Goal: Entertainment & Leisure: Browse casually

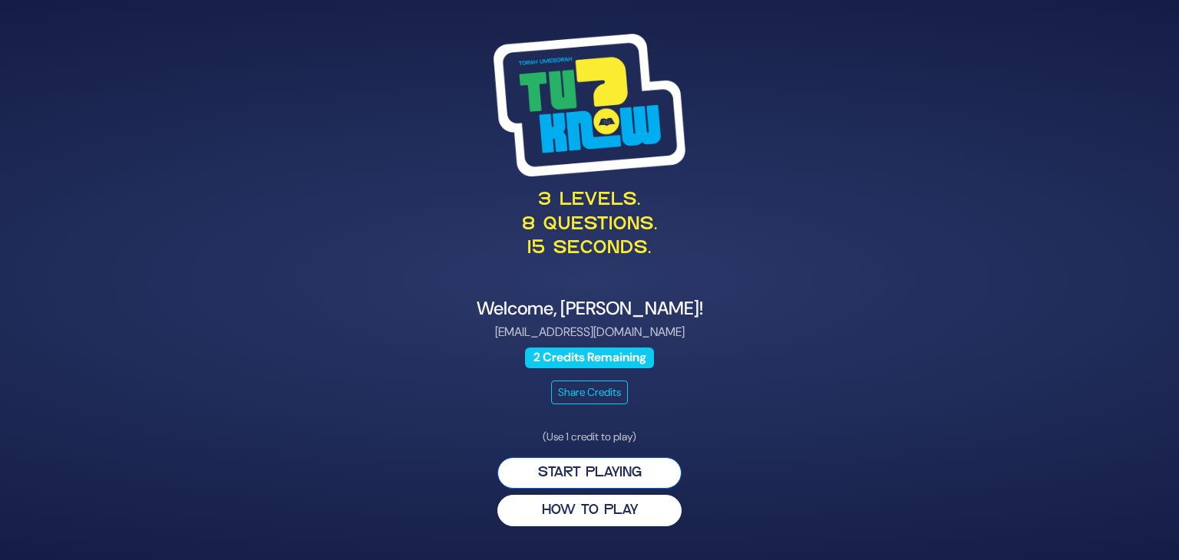
click at [573, 466] on button "Start Playing" at bounding box center [589, 472] width 184 height 31
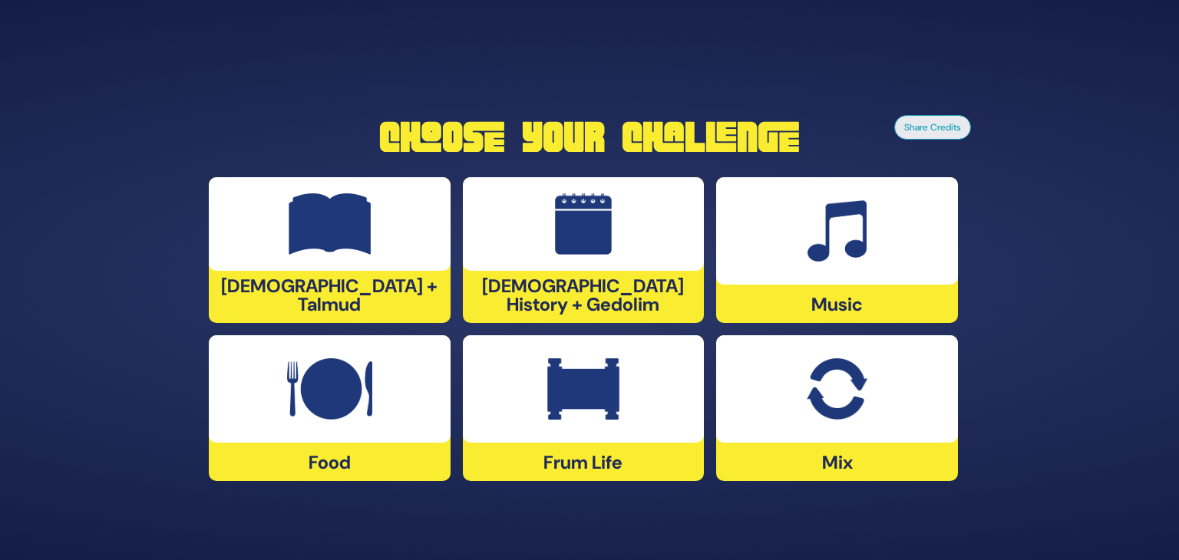
click at [589, 309] on div "[DEMOGRAPHIC_DATA] History + Gedolim" at bounding box center [584, 250] width 242 height 146
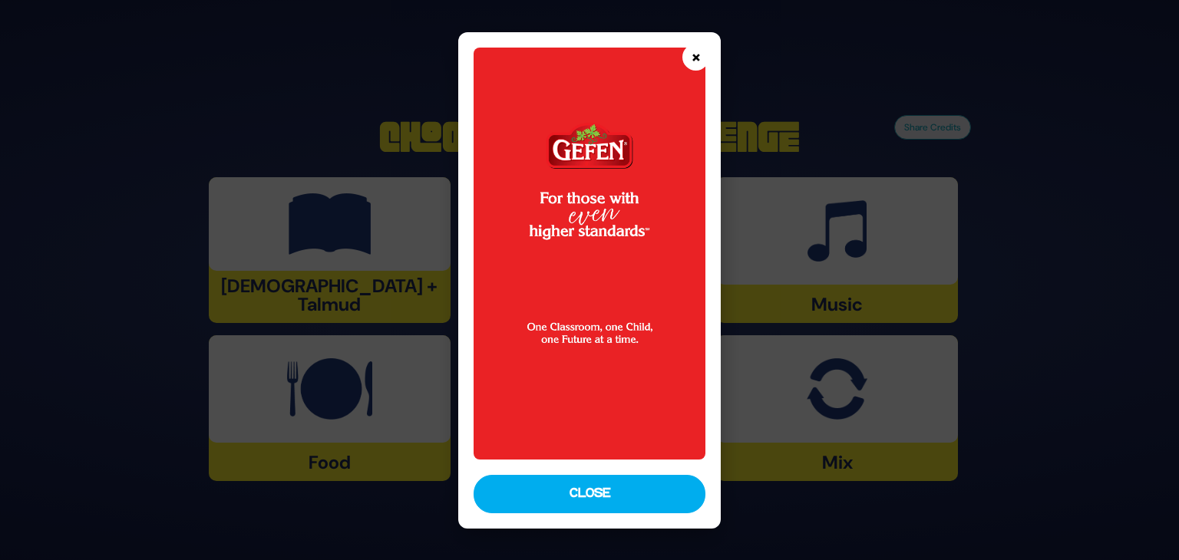
click at [691, 56] on button "×" at bounding box center [695, 57] width 27 height 27
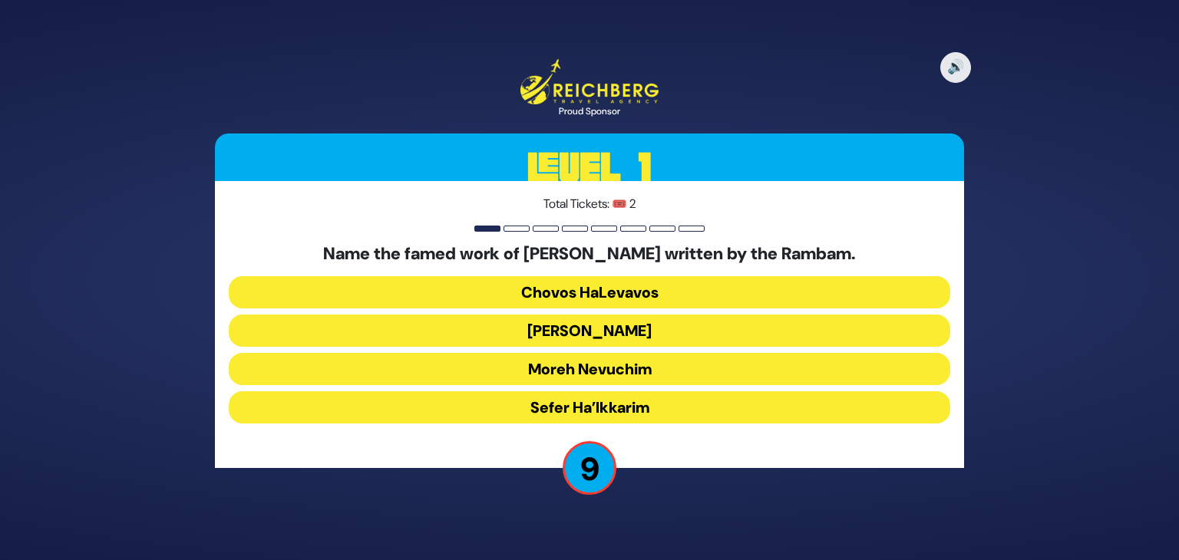
click at [578, 327] on button "Sefer HaMitzvos" at bounding box center [590, 331] width 722 height 32
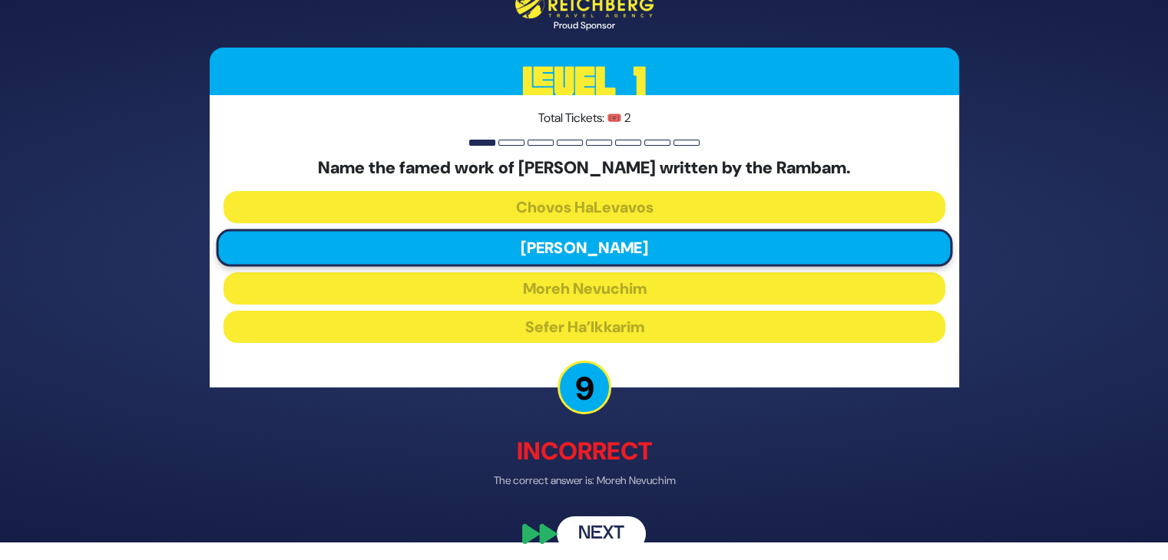
scroll to position [27, 0]
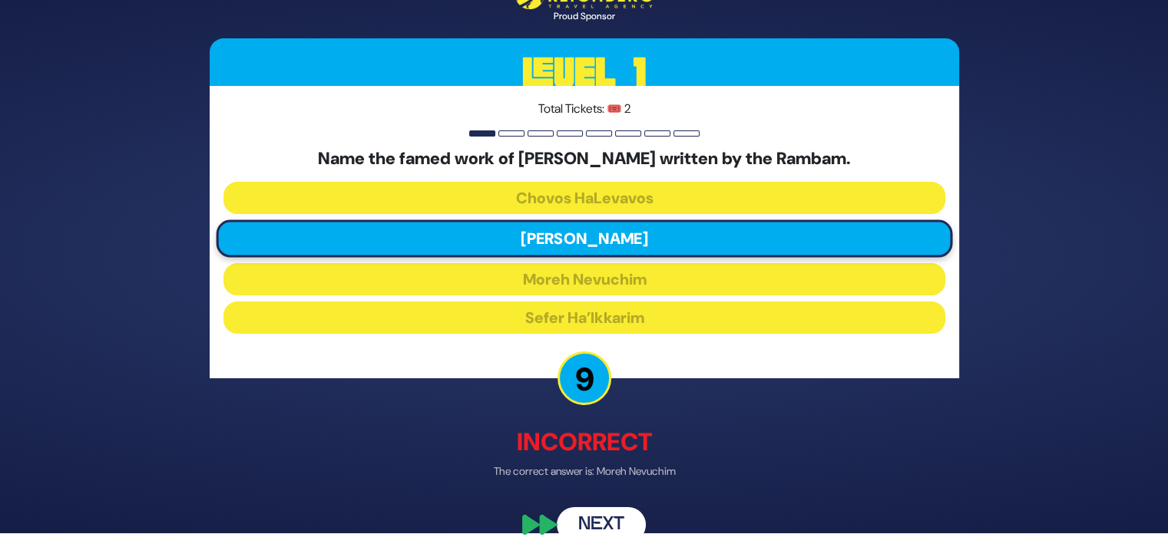
click at [596, 507] on button "Next" at bounding box center [601, 524] width 89 height 35
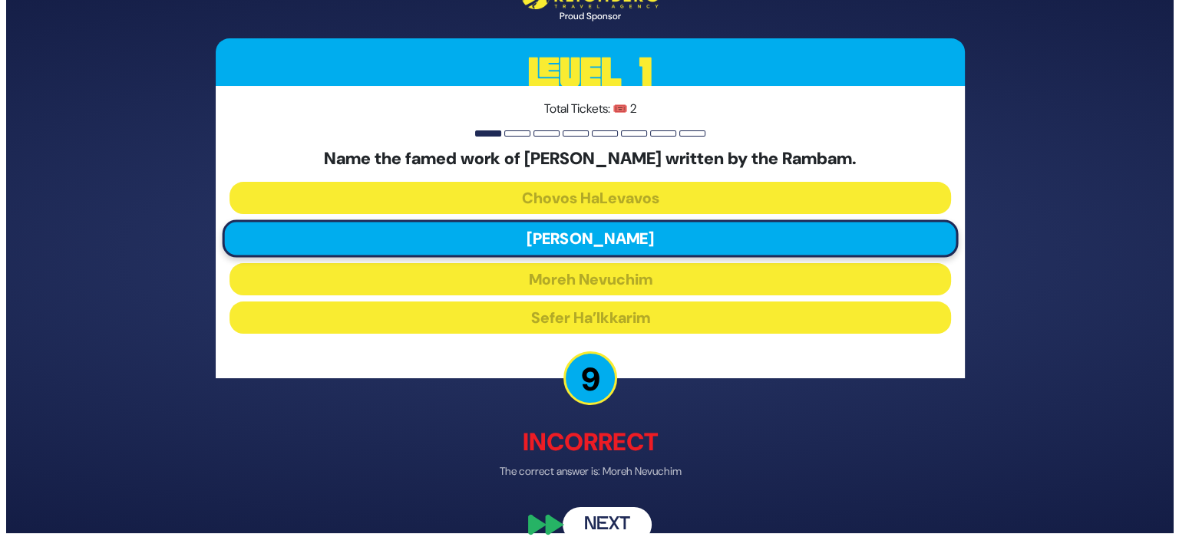
scroll to position [0, 0]
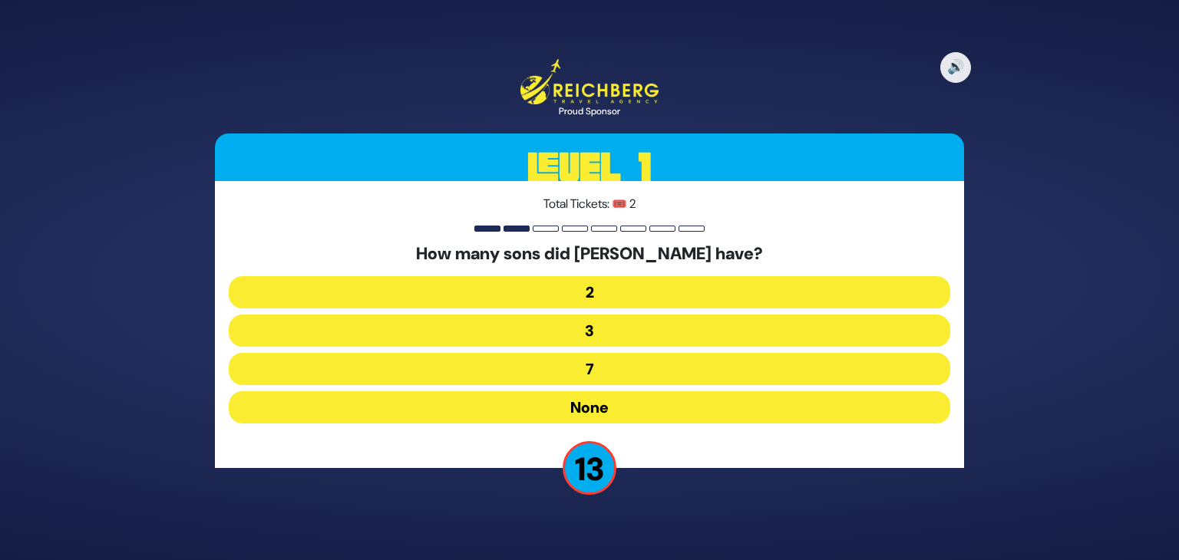
click at [571, 406] on button "None" at bounding box center [590, 407] width 722 height 32
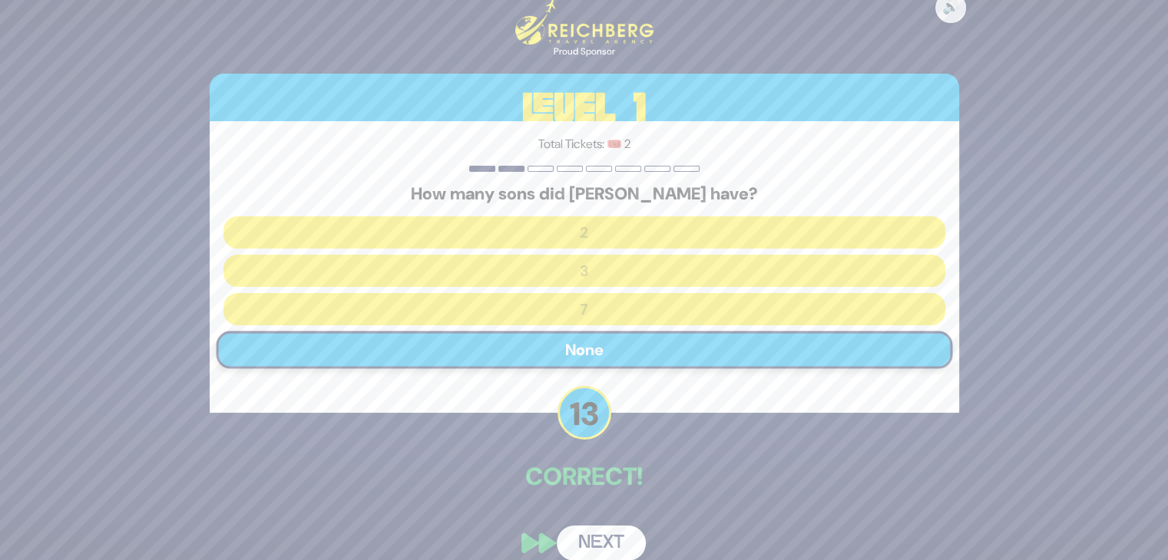
click at [598, 532] on button "Next" at bounding box center [601, 543] width 89 height 35
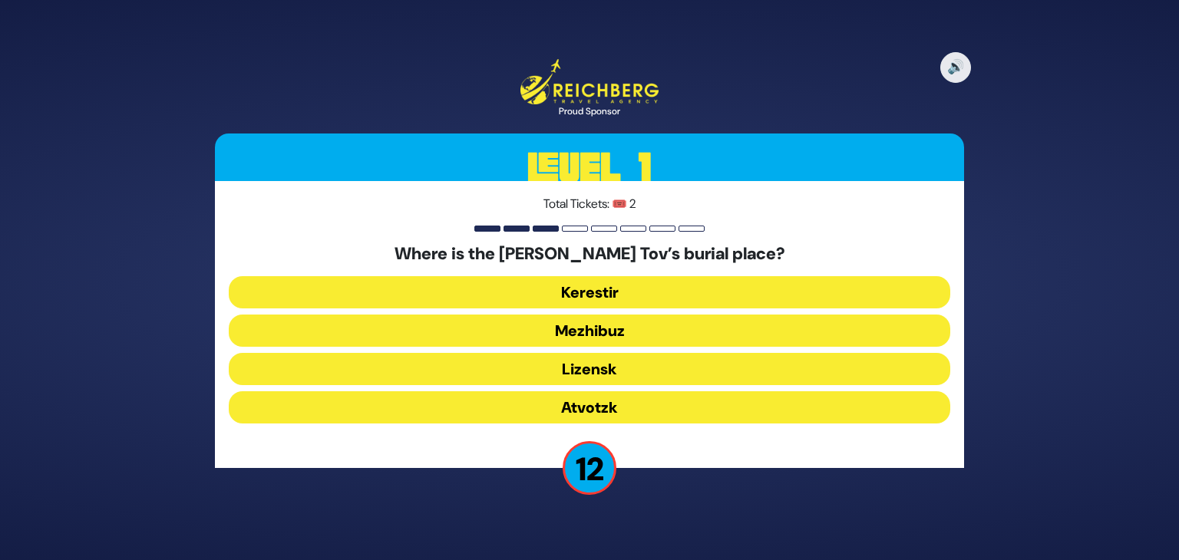
click at [557, 330] on button "Mezhibuz" at bounding box center [590, 331] width 722 height 32
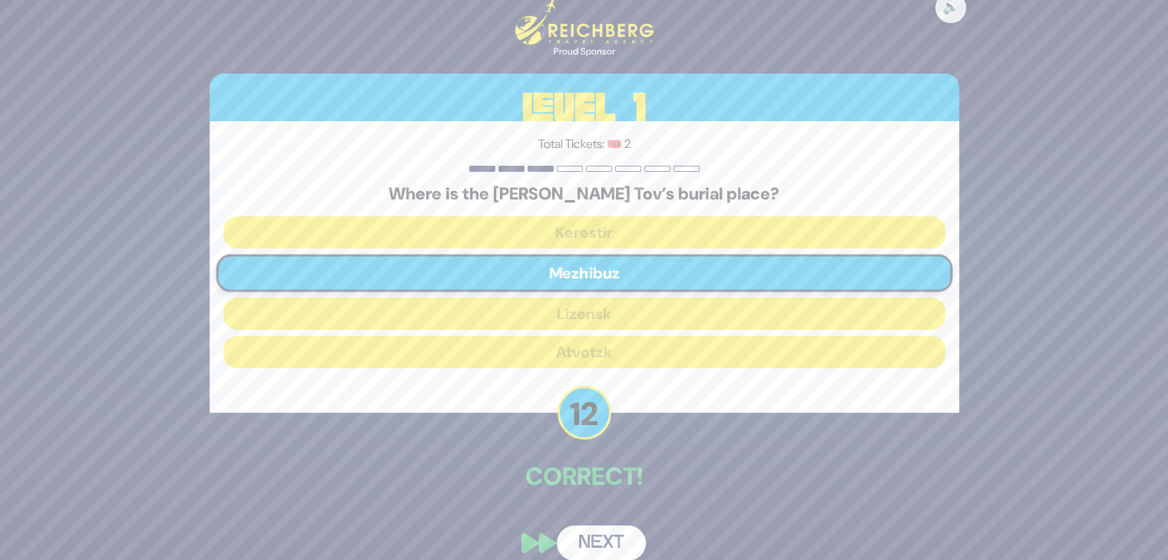
click at [601, 538] on button "Next" at bounding box center [601, 543] width 89 height 35
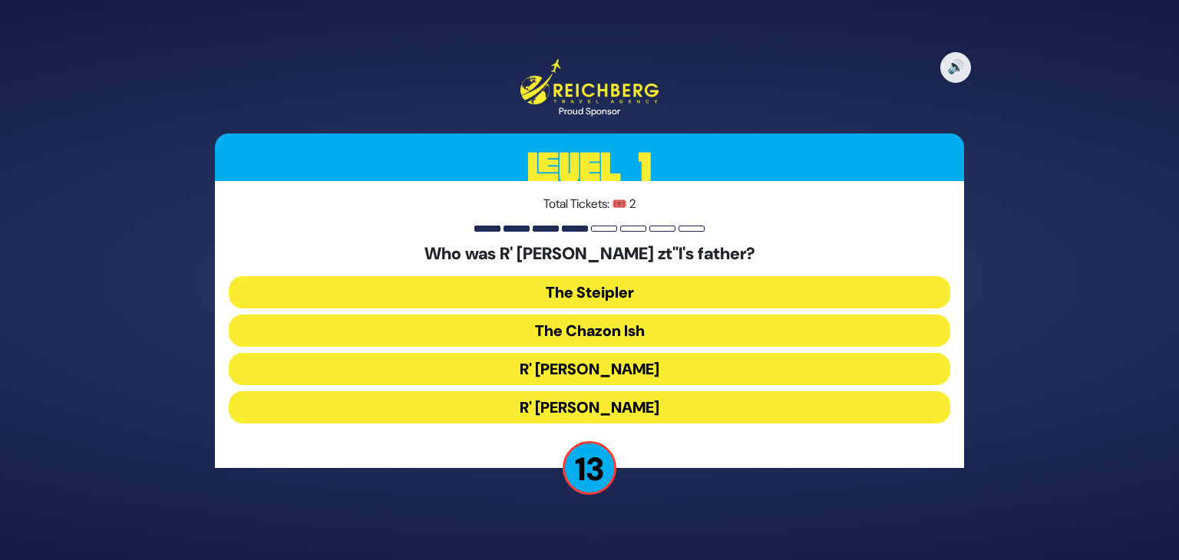
click at [578, 294] on button "The Steipler" at bounding box center [590, 292] width 722 height 32
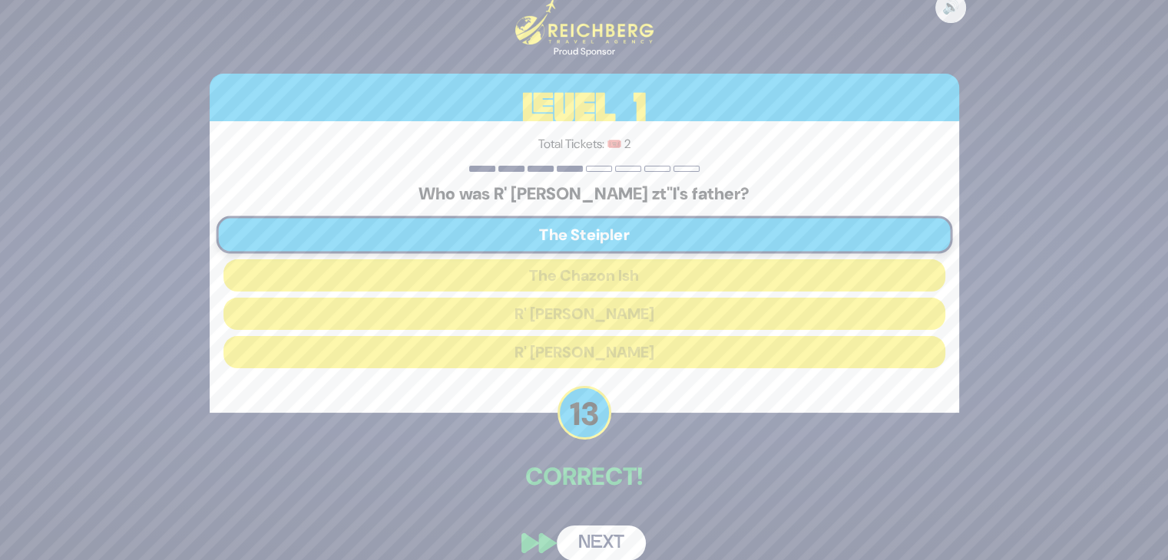
click at [593, 536] on button "Next" at bounding box center [601, 543] width 89 height 35
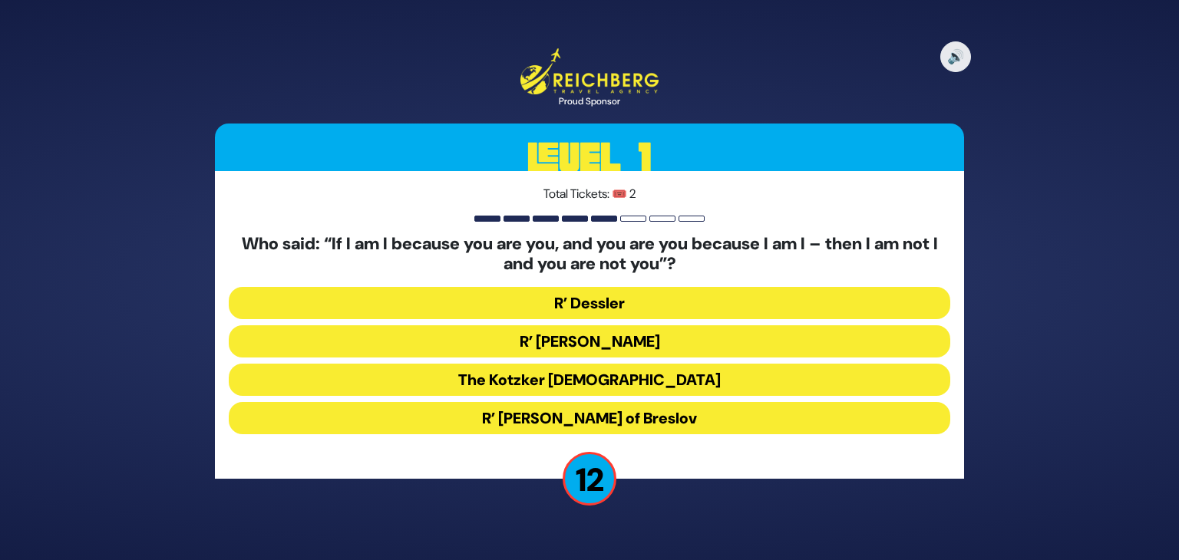
click at [559, 373] on button "The Kotzker Rebbe" at bounding box center [590, 380] width 722 height 32
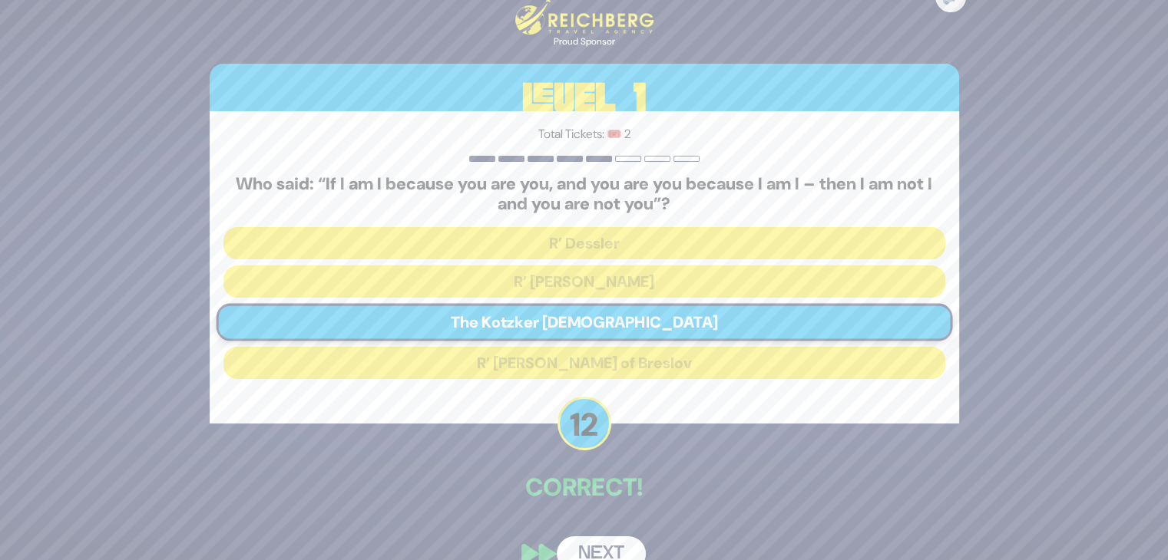
click at [596, 540] on button "Next" at bounding box center [601, 554] width 89 height 35
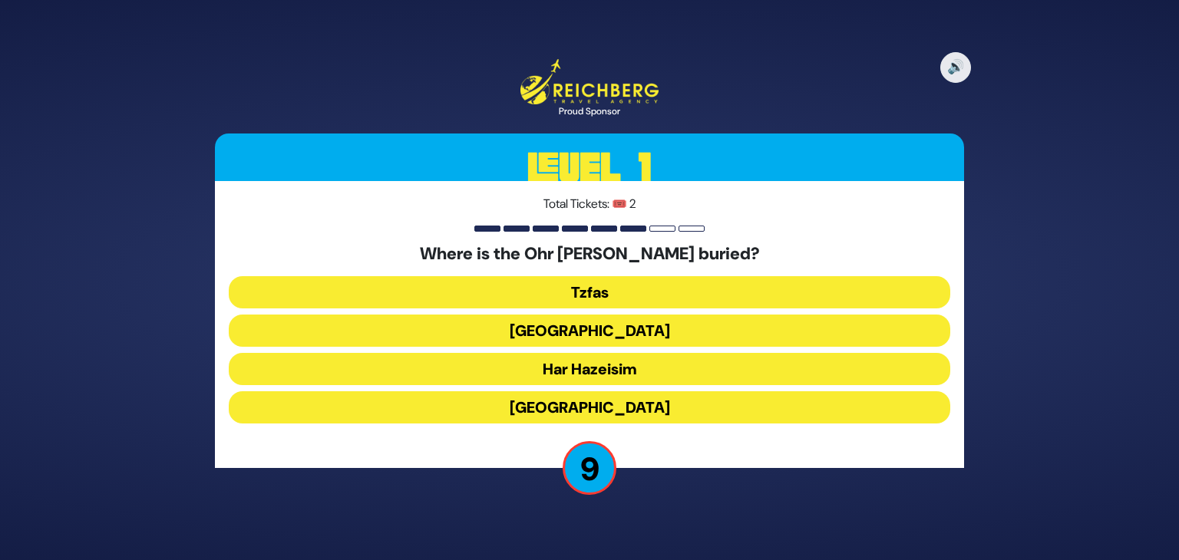
click at [584, 296] on button "Tzfas" at bounding box center [590, 292] width 722 height 32
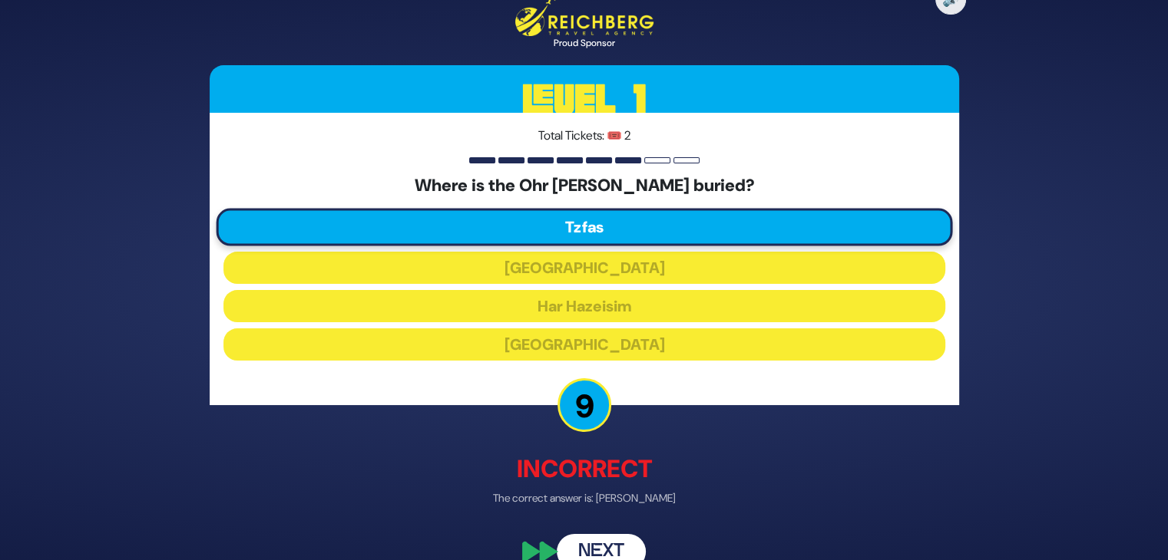
click at [600, 540] on button "Next" at bounding box center [601, 551] width 89 height 35
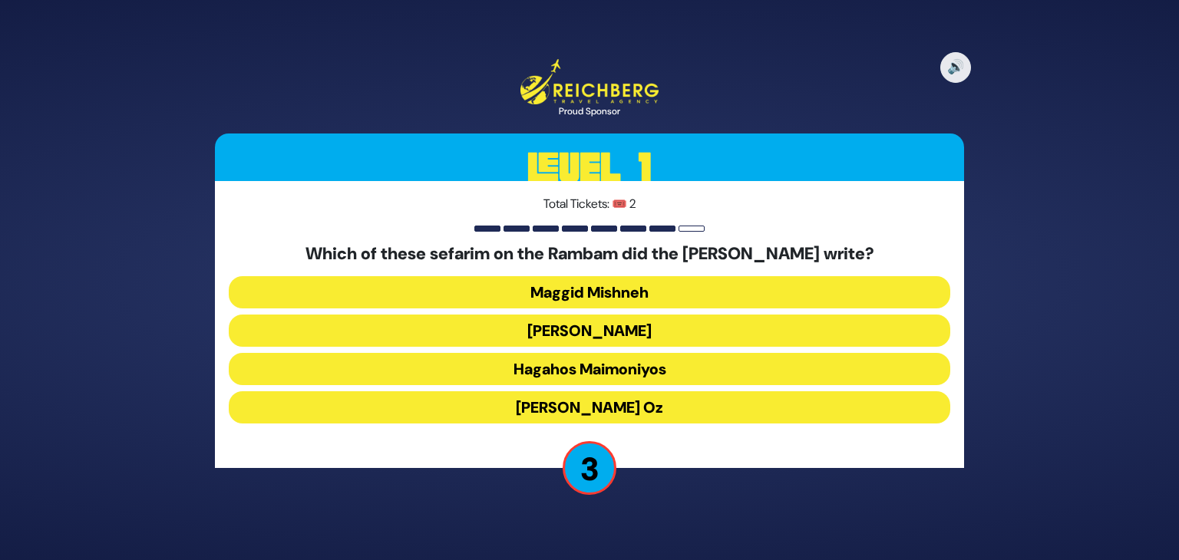
click at [586, 286] on button "Maggid Mishneh" at bounding box center [590, 292] width 722 height 32
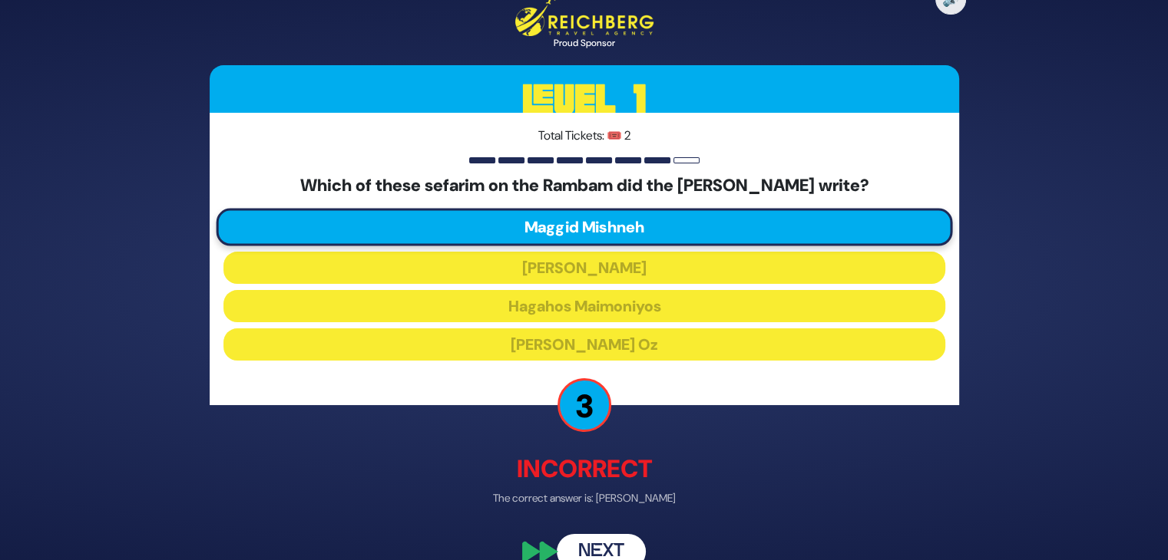
click at [598, 547] on button "Next" at bounding box center [601, 551] width 89 height 35
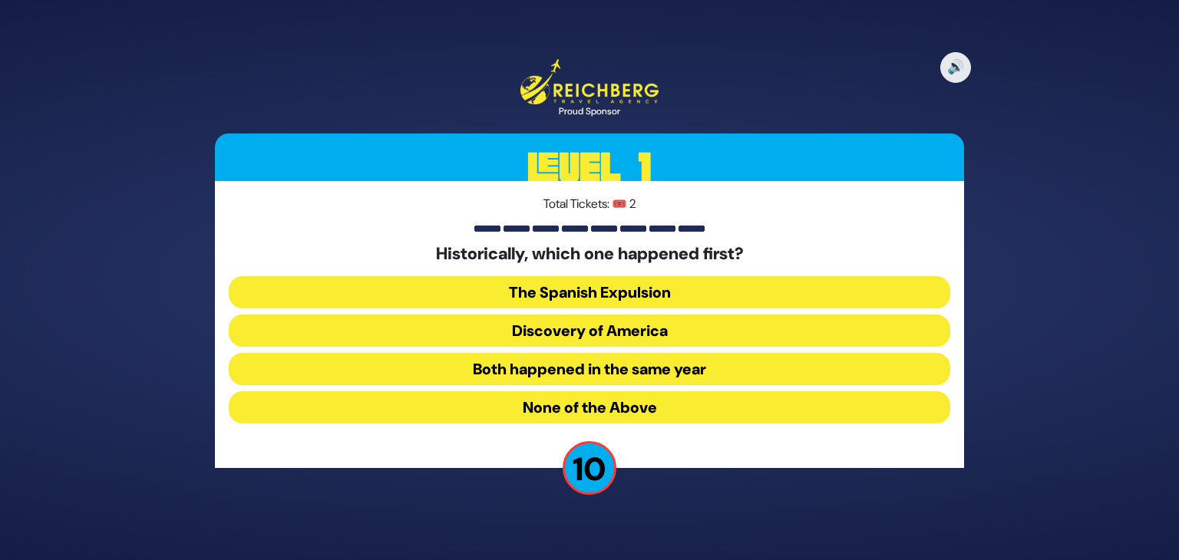
click at [586, 374] on button "Both happened in the same year" at bounding box center [590, 369] width 722 height 32
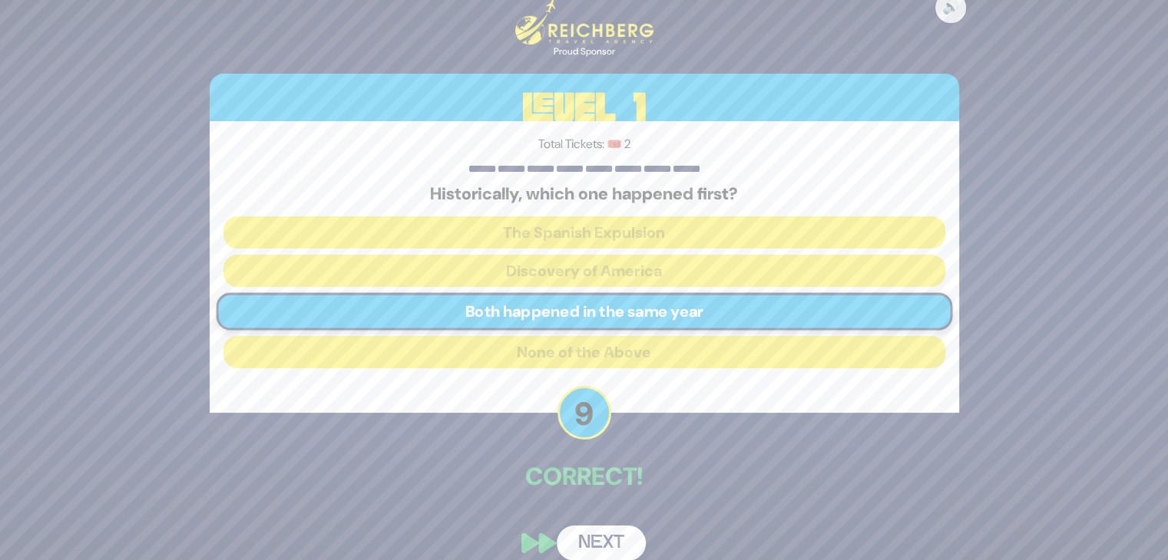
click at [596, 534] on button "Next" at bounding box center [601, 543] width 89 height 35
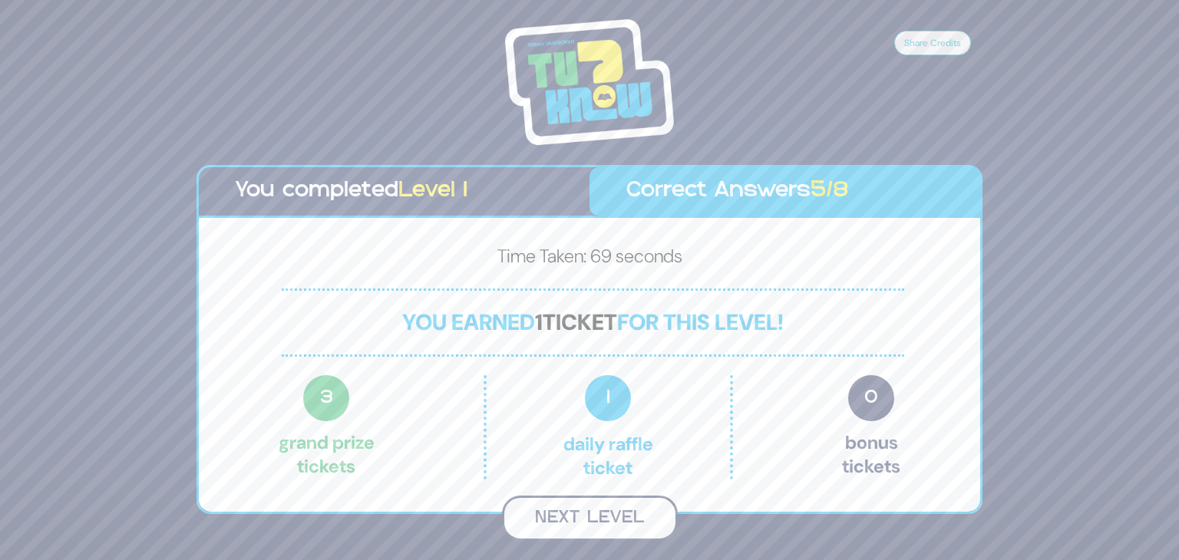
click at [592, 516] on button "Next Level" at bounding box center [590, 518] width 176 height 45
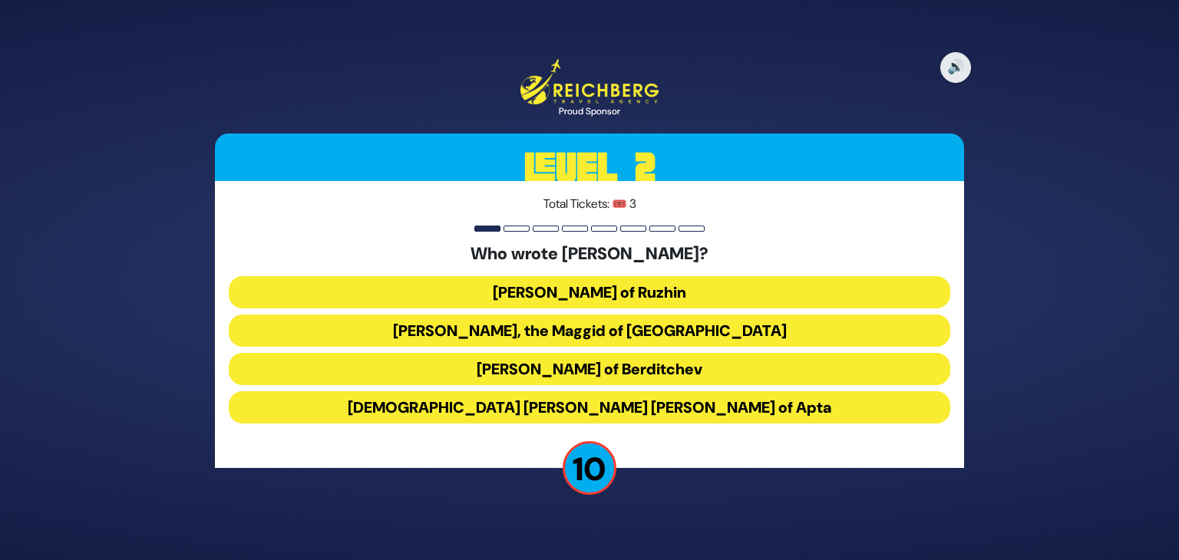
click at [591, 321] on button "Rabbi Yisroel, the Maggid of Kozhnitz" at bounding box center [590, 331] width 722 height 32
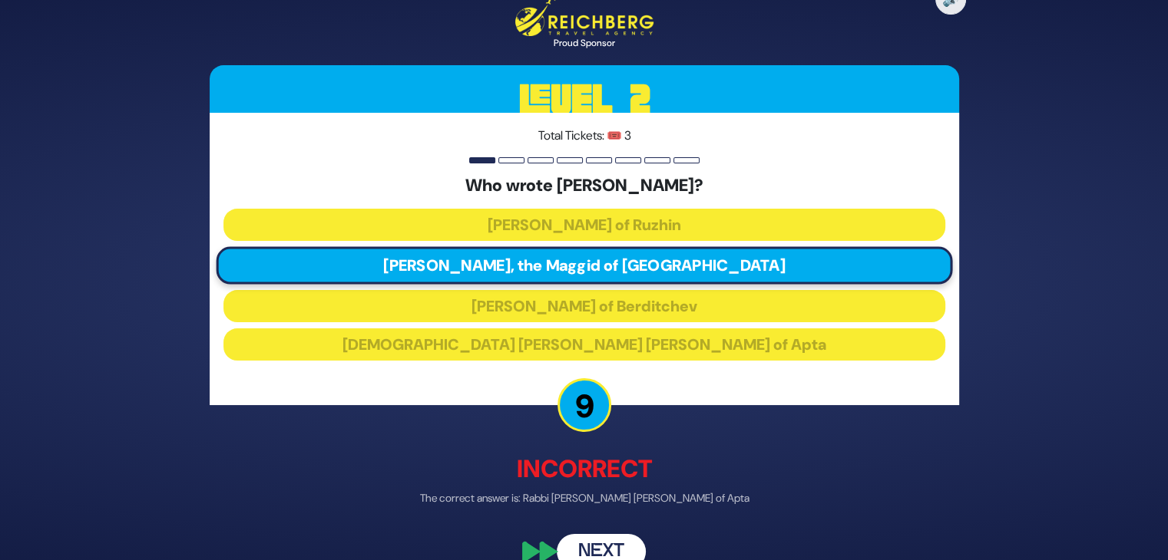
click at [596, 537] on button "Next" at bounding box center [601, 551] width 89 height 35
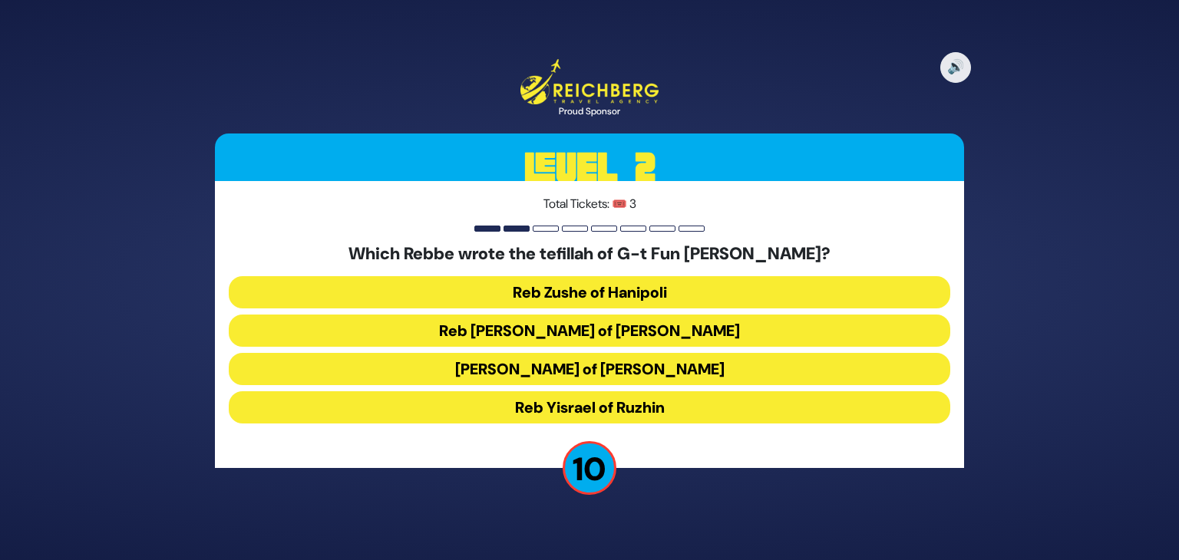
click at [570, 372] on button "Reb Shlomo of Karlin" at bounding box center [590, 369] width 722 height 32
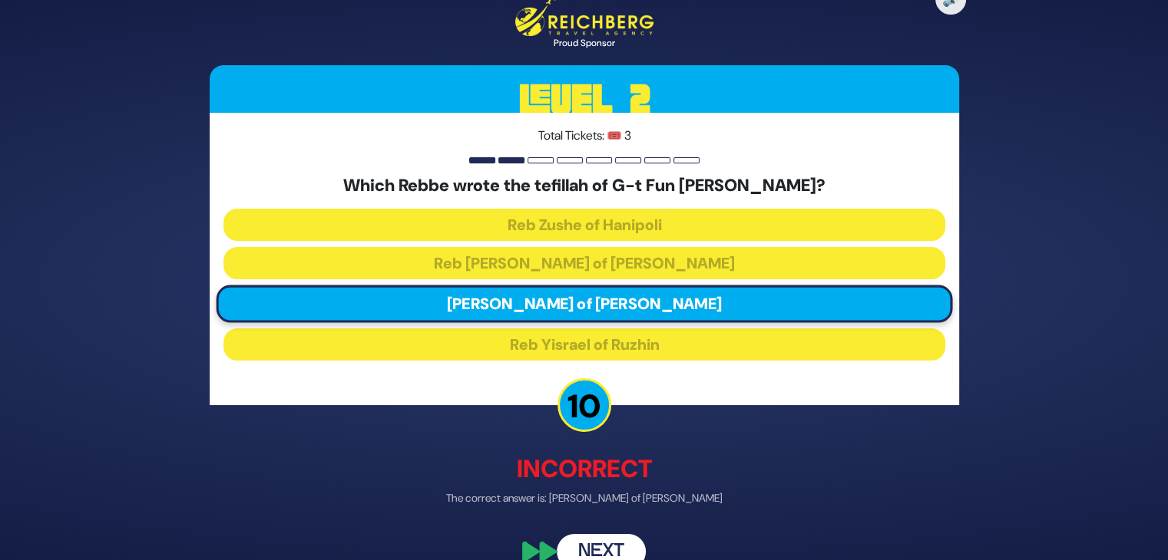
click at [600, 541] on button "Next" at bounding box center [601, 551] width 89 height 35
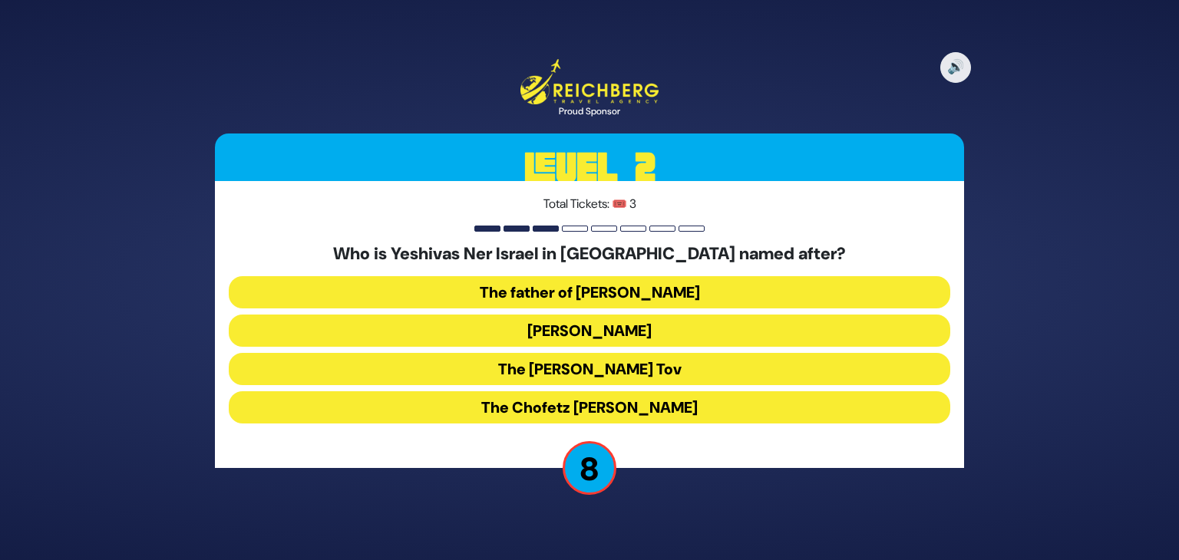
click at [586, 292] on button "The father of Rabbi Herman Neuberger" at bounding box center [590, 292] width 722 height 32
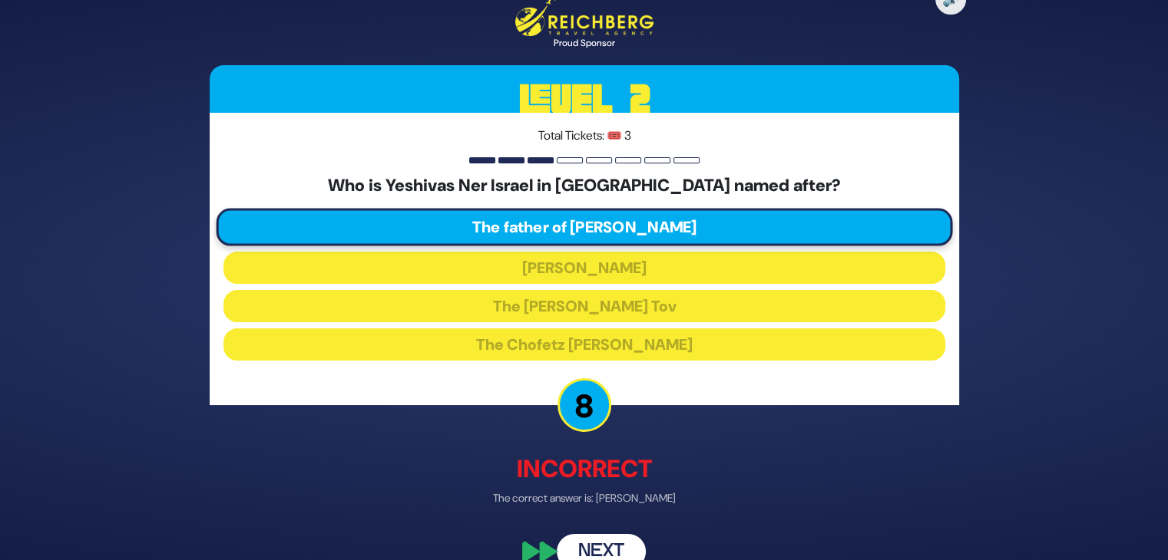
click at [593, 545] on button "Next" at bounding box center [601, 551] width 89 height 35
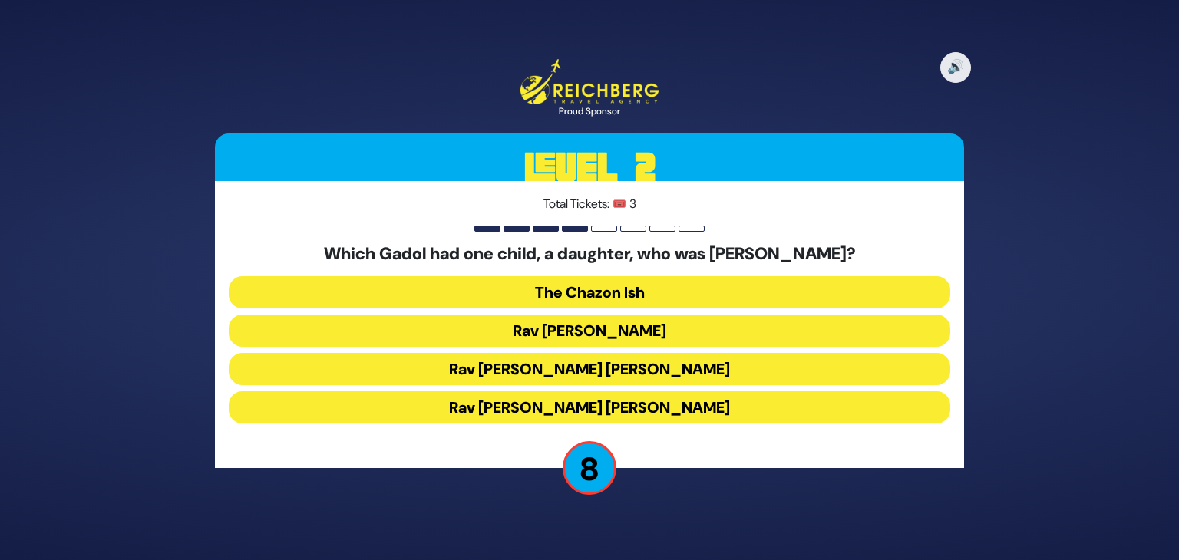
click at [566, 409] on button "Rav Shlomo Zalman Auerbach" at bounding box center [590, 407] width 722 height 32
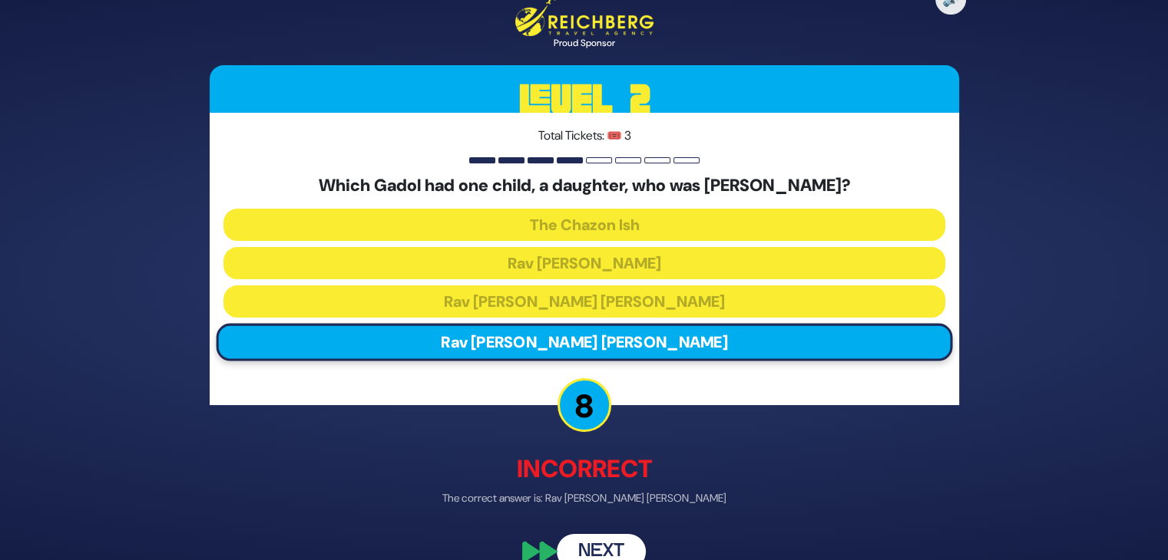
click at [592, 539] on button "Next" at bounding box center [601, 551] width 89 height 35
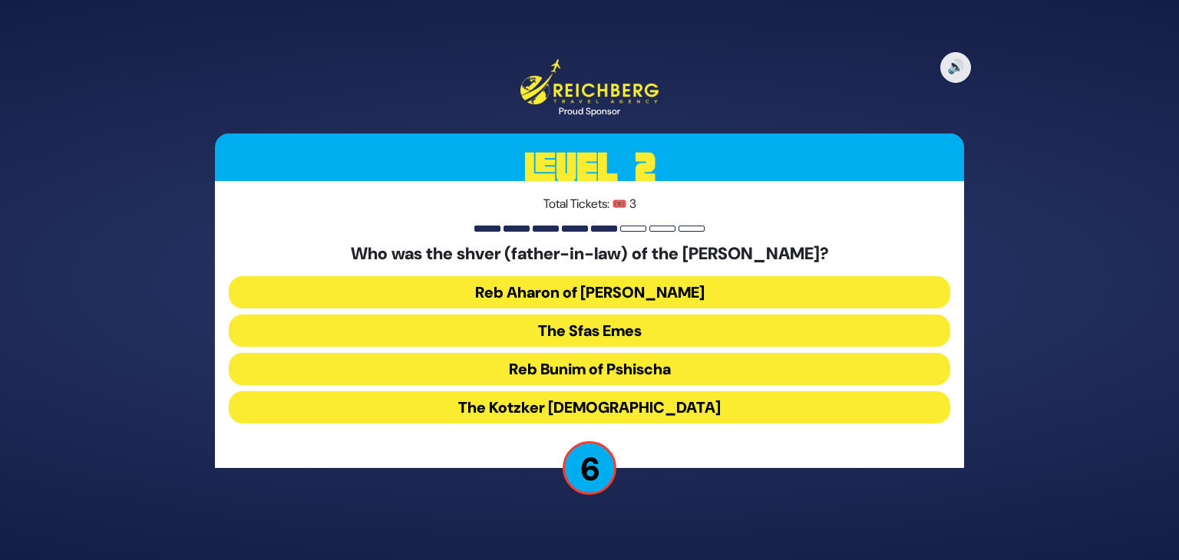
click at [583, 326] on button "The Sfas Emes" at bounding box center [590, 331] width 722 height 32
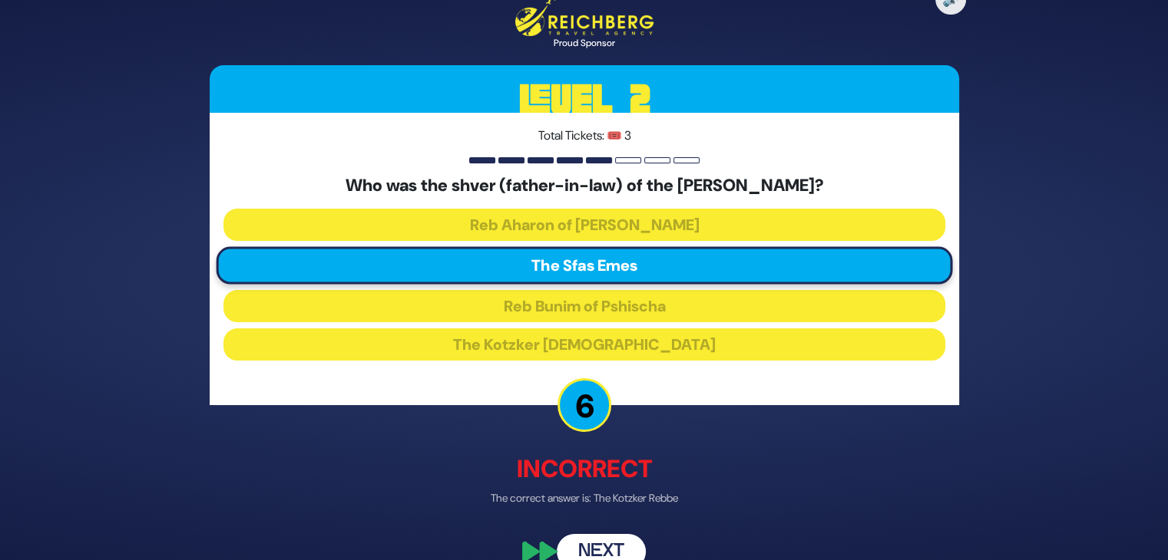
click at [608, 541] on button "Next" at bounding box center [601, 551] width 89 height 35
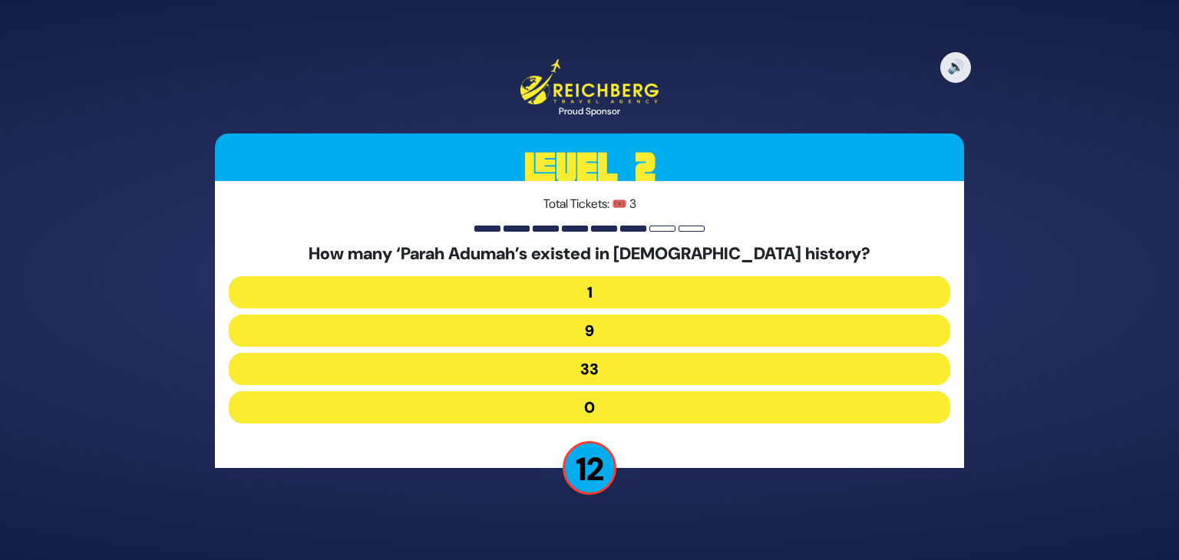
click at [575, 335] on button "9" at bounding box center [590, 331] width 722 height 32
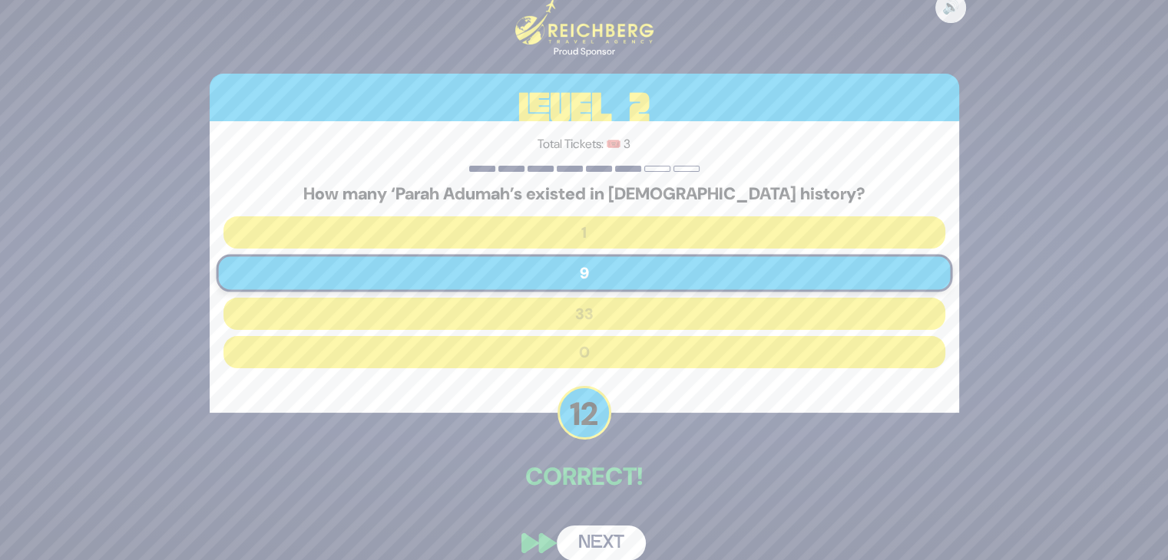
click at [596, 547] on button "Next" at bounding box center [601, 543] width 89 height 35
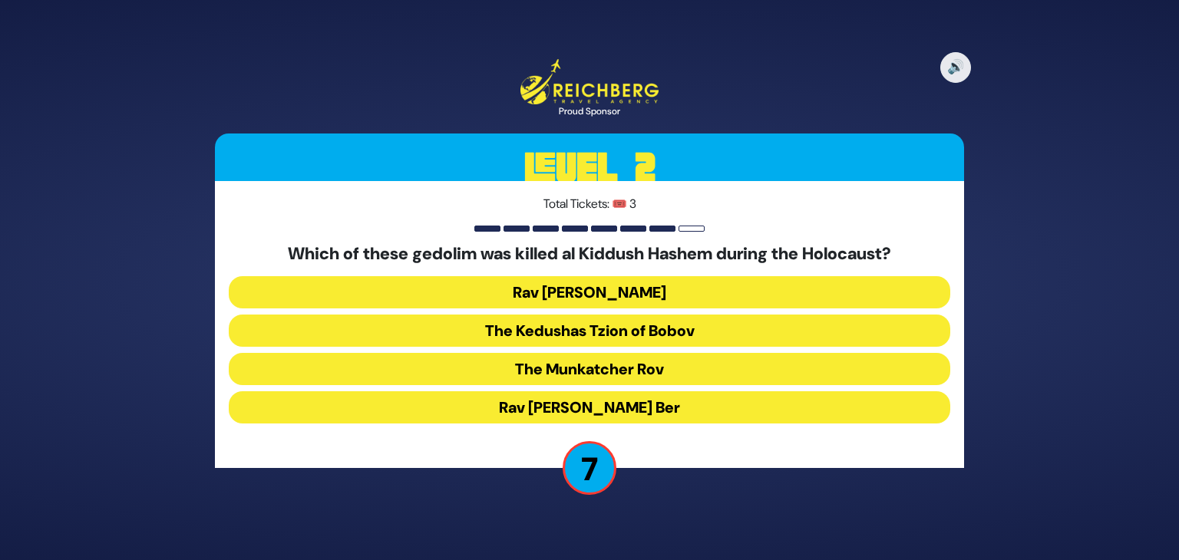
click at [573, 371] on button "The Munkatcher Rov" at bounding box center [590, 369] width 722 height 32
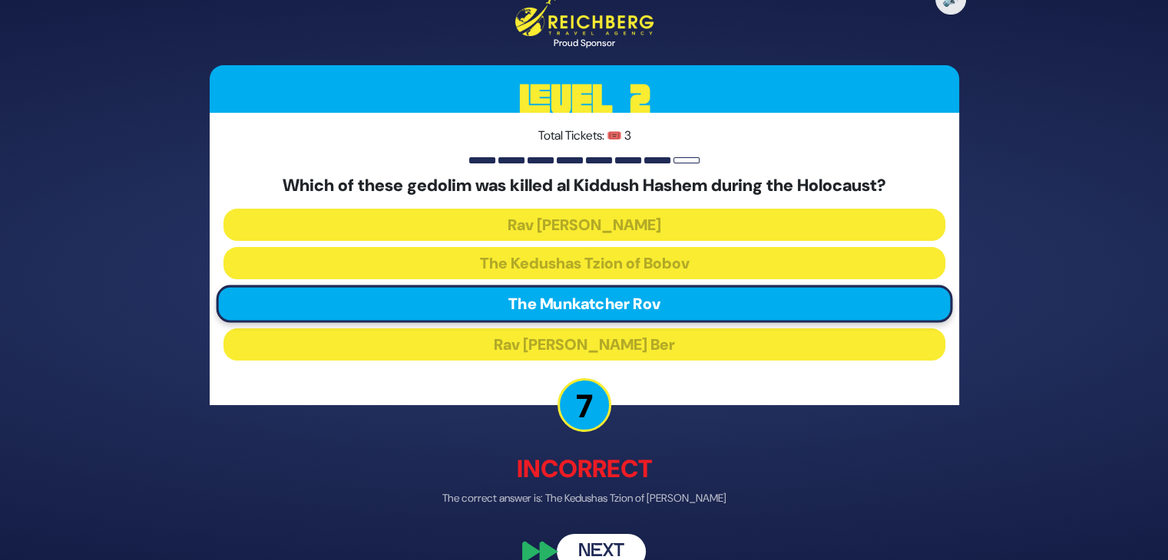
click at [604, 541] on button "Next" at bounding box center [601, 551] width 89 height 35
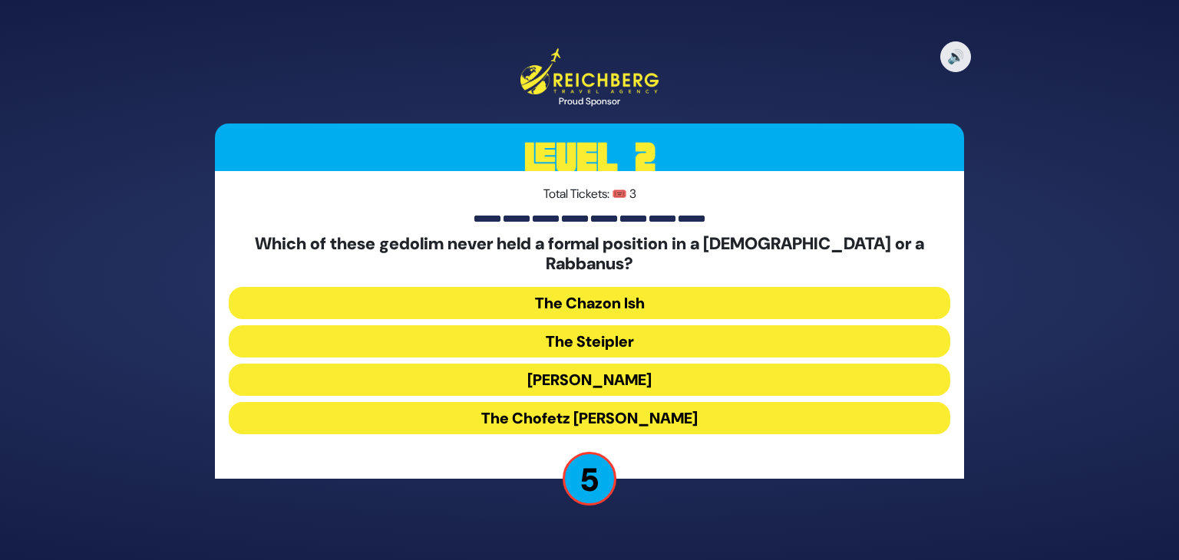
click at [589, 327] on button "The Steipler" at bounding box center [590, 341] width 722 height 32
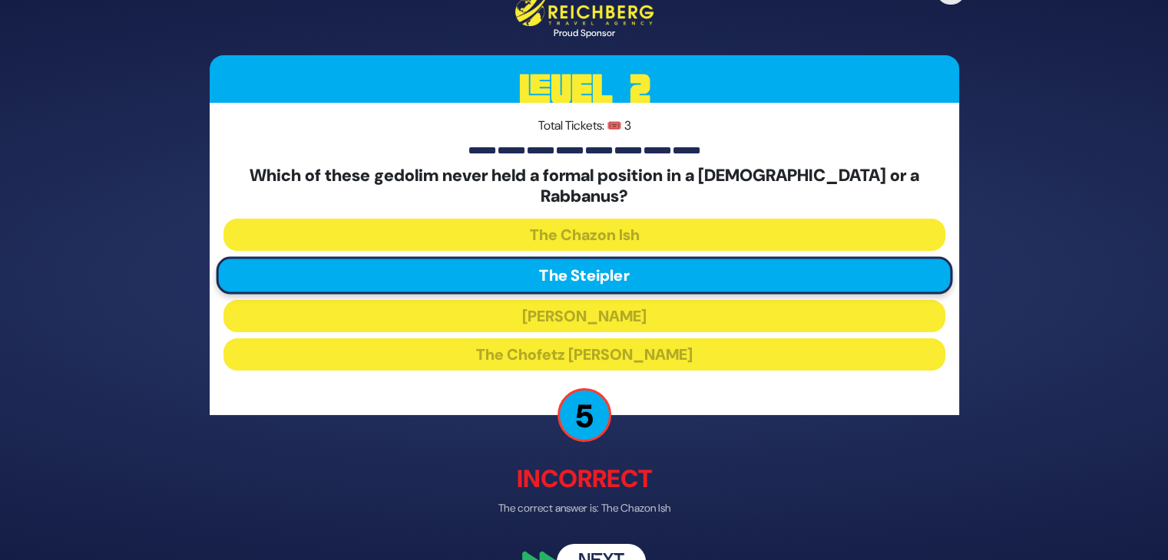
click at [597, 544] on button "Next" at bounding box center [601, 561] width 89 height 35
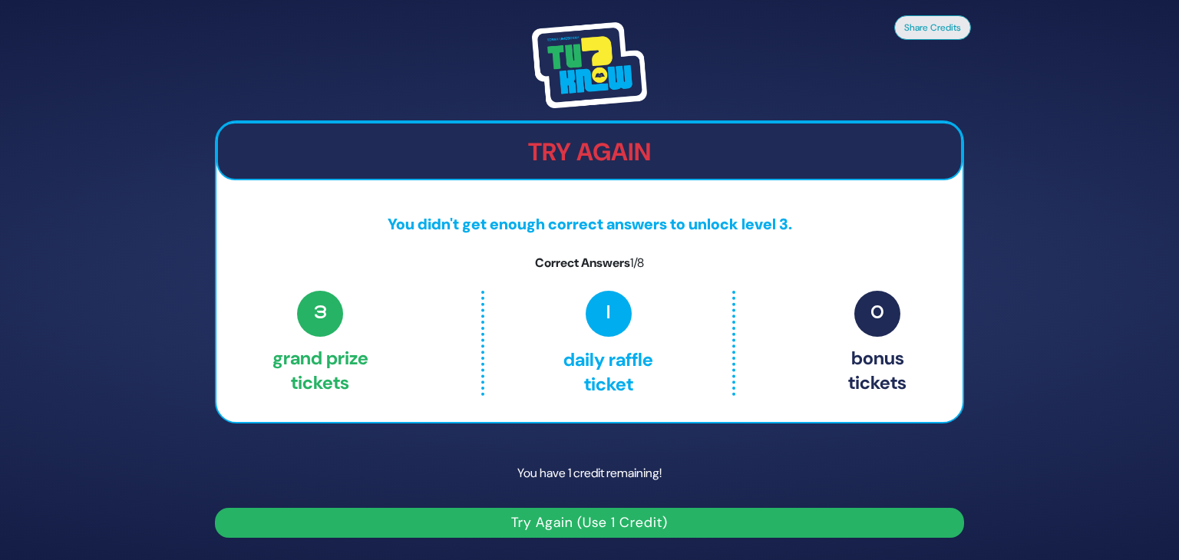
click at [589, 517] on button "Try Again (Use 1 Credit)" at bounding box center [589, 523] width 749 height 30
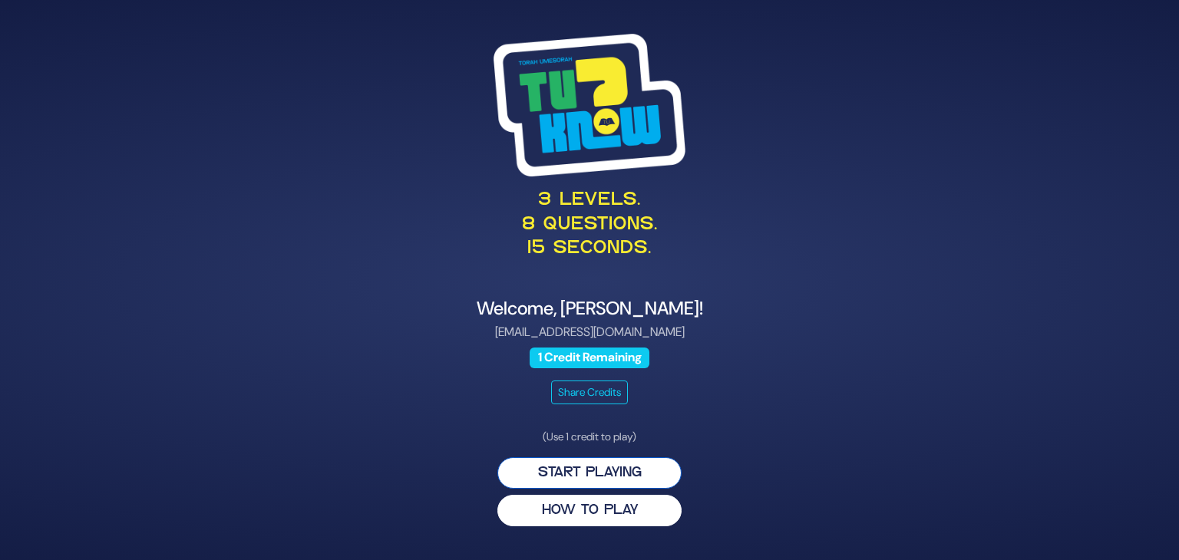
click at [582, 465] on button "Start Playing" at bounding box center [589, 472] width 184 height 31
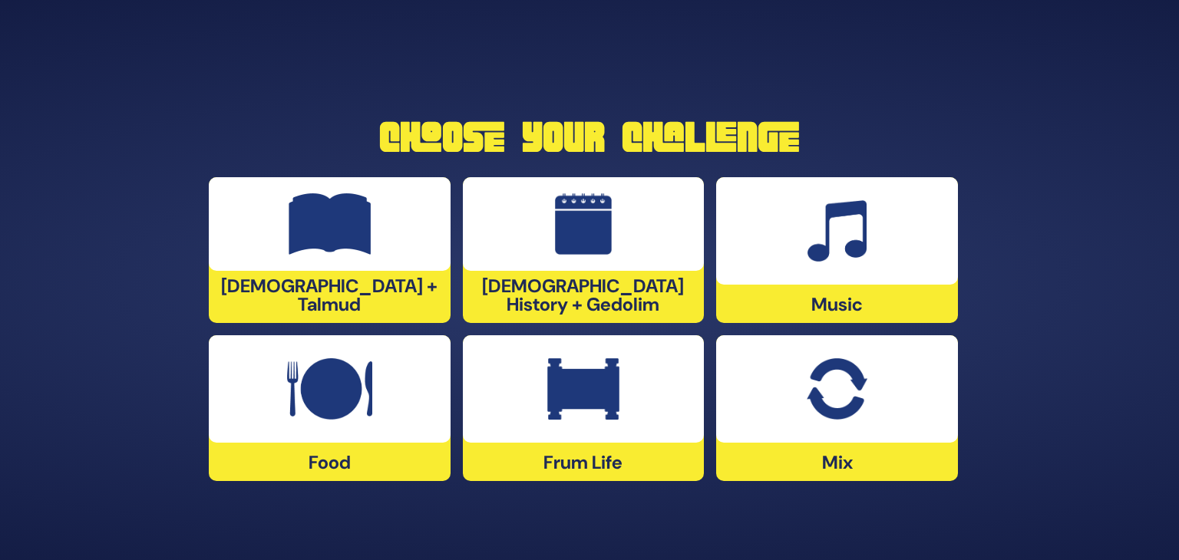
click at [803, 303] on div "Music" at bounding box center [837, 250] width 242 height 146
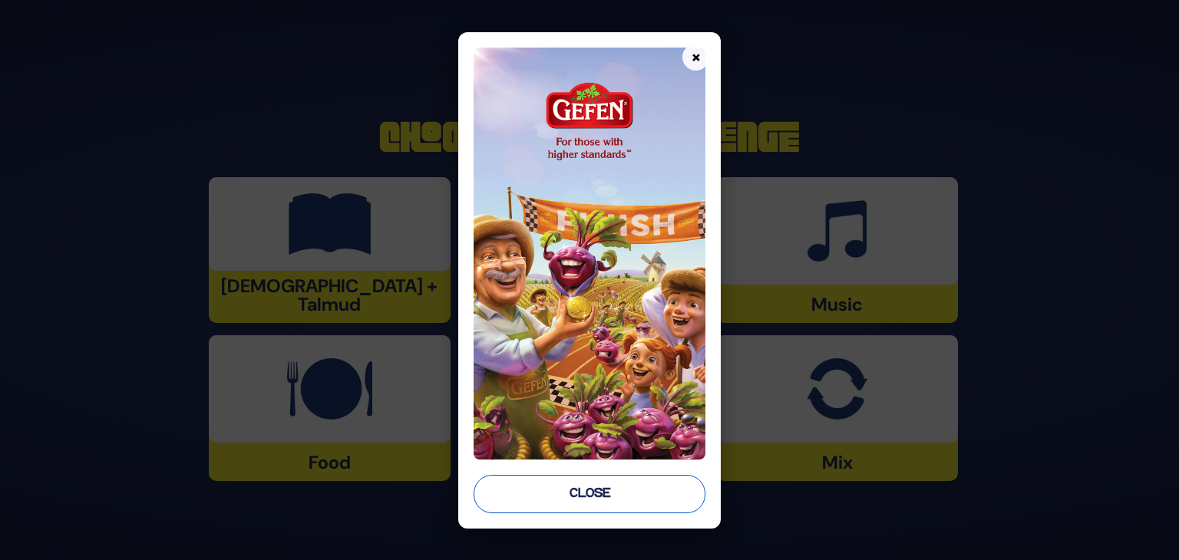
click at [563, 492] on button "Close" at bounding box center [590, 494] width 232 height 38
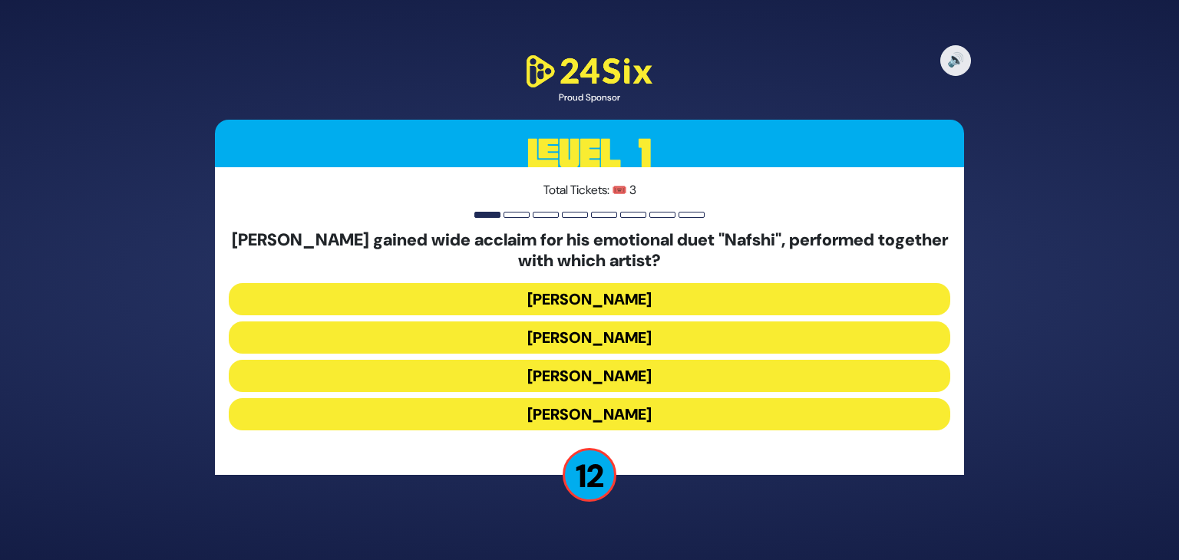
click at [584, 342] on button "Ishay Ribo" at bounding box center [590, 338] width 722 height 32
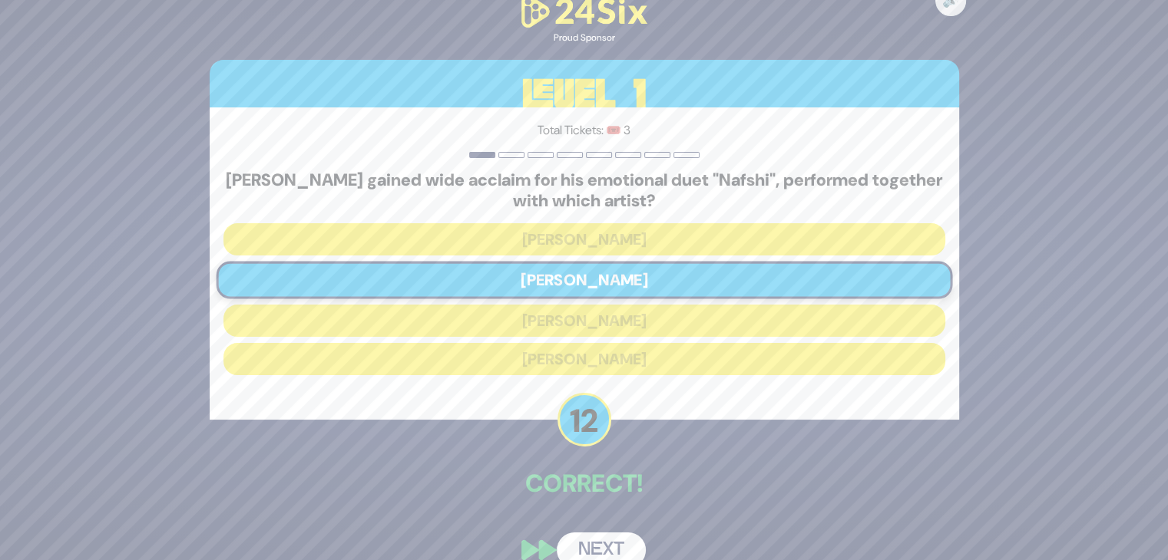
click at [595, 540] on button "Next" at bounding box center [601, 550] width 89 height 35
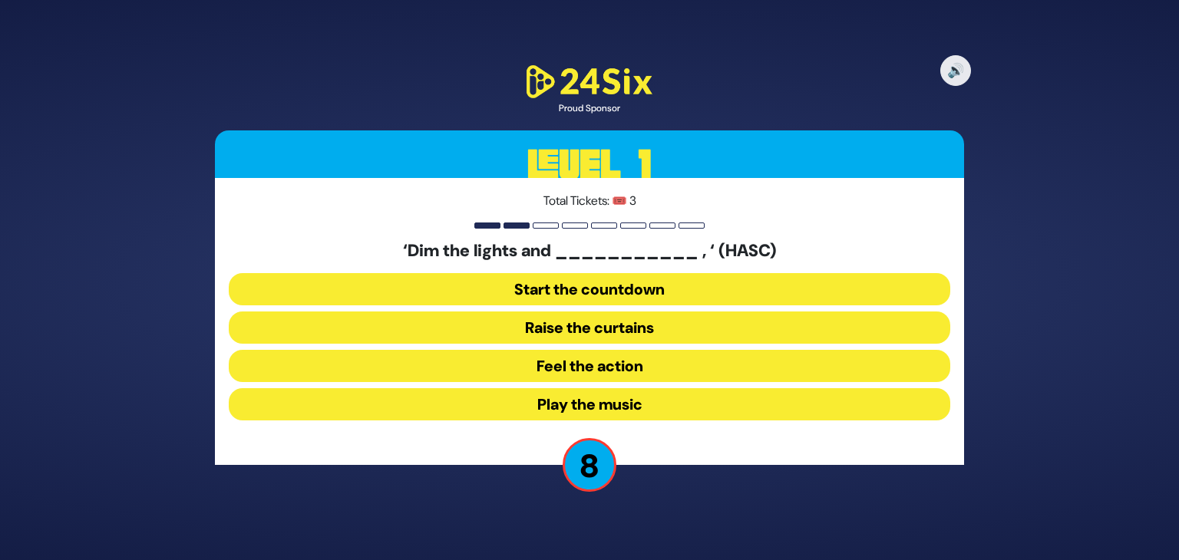
click at [563, 333] on button "Raise the curtains" at bounding box center [590, 328] width 722 height 32
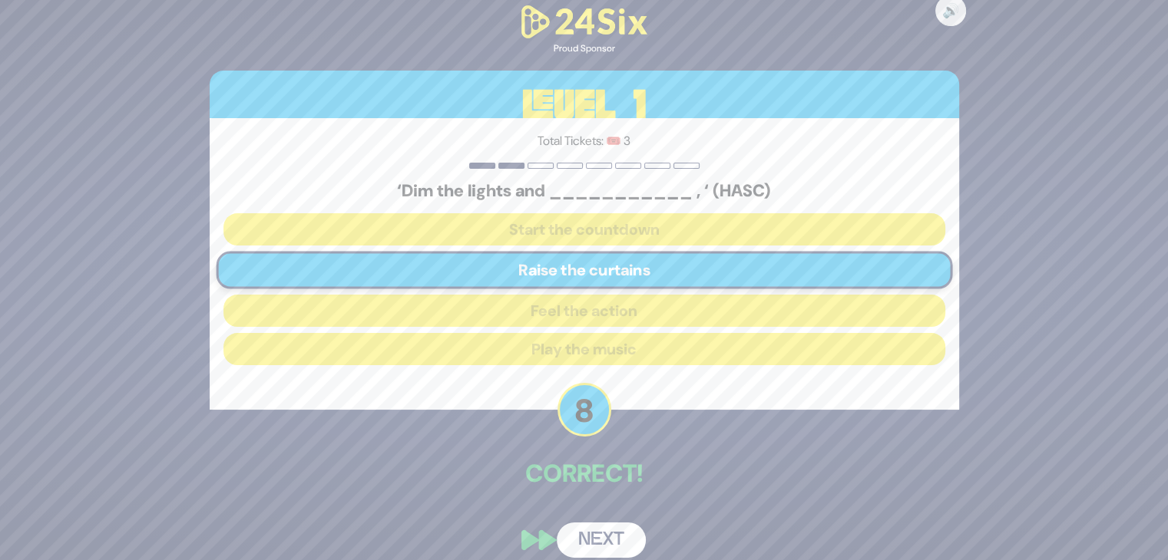
click at [590, 526] on button "Next" at bounding box center [601, 540] width 89 height 35
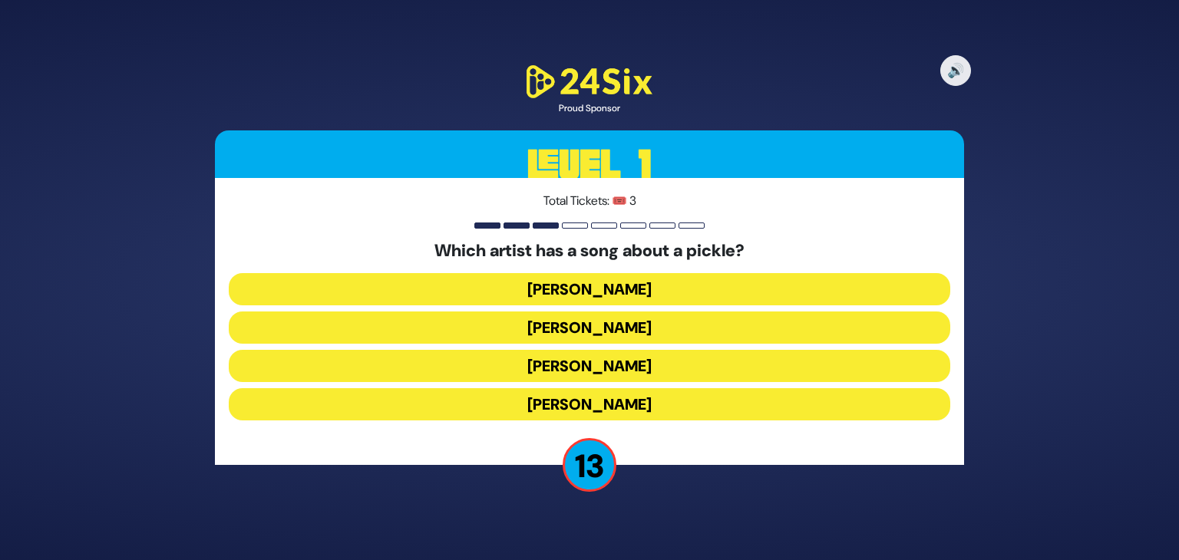
click at [590, 288] on button "Joey Newcomb" at bounding box center [590, 289] width 722 height 32
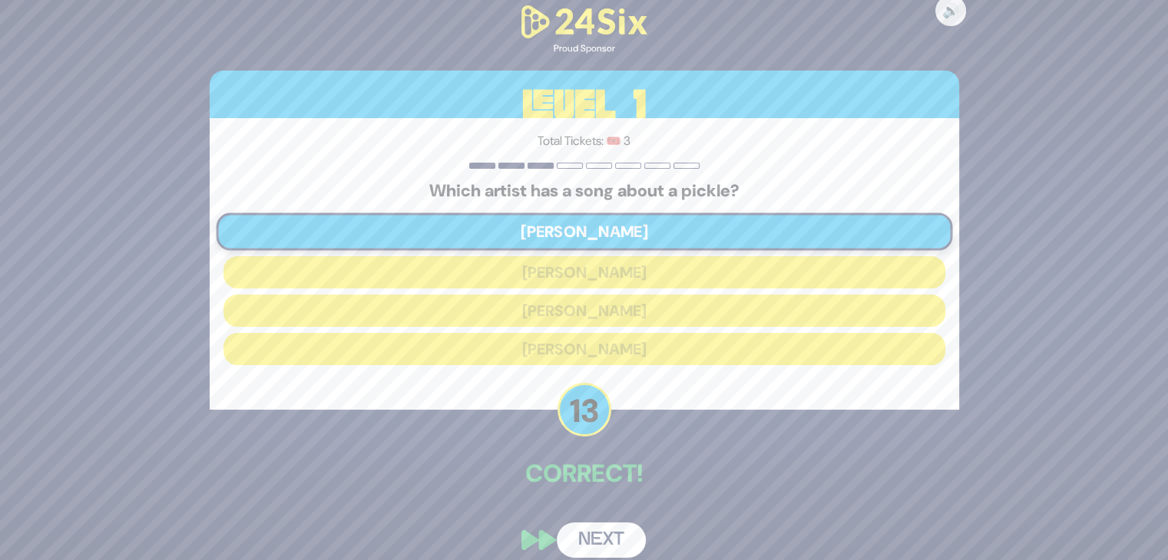
click at [588, 532] on button "Next" at bounding box center [601, 540] width 89 height 35
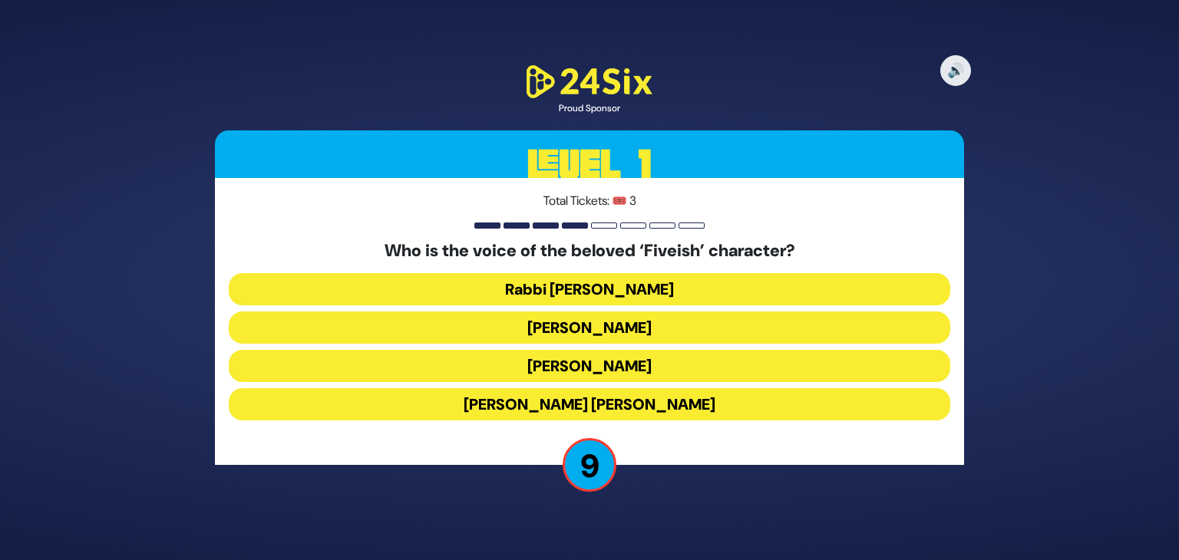
click at [583, 329] on button "Eliyahu Mintz" at bounding box center [590, 328] width 722 height 32
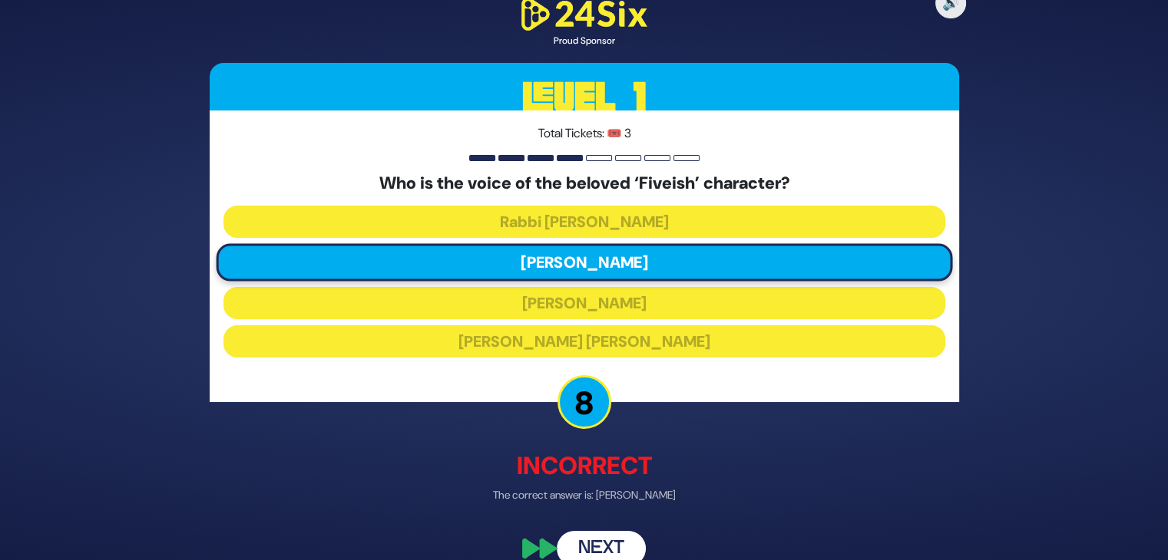
click at [597, 536] on button "Next" at bounding box center [601, 548] width 89 height 35
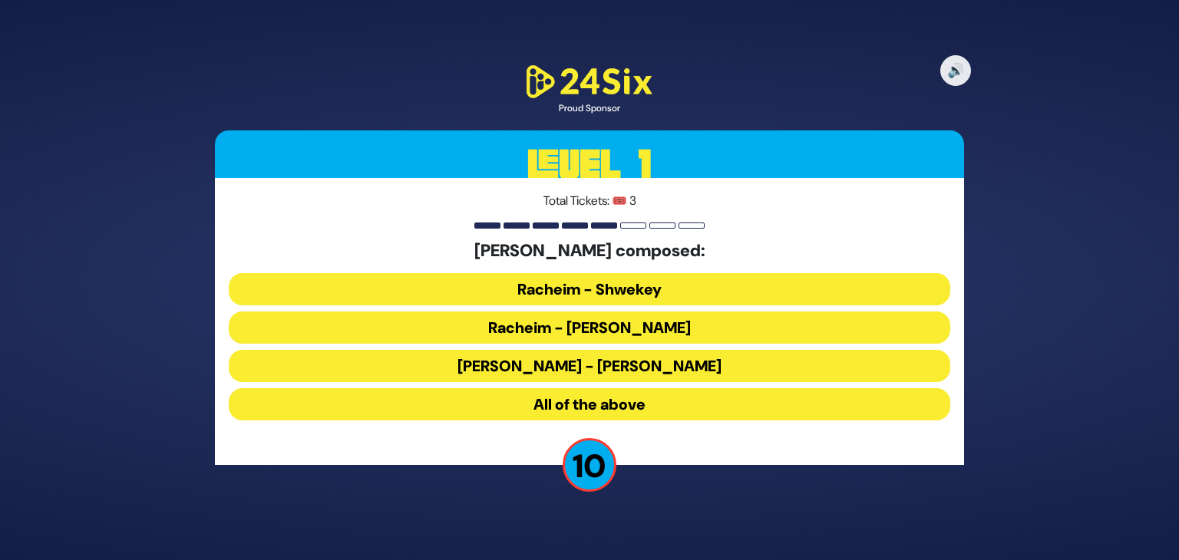
click at [575, 366] on button "[PERSON_NAME] - [PERSON_NAME]" at bounding box center [590, 366] width 722 height 32
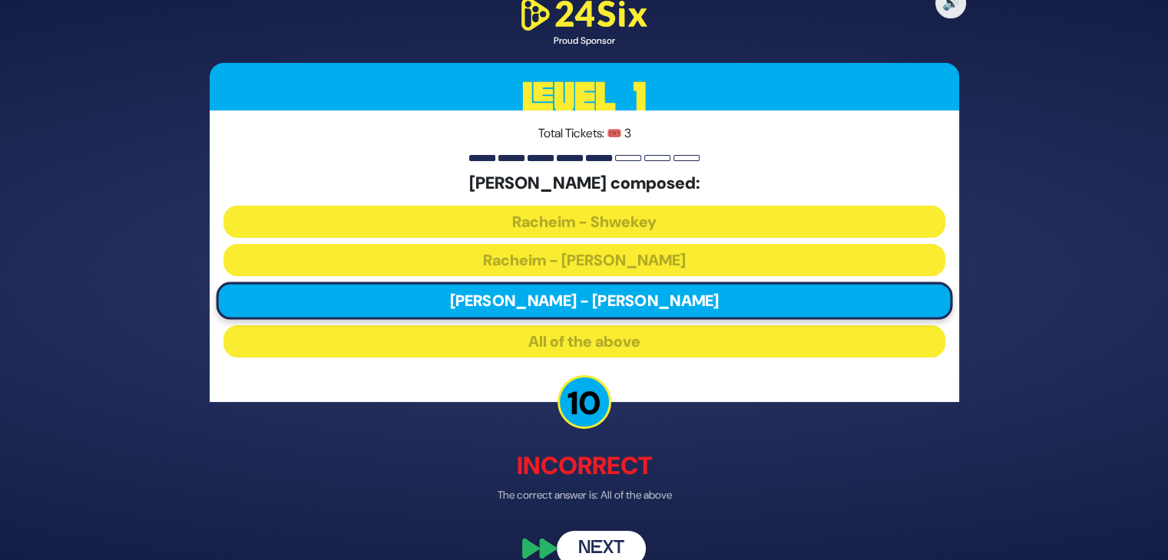
click at [600, 541] on button "Next" at bounding box center [601, 548] width 89 height 35
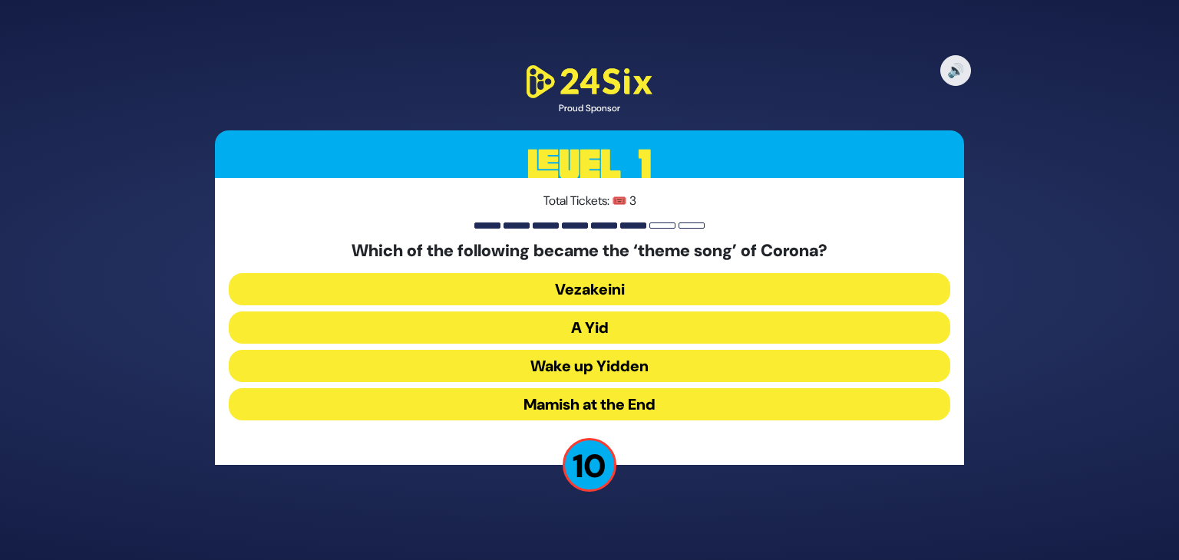
click at [583, 358] on button "Wake up Yidden" at bounding box center [590, 366] width 722 height 32
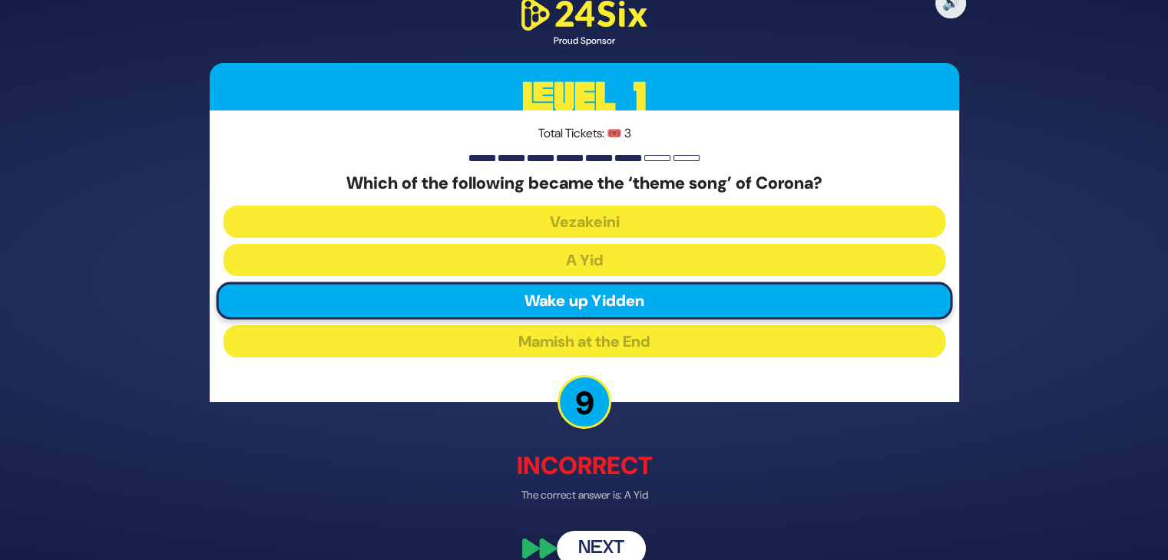
click at [608, 537] on button "Next" at bounding box center [601, 548] width 89 height 35
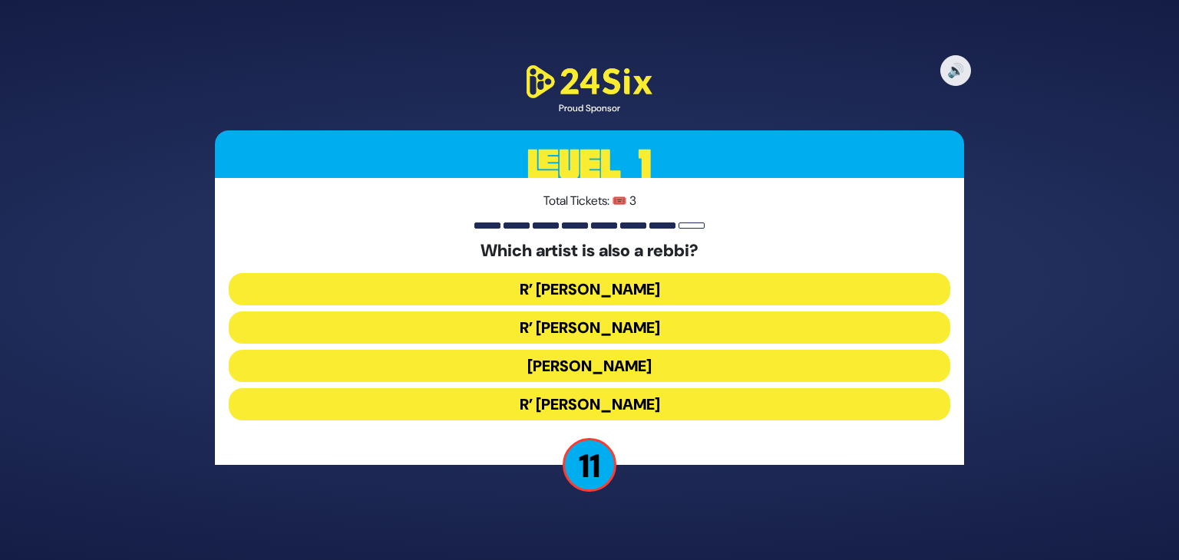
click at [571, 365] on button "Beri Weber" at bounding box center [590, 366] width 722 height 32
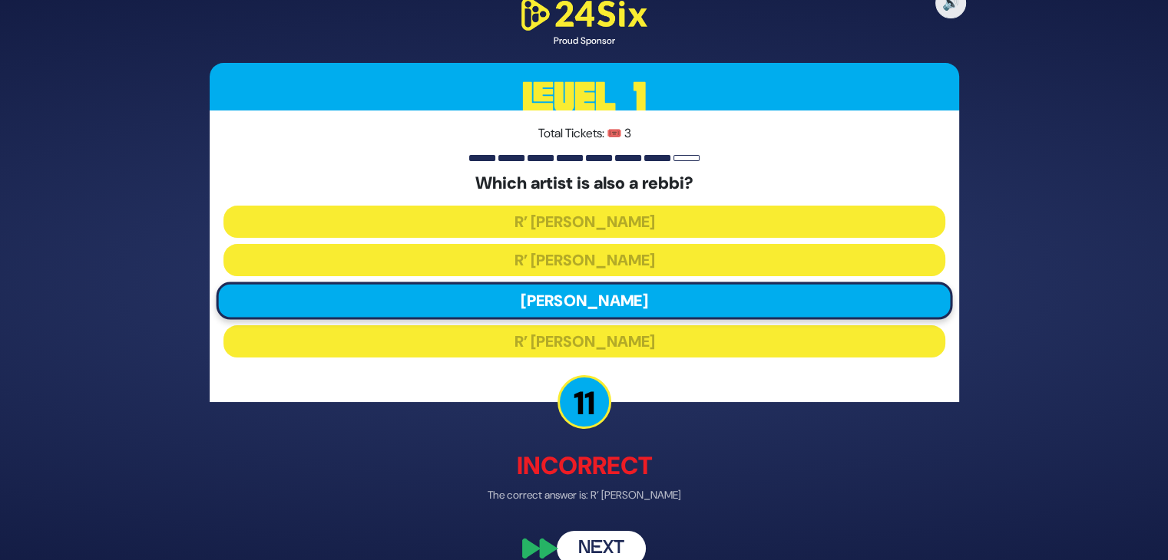
click at [604, 541] on button "Next" at bounding box center [601, 548] width 89 height 35
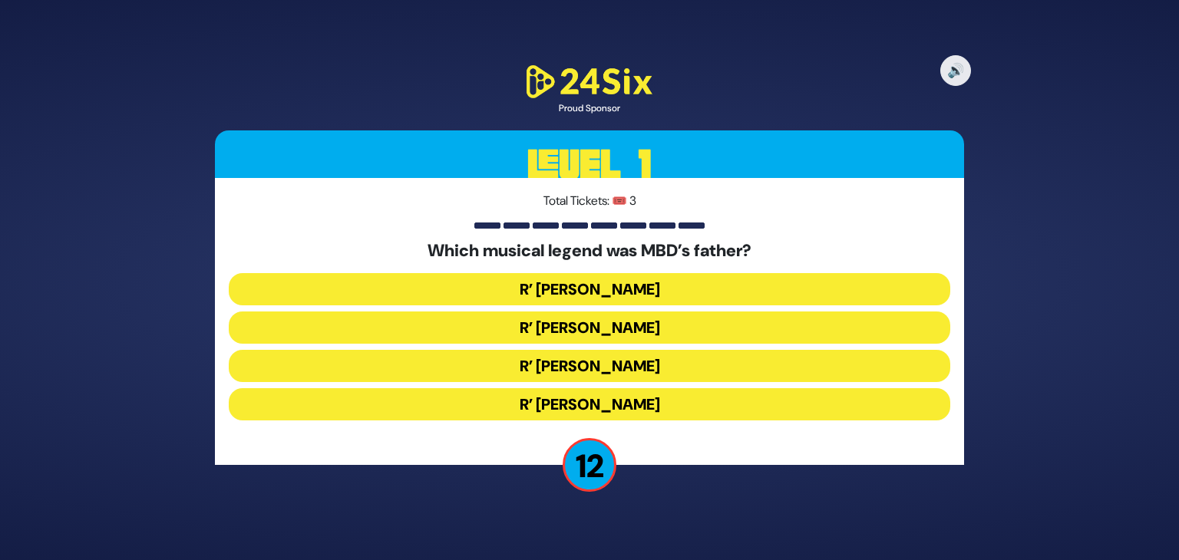
click at [568, 329] on button "R’ Duvid Werdyger" at bounding box center [590, 328] width 722 height 32
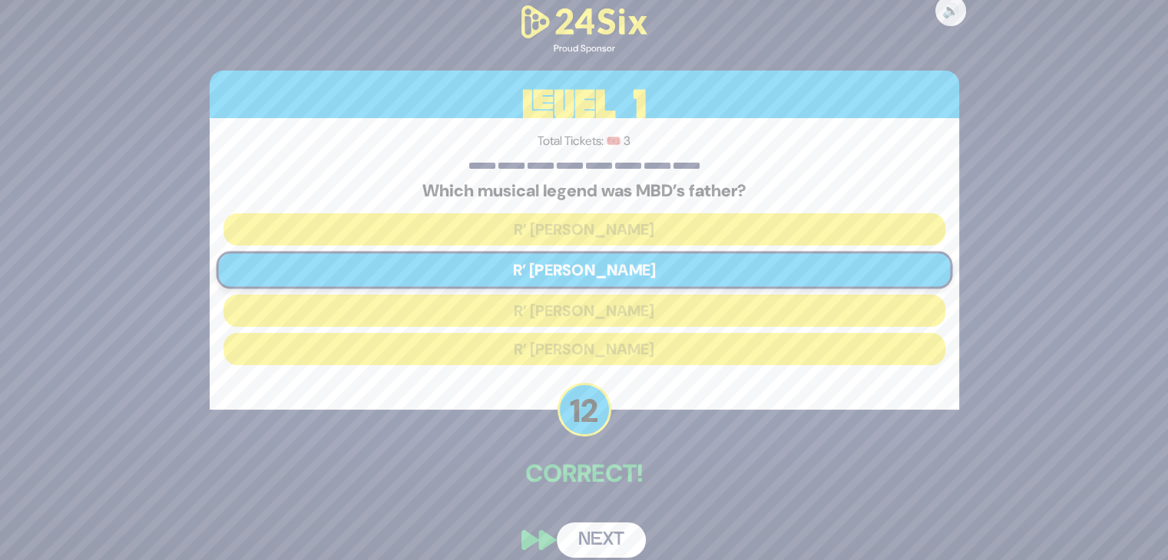
click at [586, 530] on button "Next" at bounding box center [601, 540] width 89 height 35
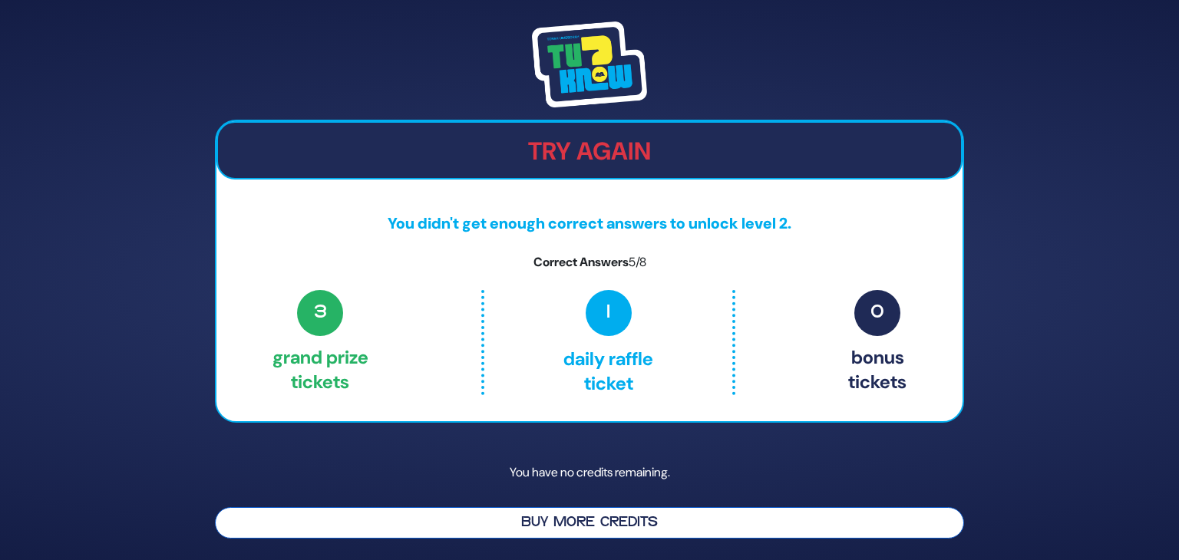
click at [583, 523] on button "Buy More Credits" at bounding box center [589, 522] width 749 height 31
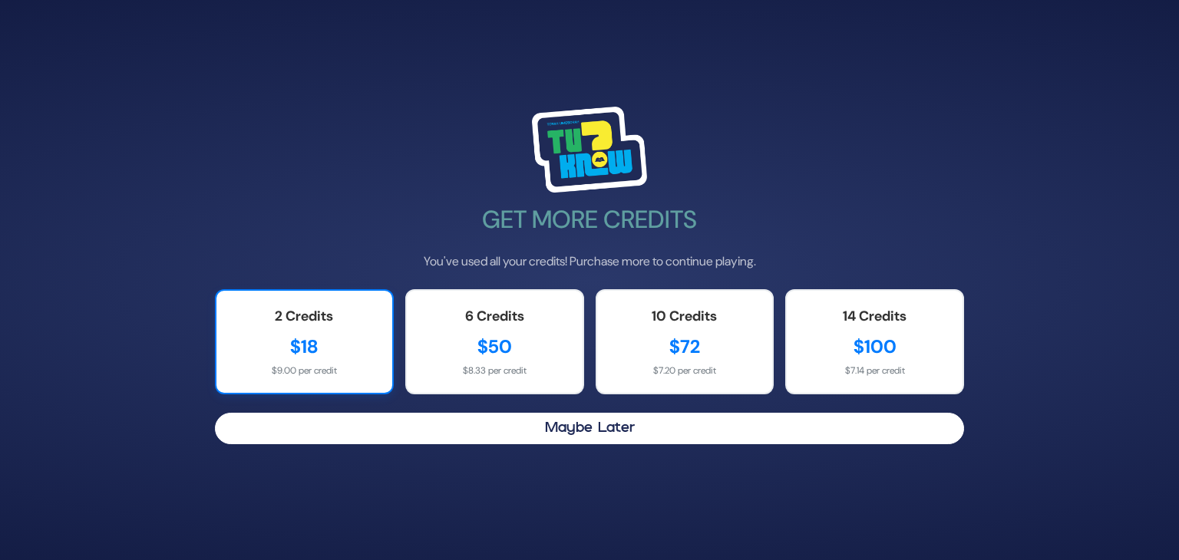
click at [292, 354] on div "$18" at bounding box center [304, 347] width 145 height 28
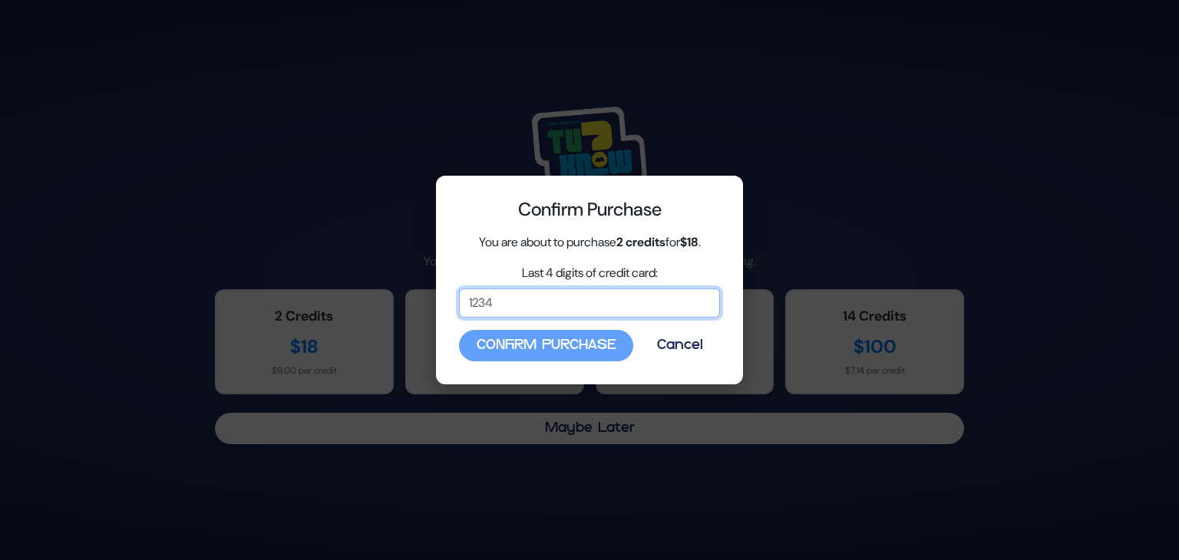
click at [519, 304] on input "Last 4 digits of credit card:" at bounding box center [589, 303] width 261 height 29
type input "4737"
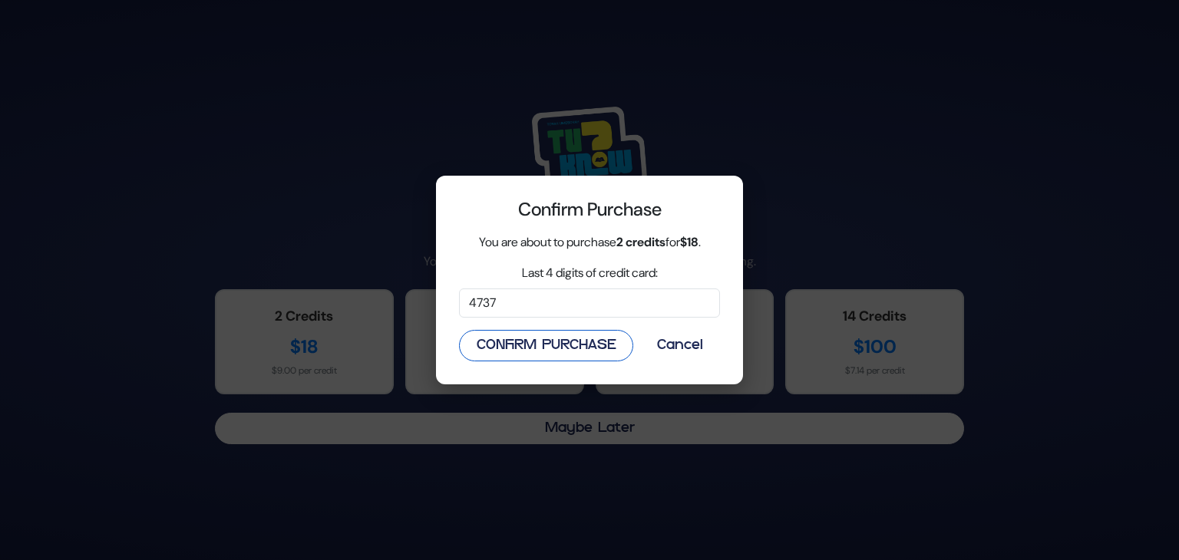
click at [560, 342] on button "Confirm Purchase" at bounding box center [546, 345] width 174 height 31
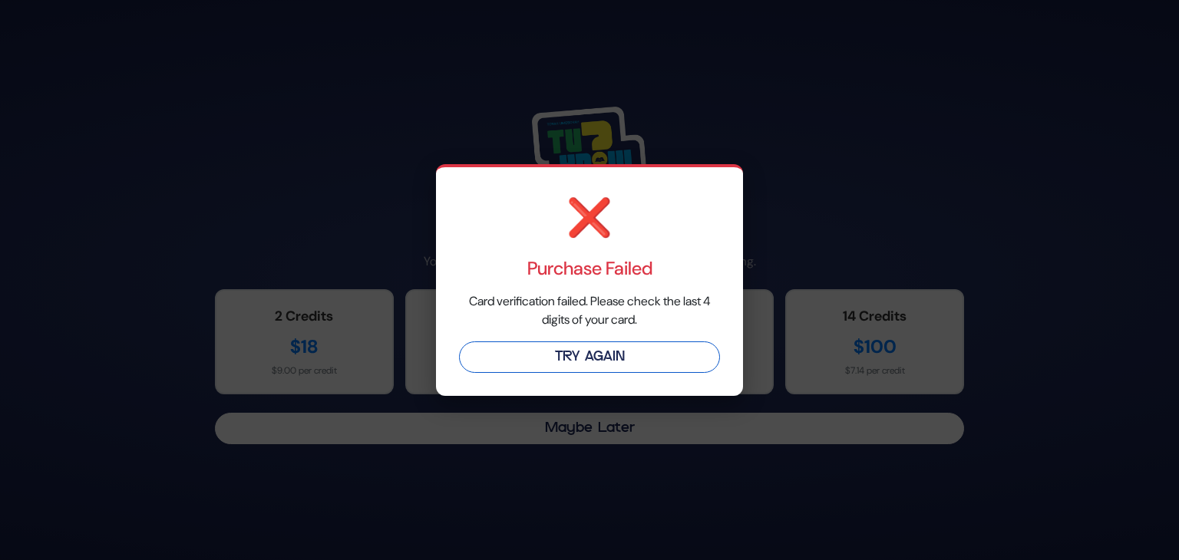
click at [619, 353] on button "Try Again" at bounding box center [589, 357] width 261 height 31
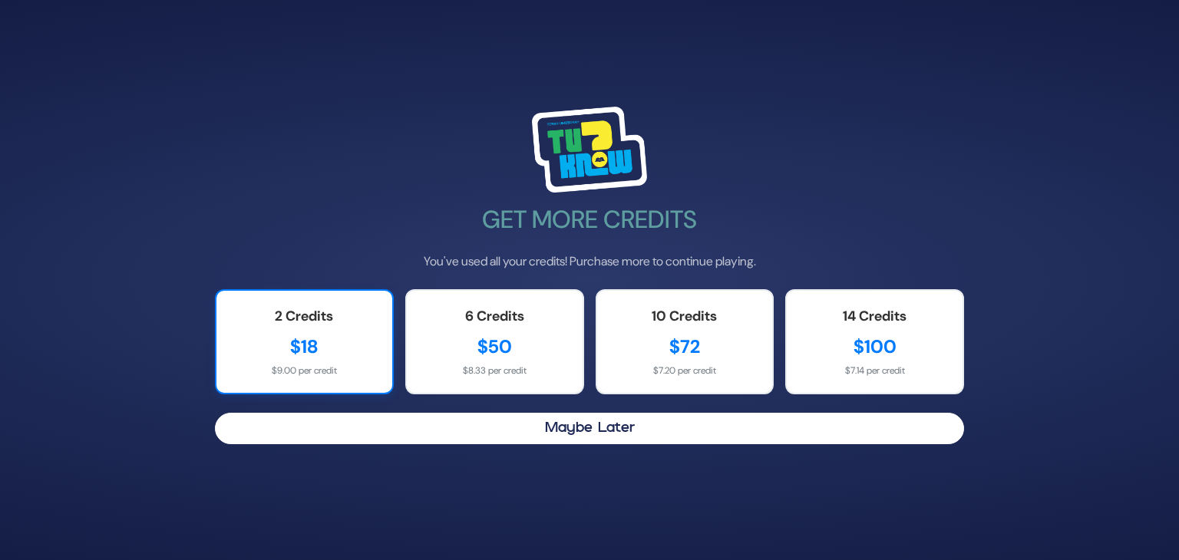
click at [295, 329] on div "2 Credits $18 $9.00 per credit" at bounding box center [304, 341] width 179 height 105
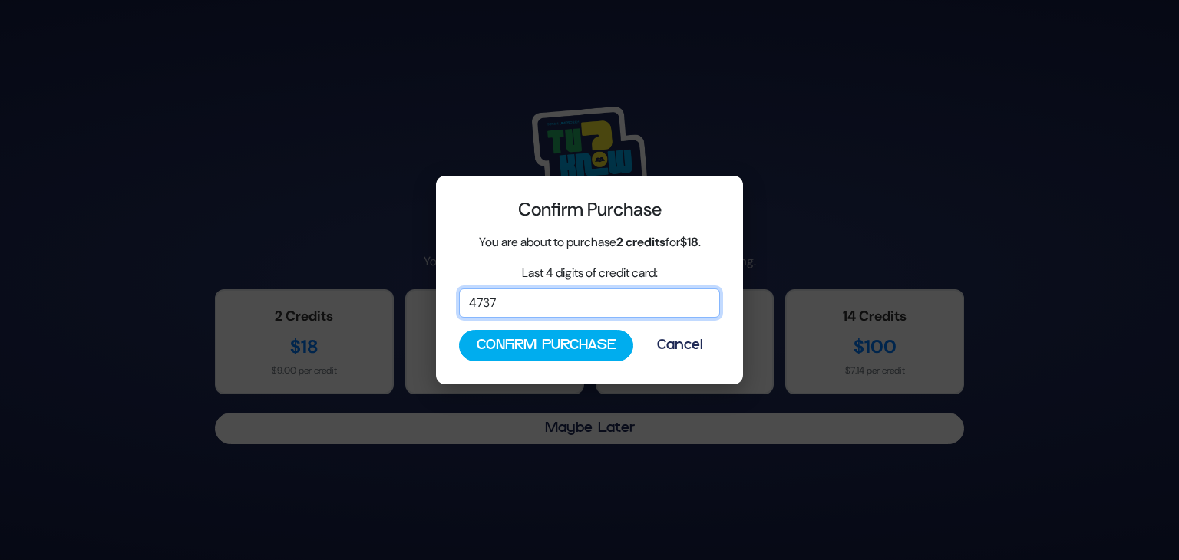
click at [528, 307] on input "4737" at bounding box center [589, 303] width 261 height 29
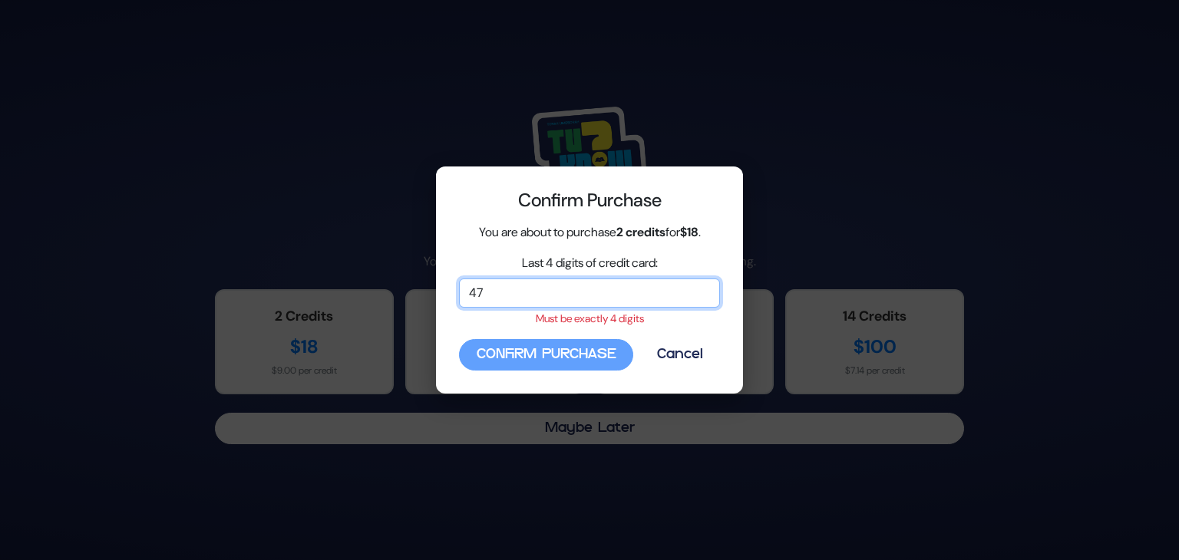
type input "4"
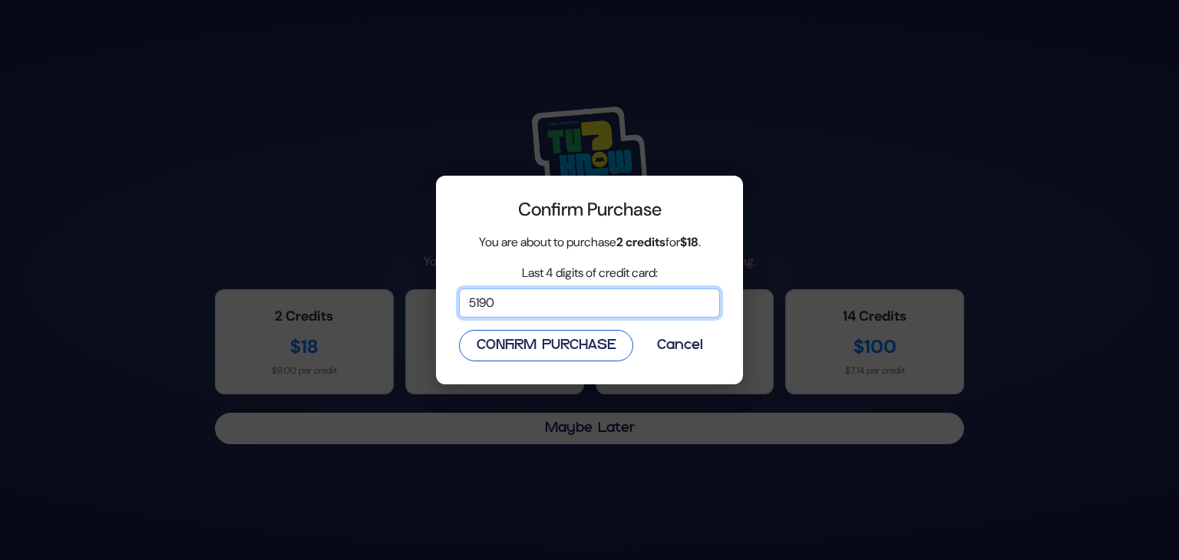
type input "5190"
click at [504, 336] on button "Confirm Purchase" at bounding box center [546, 345] width 174 height 31
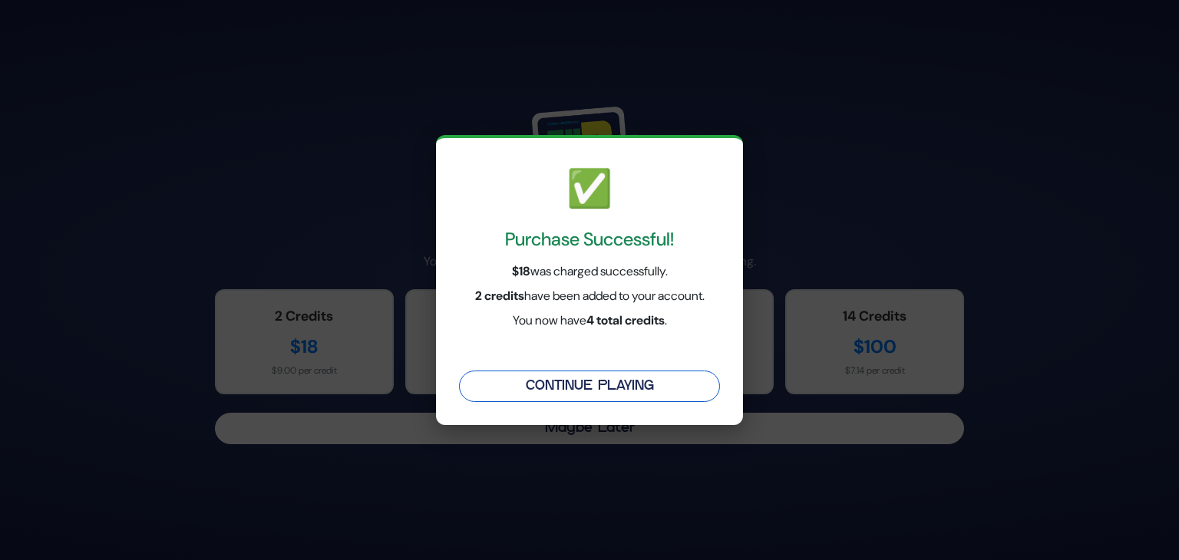
click at [532, 382] on button "Continue Playing" at bounding box center [589, 386] width 261 height 31
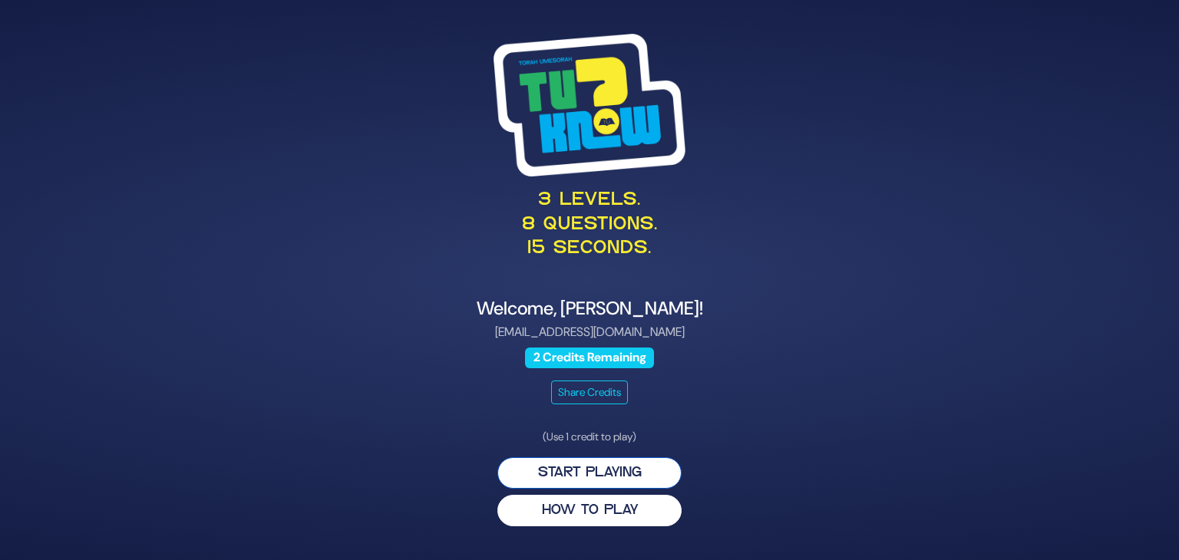
click at [582, 469] on button "Start Playing" at bounding box center [589, 472] width 184 height 31
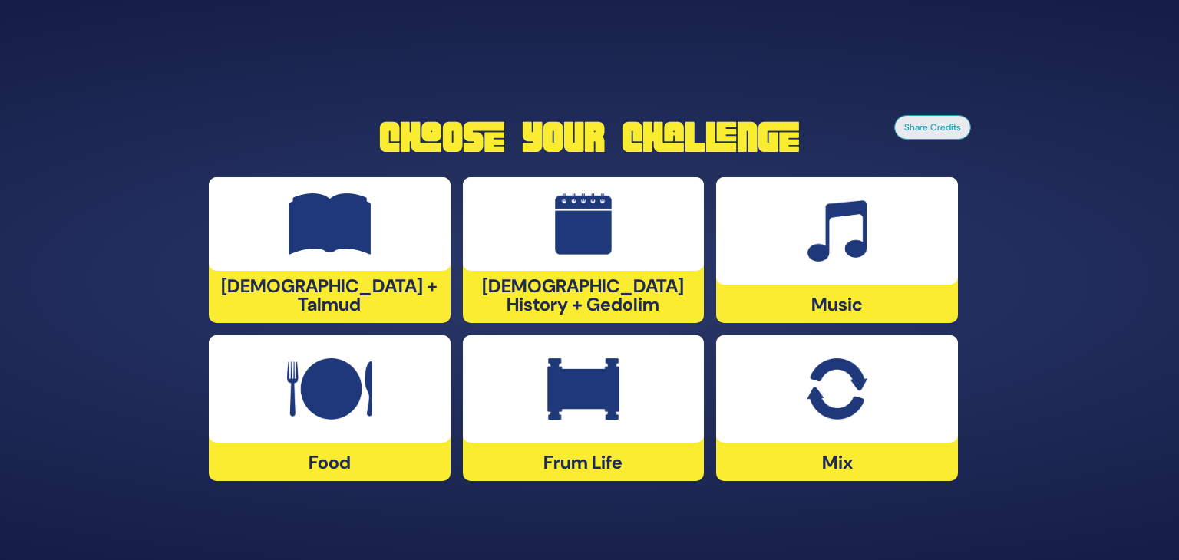
click at [529, 460] on div "Frum Life" at bounding box center [584, 408] width 242 height 146
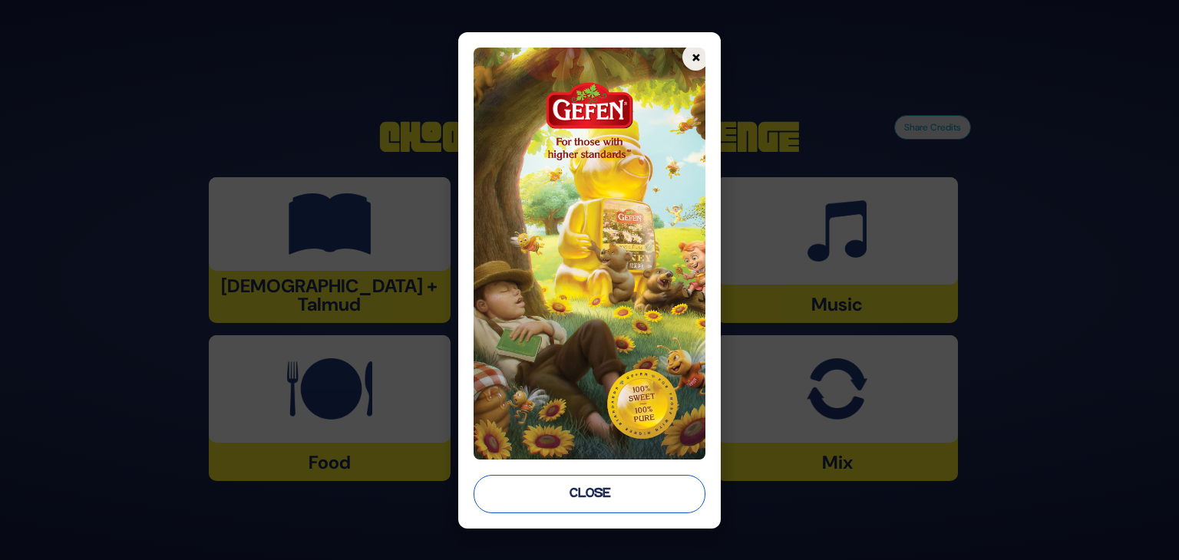
click at [584, 491] on button "Close" at bounding box center [590, 494] width 232 height 38
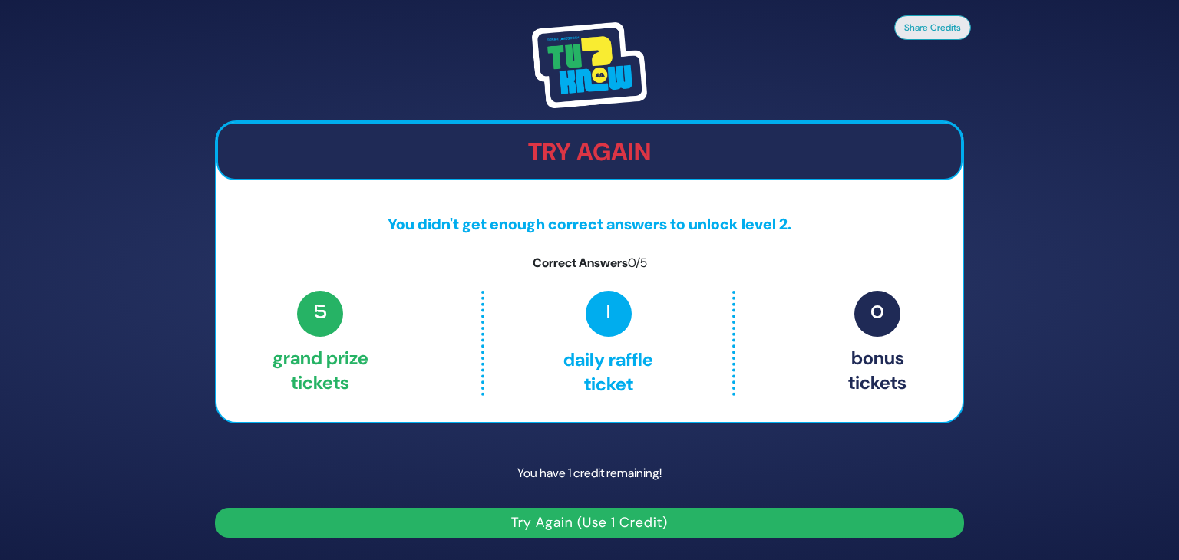
click at [571, 520] on button "Try Again (Use 1 Credit)" at bounding box center [589, 523] width 749 height 30
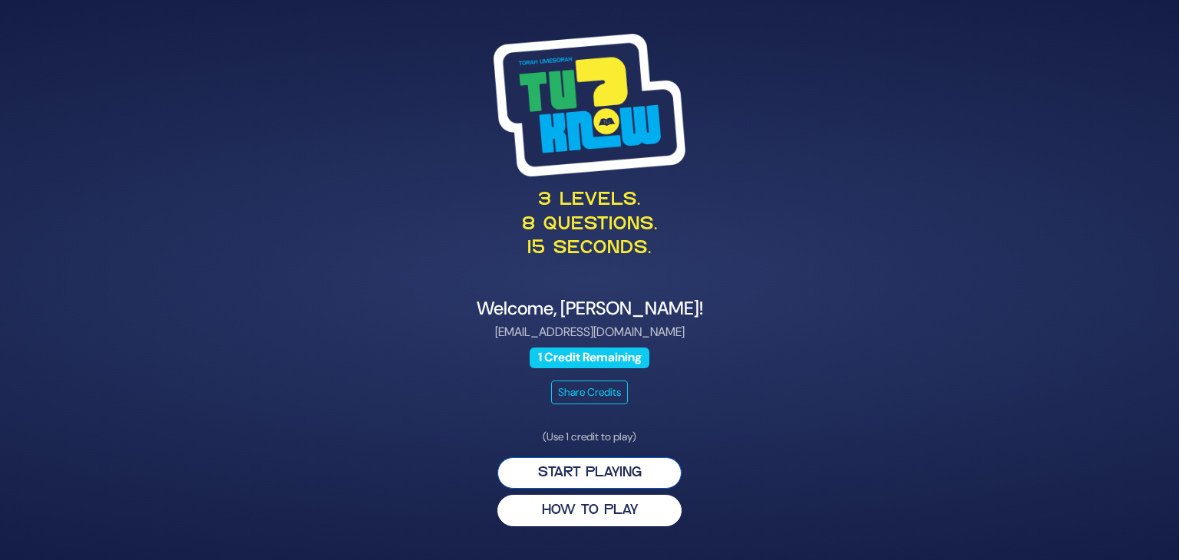
click at [574, 469] on button "Start Playing" at bounding box center [589, 472] width 184 height 31
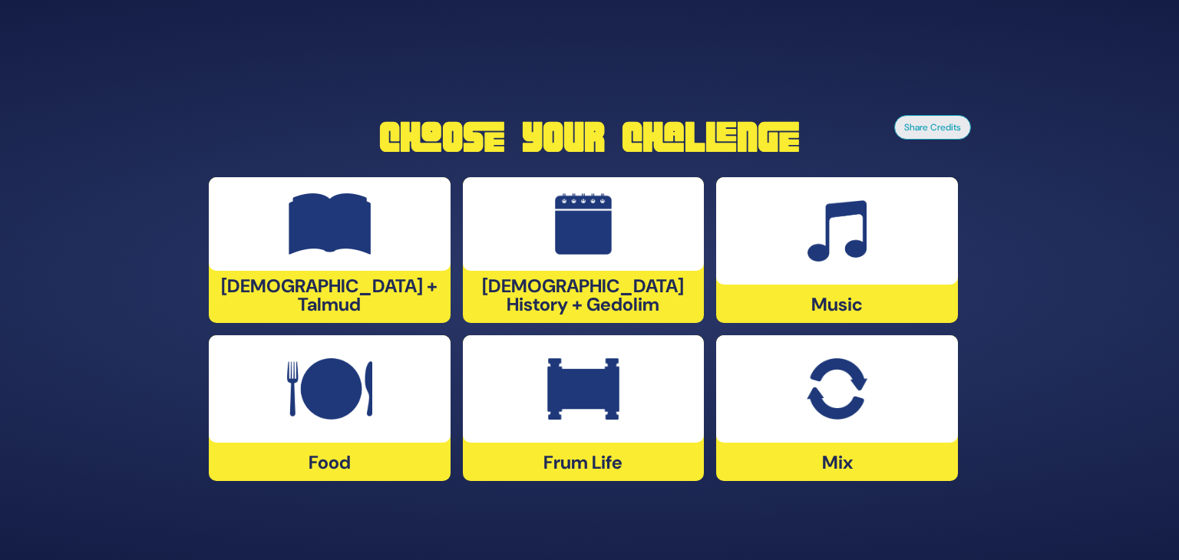
click at [804, 300] on div "Music" at bounding box center [837, 250] width 242 height 146
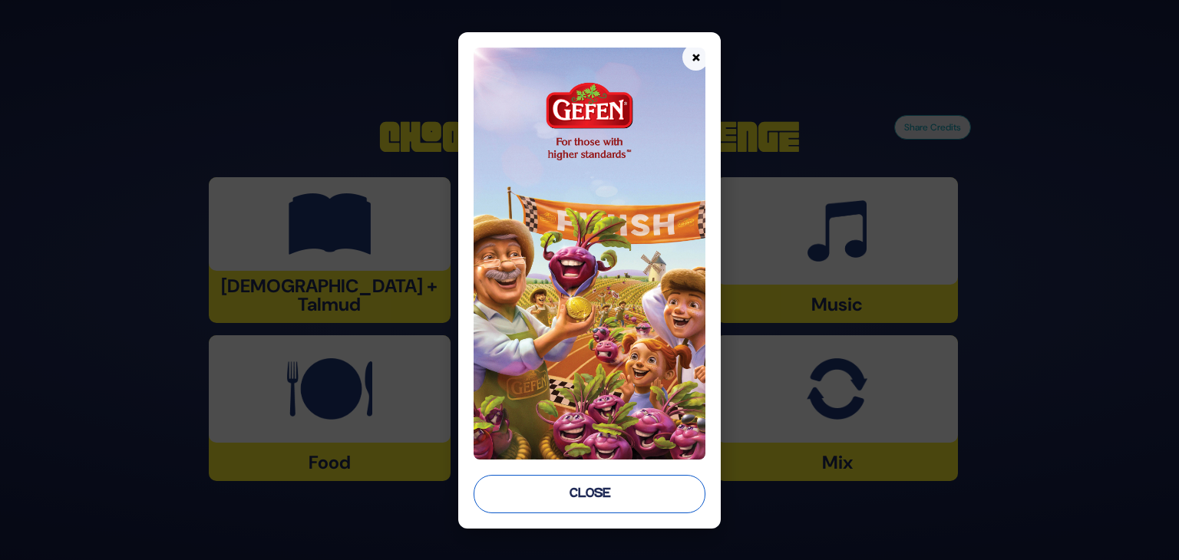
click at [586, 507] on button "Close" at bounding box center [590, 494] width 232 height 38
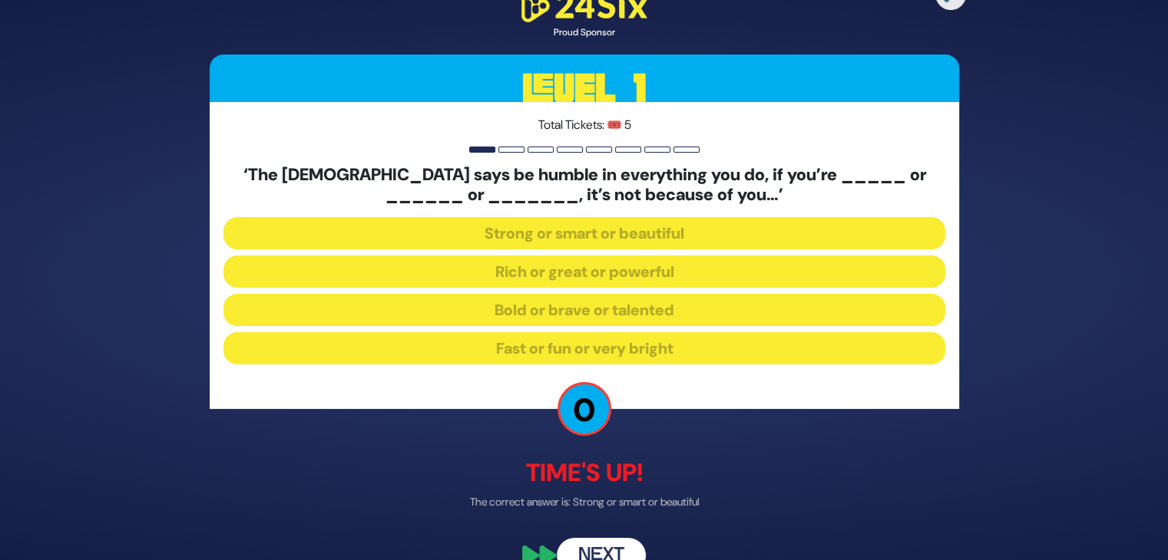
click at [585, 547] on button "Next" at bounding box center [601, 556] width 89 height 35
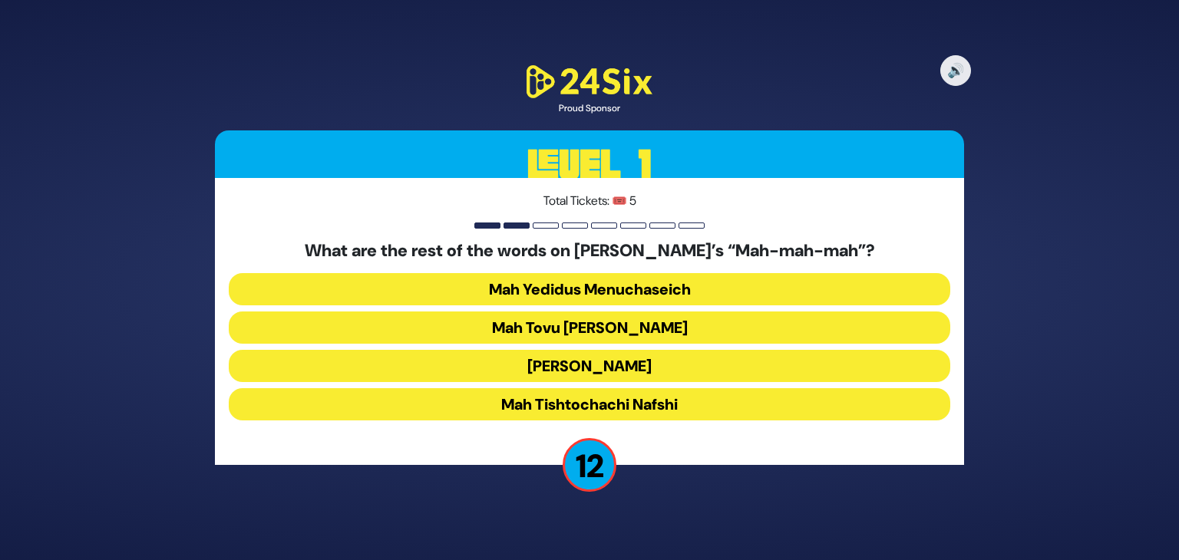
click at [594, 325] on button "Mah Tovu [PERSON_NAME]" at bounding box center [590, 328] width 722 height 32
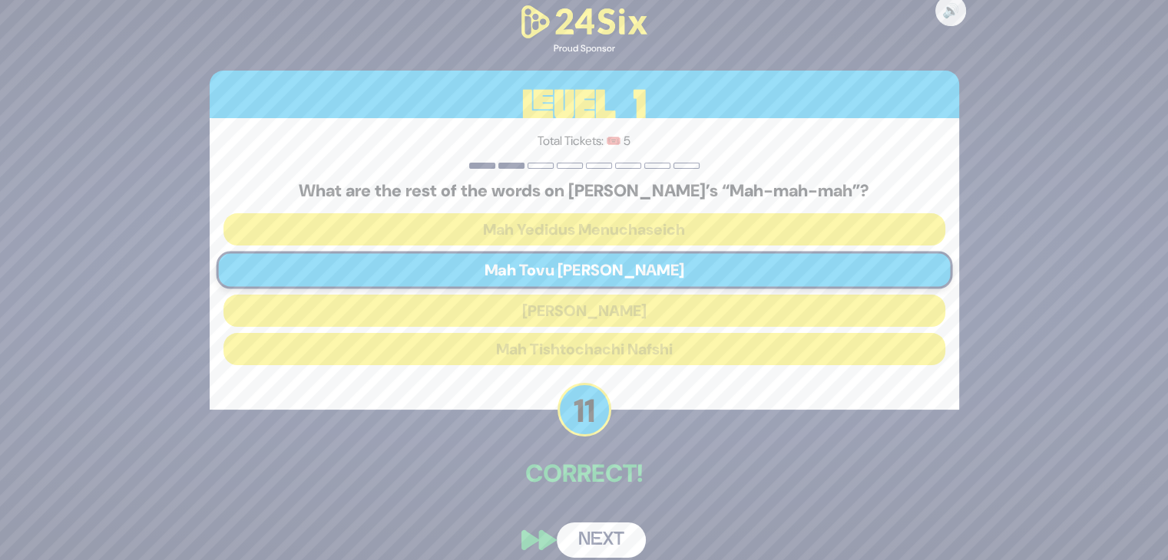
click at [593, 532] on button "Next" at bounding box center [601, 540] width 89 height 35
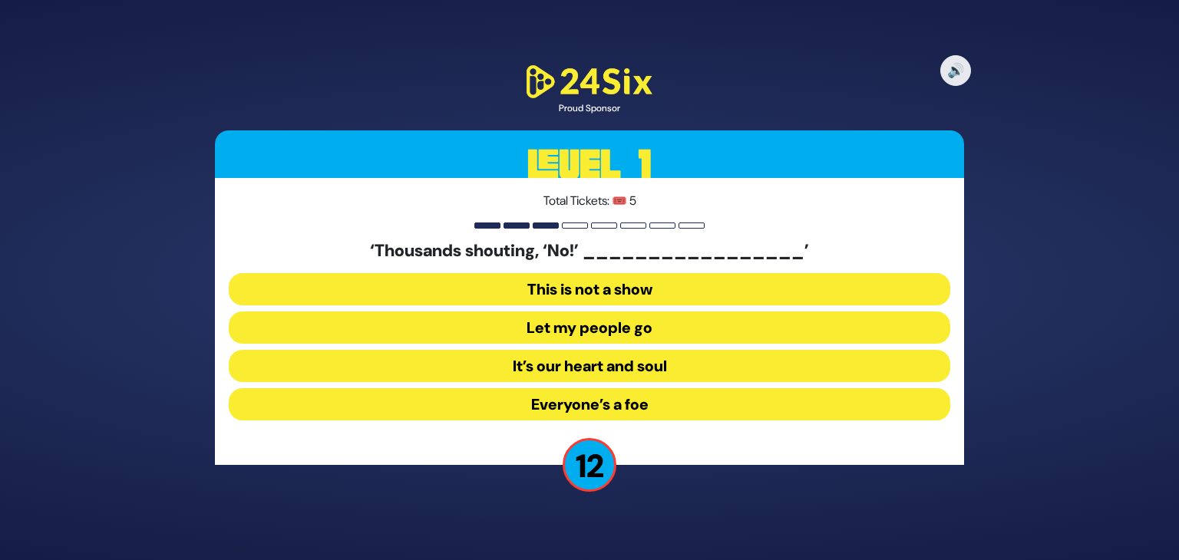
click at [580, 322] on button "Let my people go" at bounding box center [590, 328] width 722 height 32
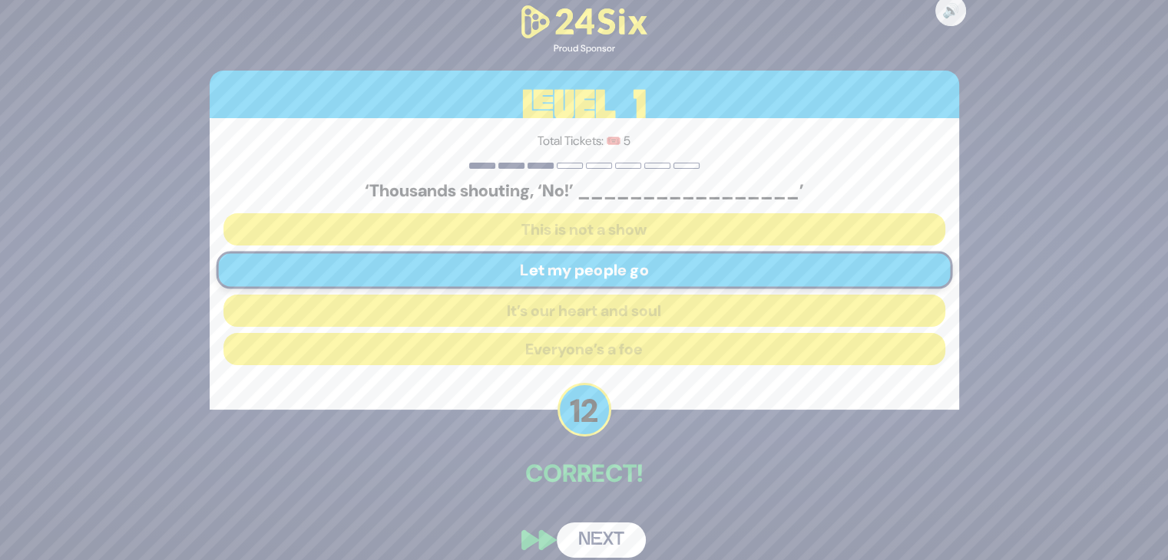
click at [597, 535] on button "Next" at bounding box center [601, 540] width 89 height 35
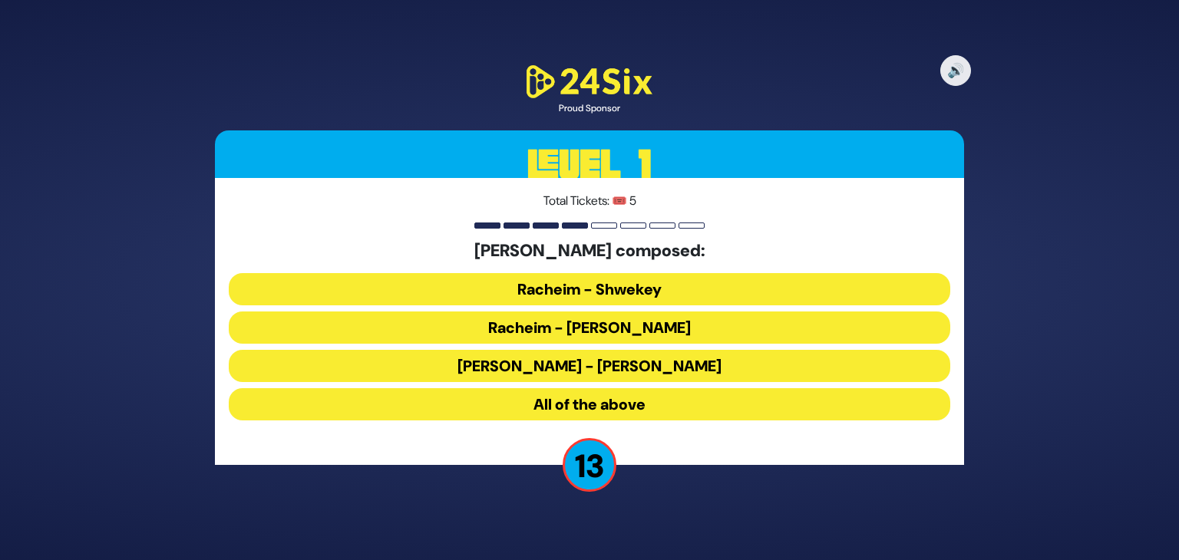
click at [573, 397] on button "All of the above" at bounding box center [590, 404] width 722 height 32
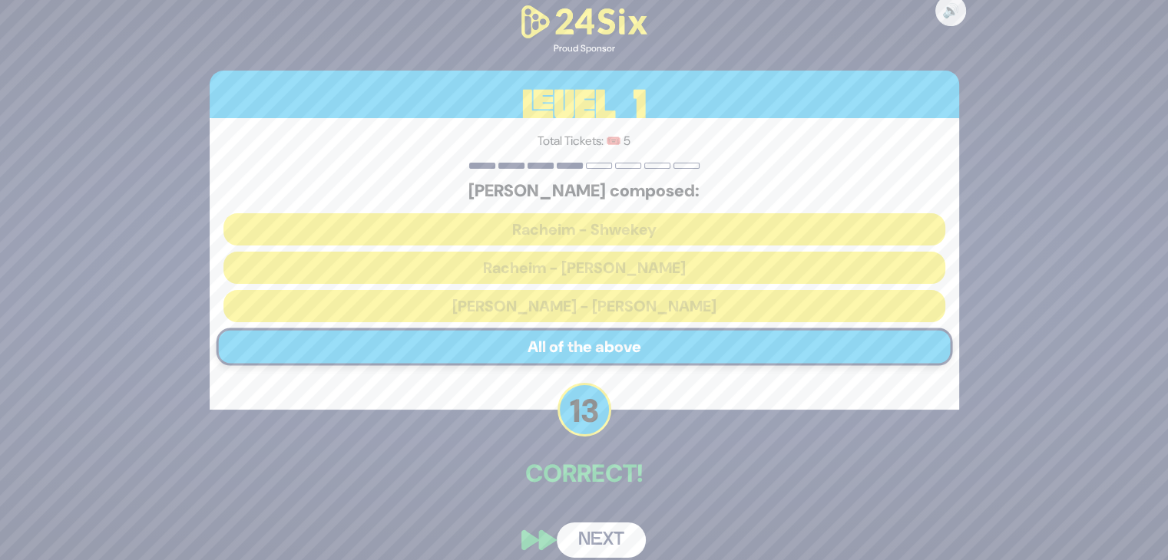
click at [603, 535] on button "Next" at bounding box center [601, 540] width 89 height 35
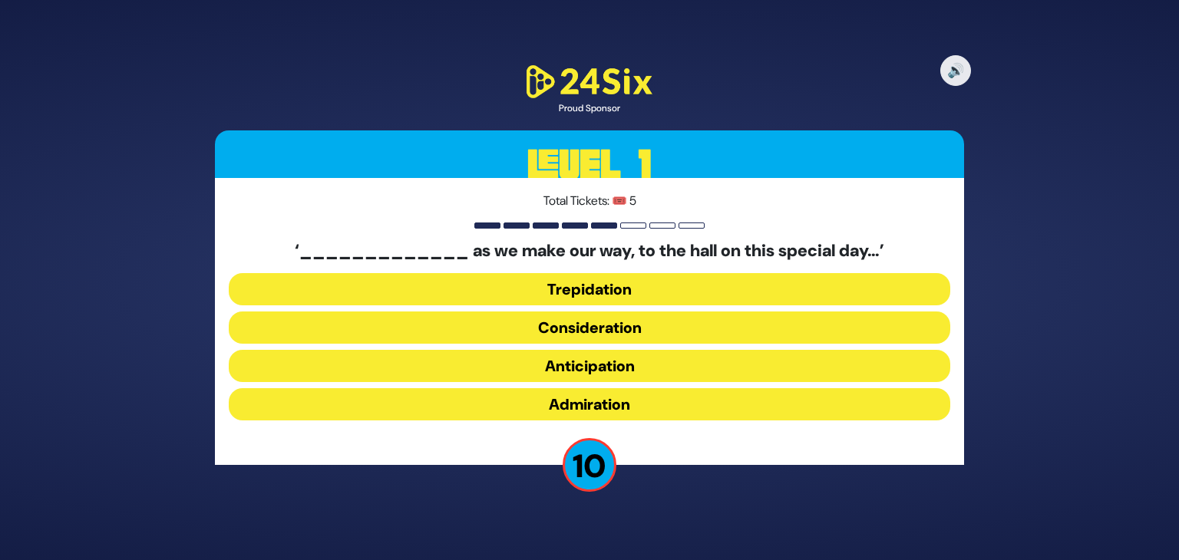
click at [567, 364] on button "Anticipation" at bounding box center [590, 366] width 722 height 32
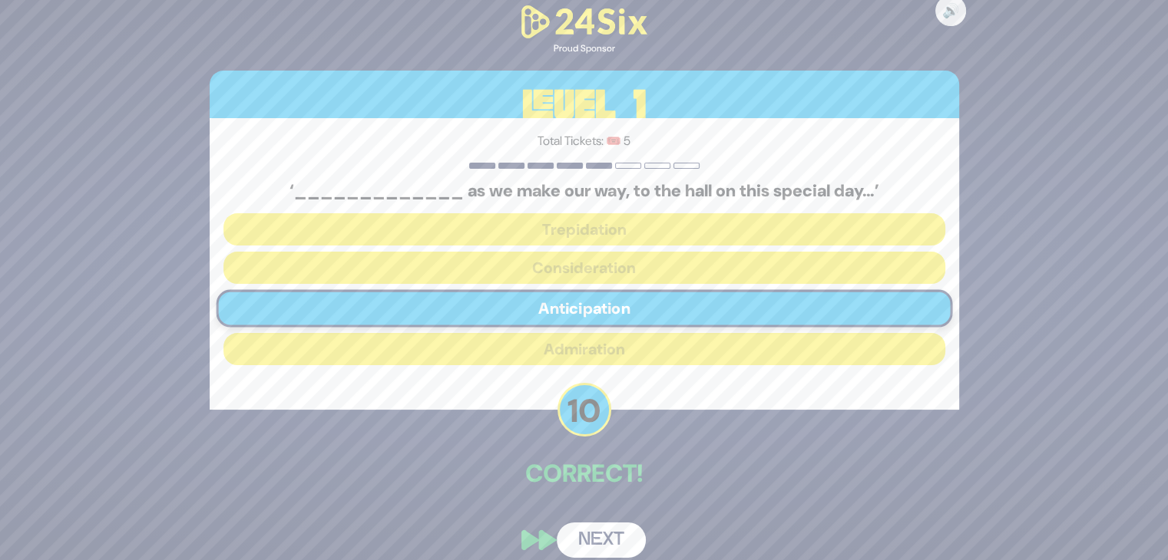
click at [593, 536] on button "Next" at bounding box center [601, 540] width 89 height 35
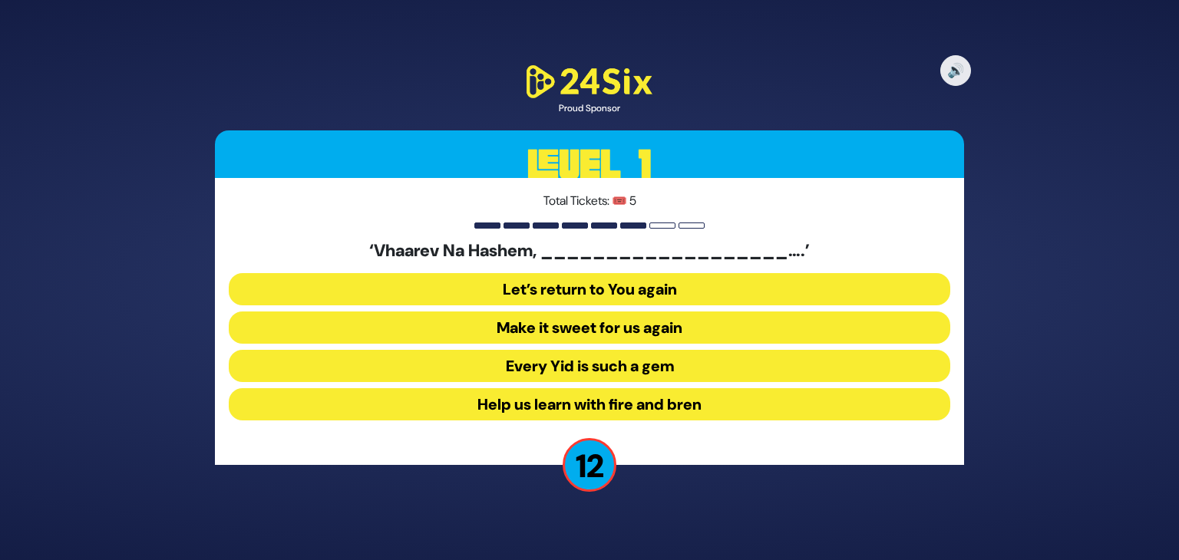
click at [593, 329] on button "Make it sweet for us again" at bounding box center [590, 328] width 722 height 32
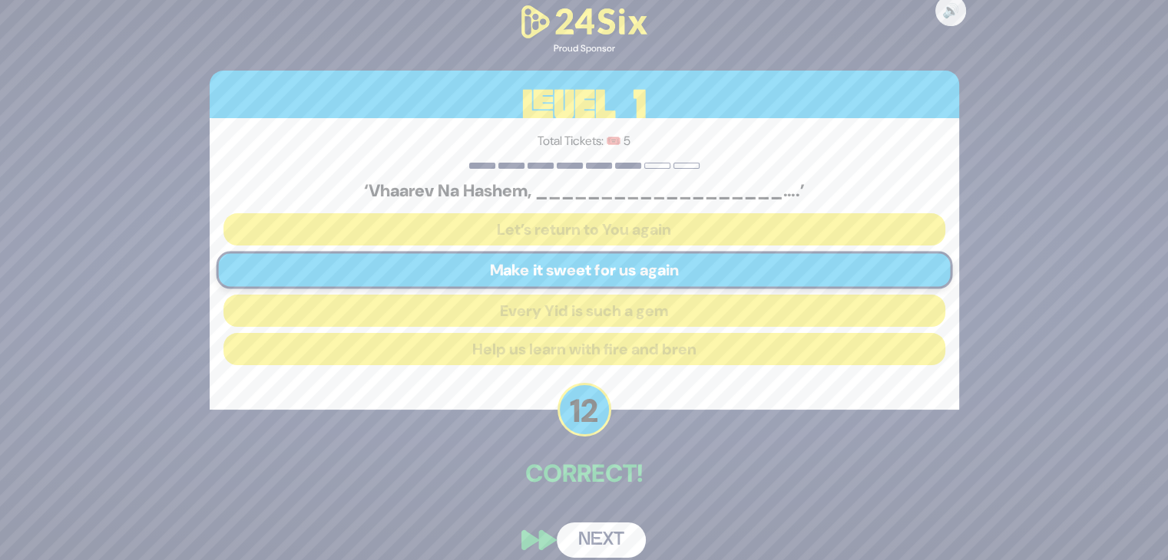
click at [590, 530] on button "Next" at bounding box center [601, 540] width 89 height 35
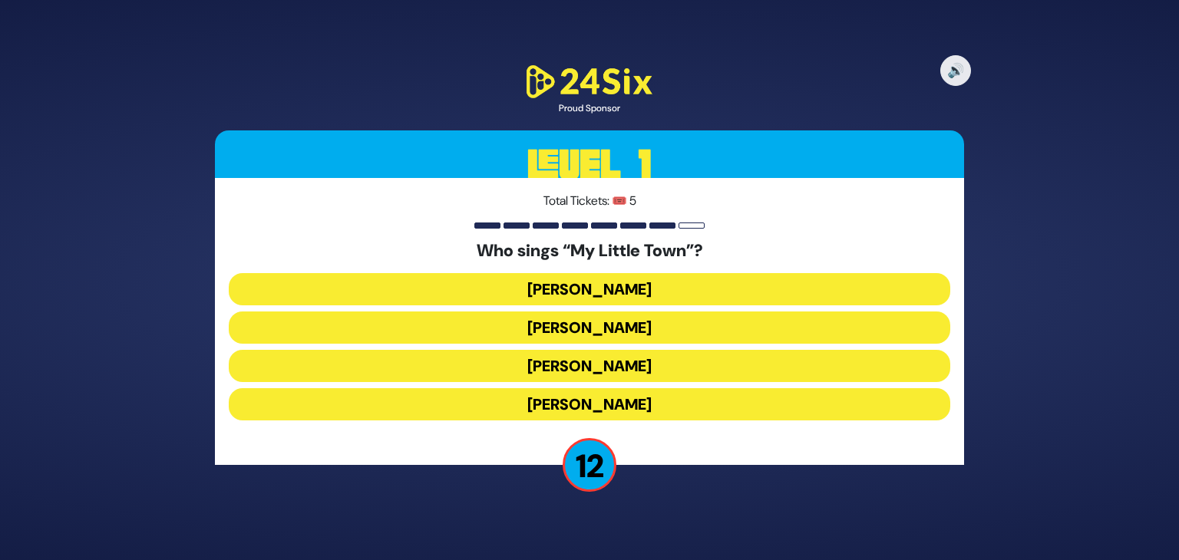
click at [585, 368] on button "Shulem Lemmer" at bounding box center [590, 366] width 722 height 32
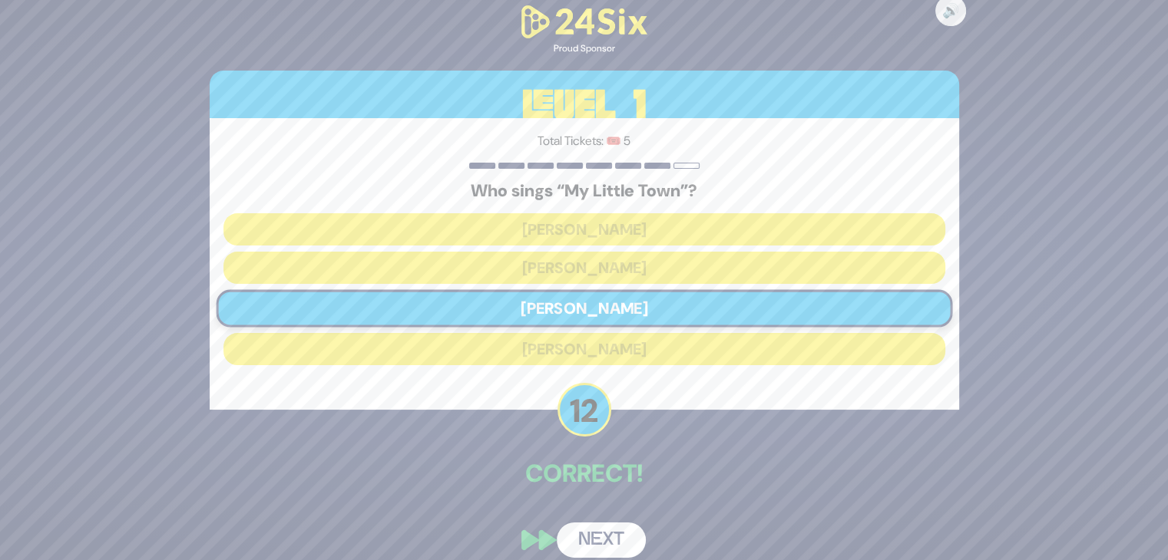
click at [602, 531] on button "Next" at bounding box center [601, 540] width 89 height 35
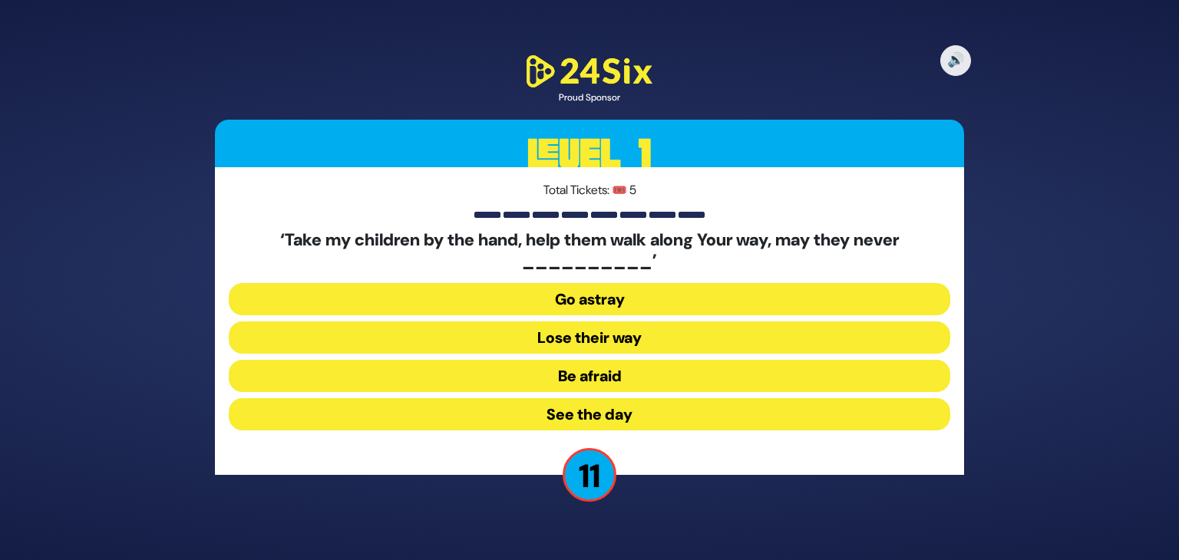
click at [600, 299] on button "Go astray" at bounding box center [590, 299] width 722 height 32
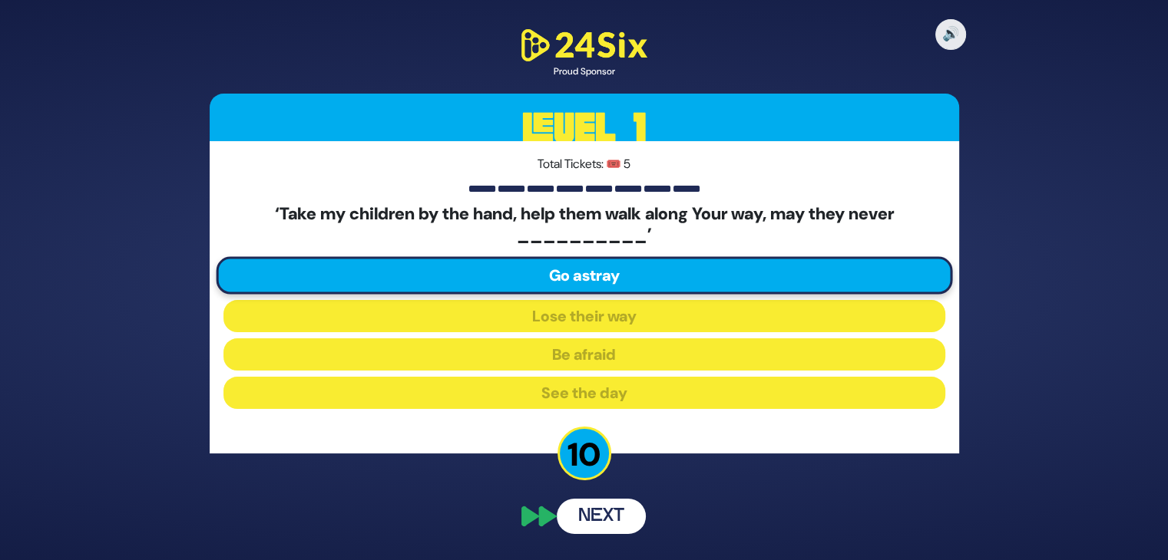
click at [599, 519] on div "🔊 Proud Sponsor Level 1 Total Tickets: 🎟️ 5 ‘Take my children by the hand, help…" at bounding box center [584, 280] width 786 height 545
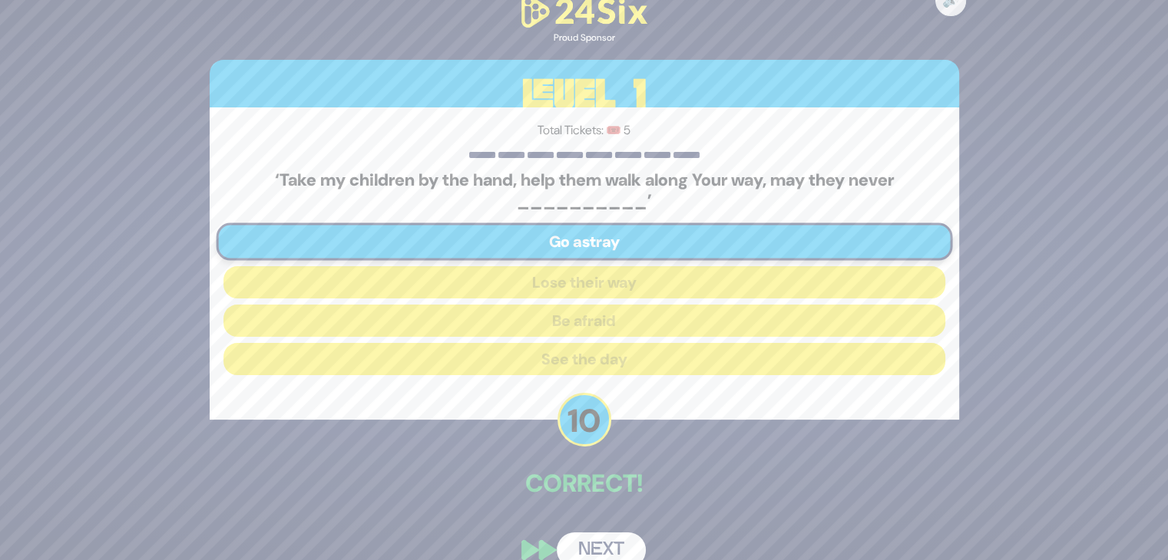
click at [594, 546] on button "Next" at bounding box center [601, 550] width 89 height 35
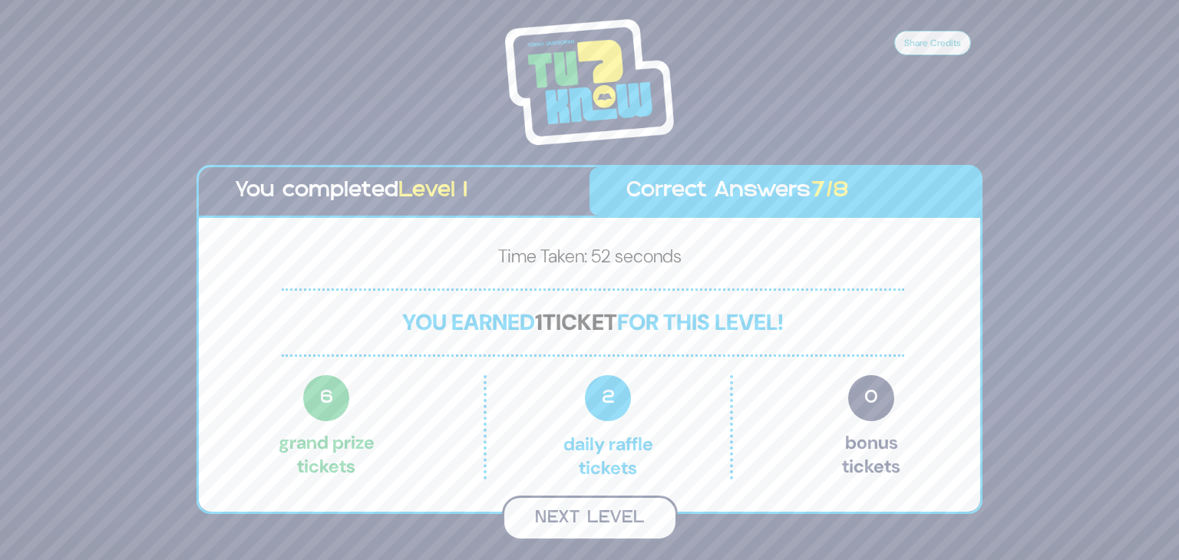
click at [578, 522] on button "Next Level" at bounding box center [590, 518] width 176 height 45
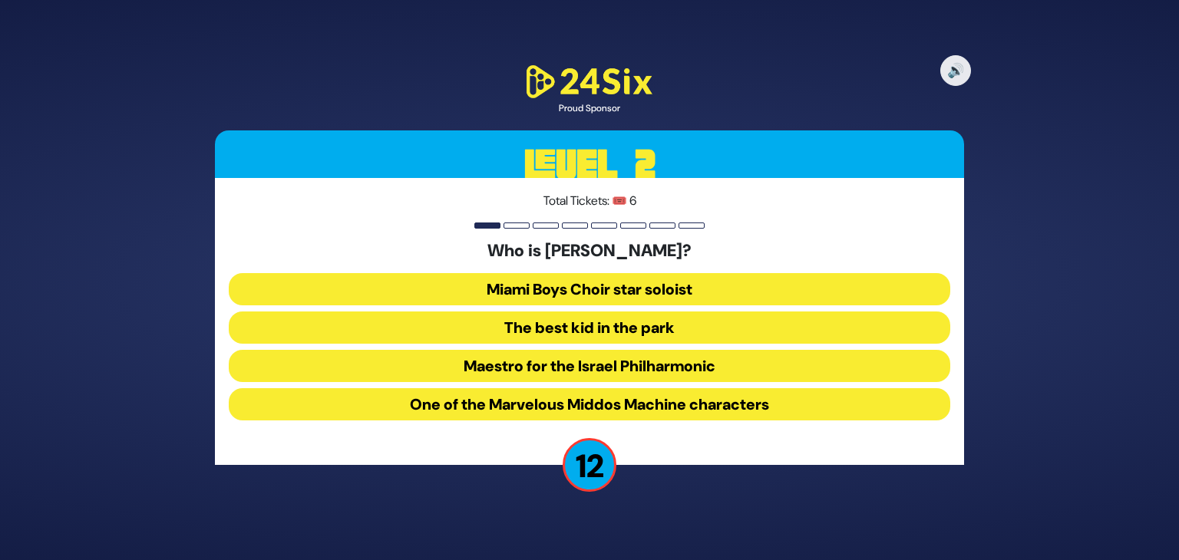
click at [563, 330] on button "The best kid in the park" at bounding box center [590, 328] width 722 height 32
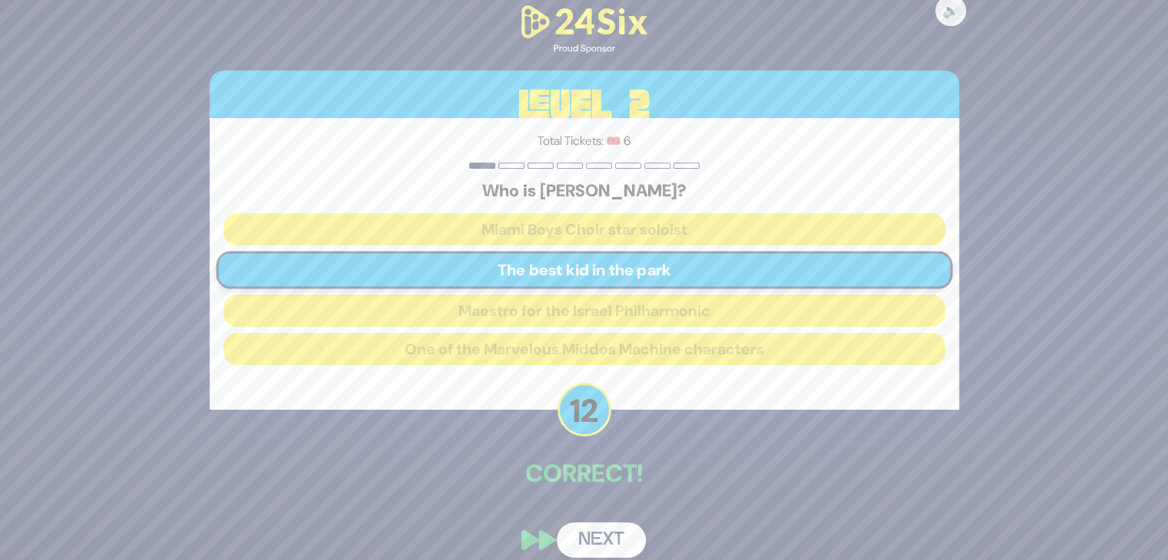
click at [589, 535] on button "Next" at bounding box center [601, 540] width 89 height 35
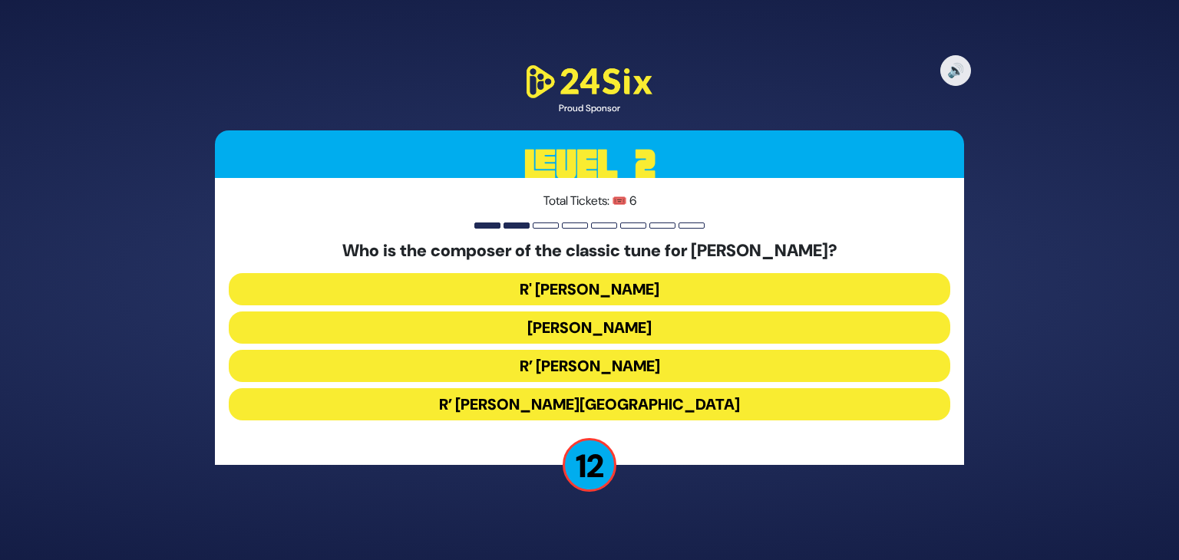
click at [584, 401] on button "R’ Shmuel Brazil" at bounding box center [590, 404] width 722 height 32
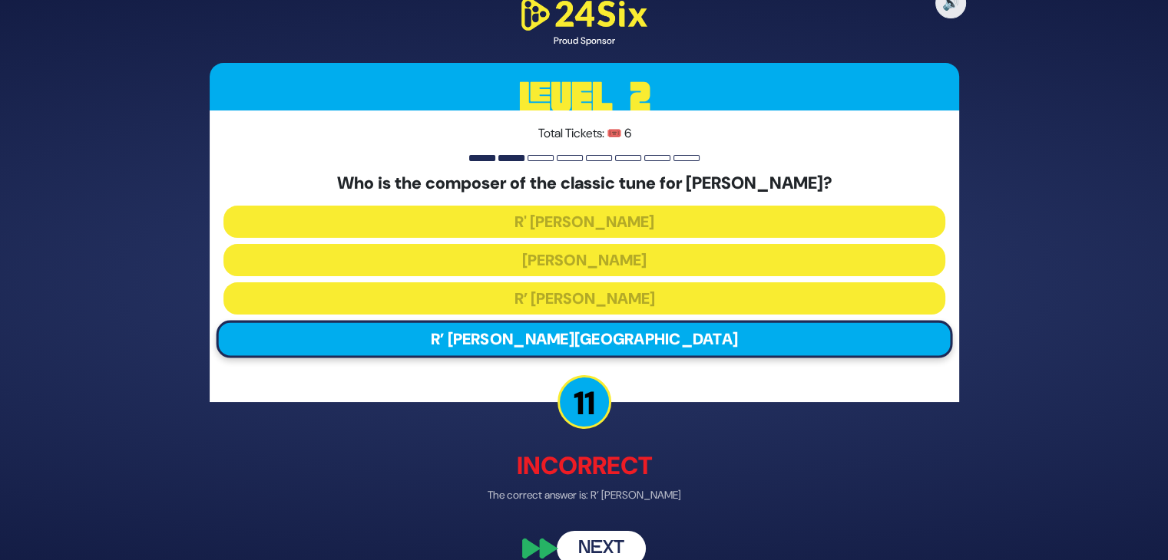
click at [596, 536] on button "Next" at bounding box center [601, 548] width 89 height 35
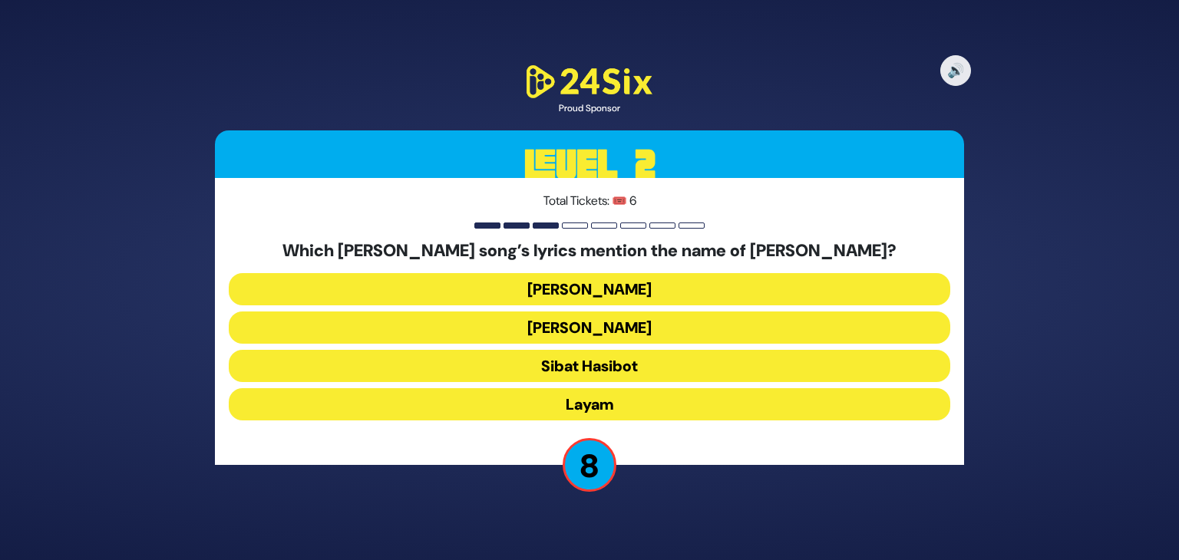
click at [580, 325] on button "Keter Melucha" at bounding box center [590, 328] width 722 height 32
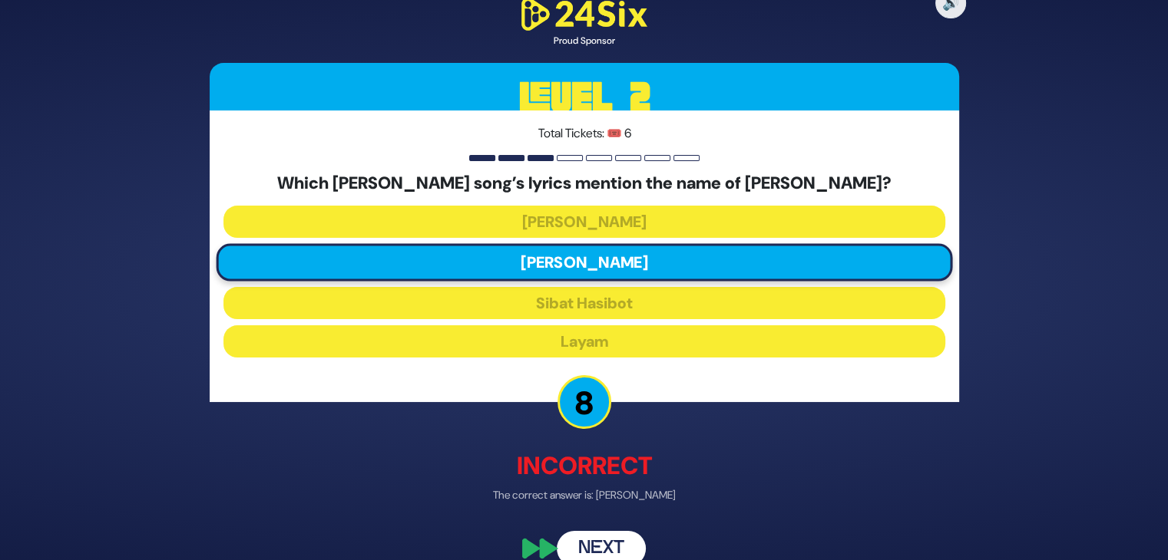
click at [590, 544] on button "Next" at bounding box center [601, 548] width 89 height 35
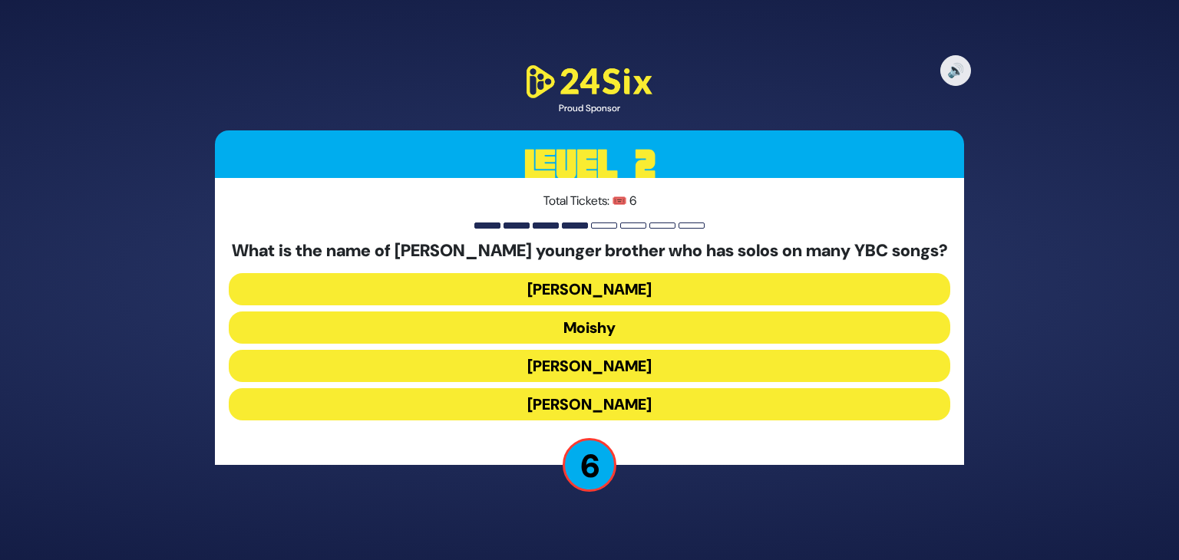
click at [603, 326] on button "Moishy" at bounding box center [590, 328] width 722 height 32
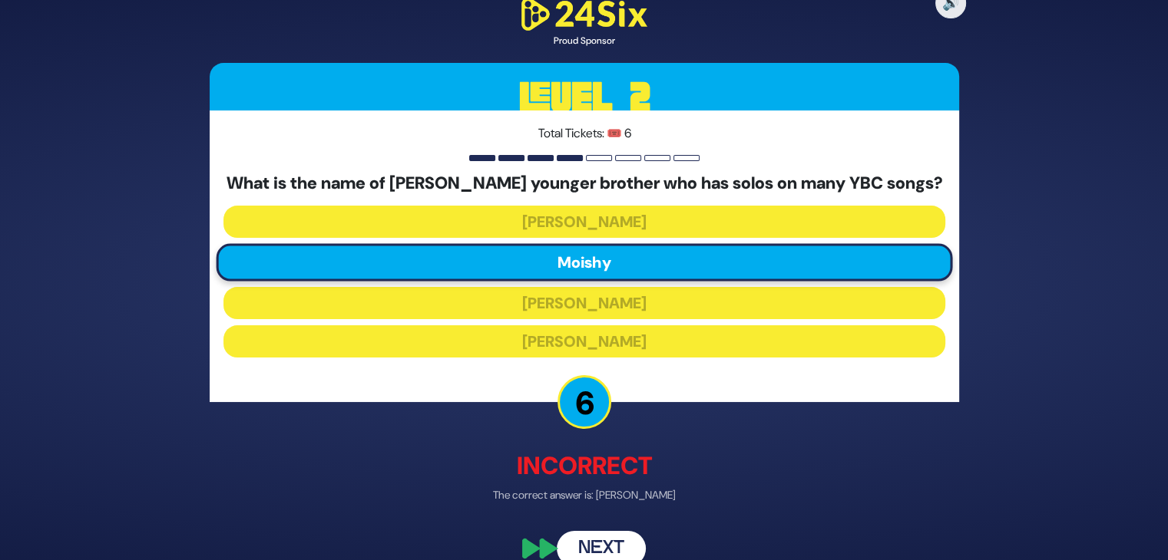
click at [601, 541] on button "Next" at bounding box center [601, 548] width 89 height 35
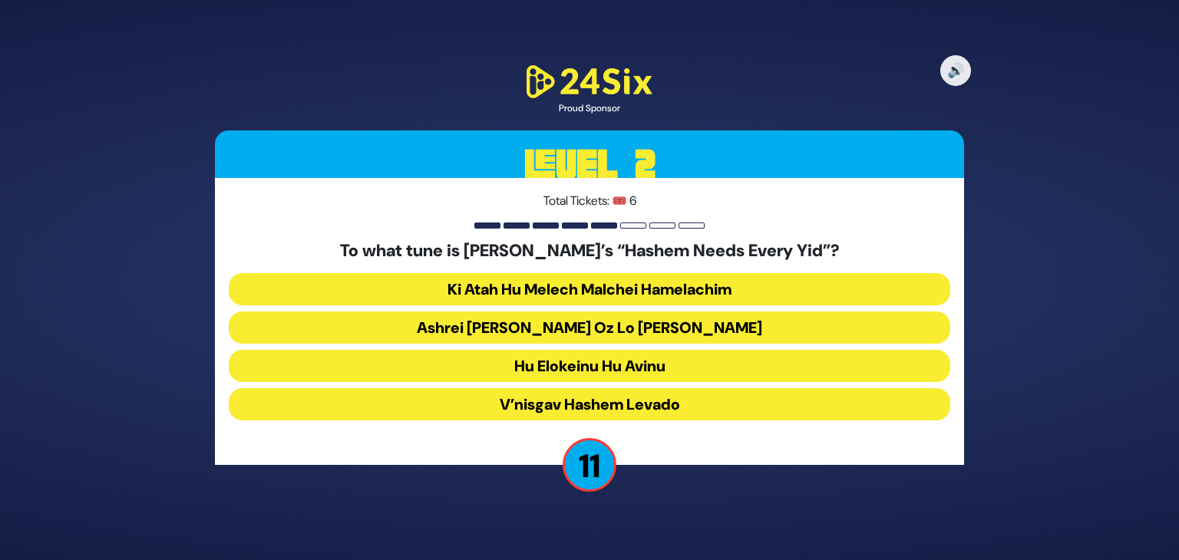
click at [609, 329] on button "Ashrei Adam Oz Lo Bach" at bounding box center [590, 328] width 722 height 32
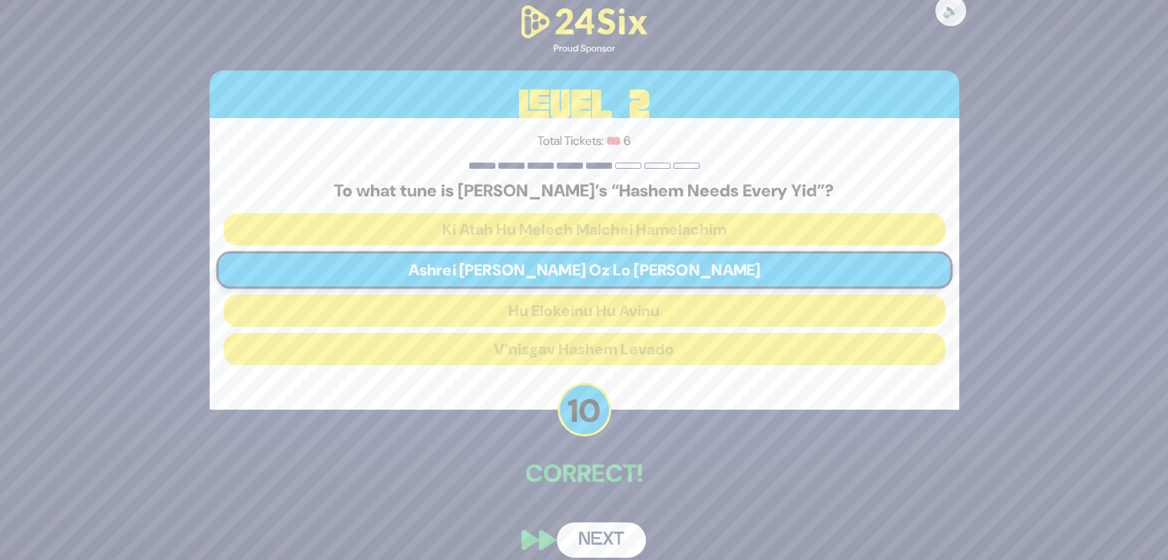
click at [606, 534] on button "Next" at bounding box center [601, 540] width 89 height 35
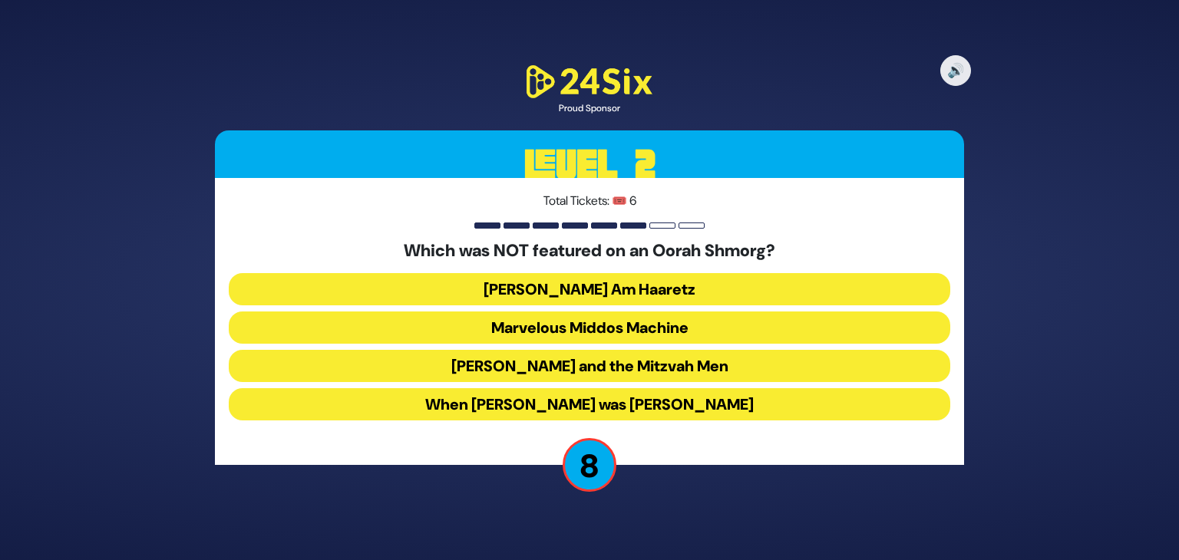
click at [575, 362] on button "Uncle Moishy and the Mitzvah Men" at bounding box center [590, 366] width 722 height 32
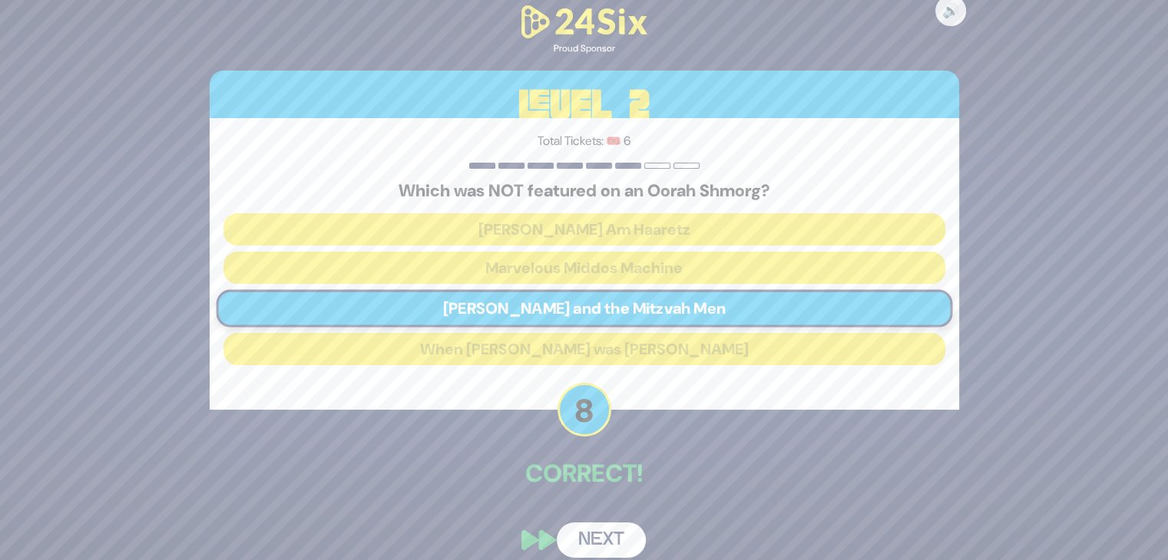
click at [595, 535] on button "Next" at bounding box center [601, 540] width 89 height 35
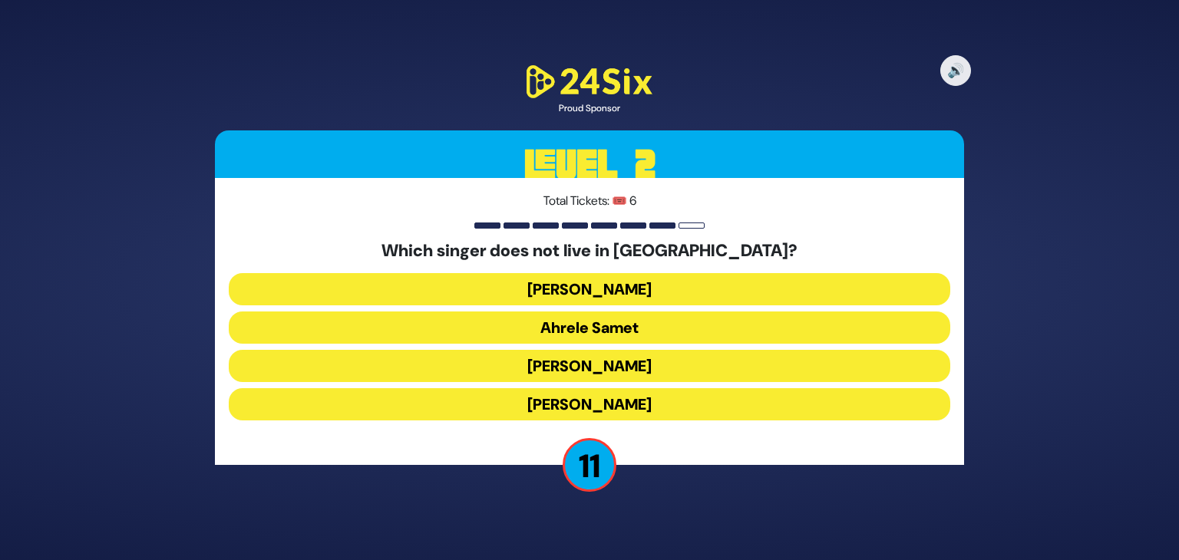
click at [576, 402] on button "Eitan Katz" at bounding box center [590, 404] width 722 height 32
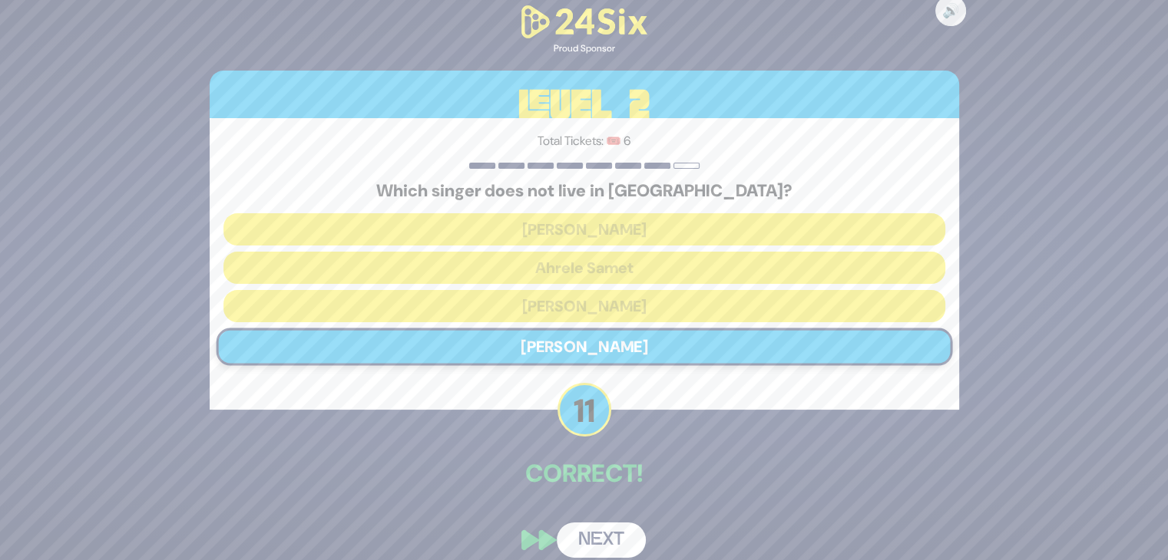
click at [600, 541] on button "Next" at bounding box center [601, 540] width 89 height 35
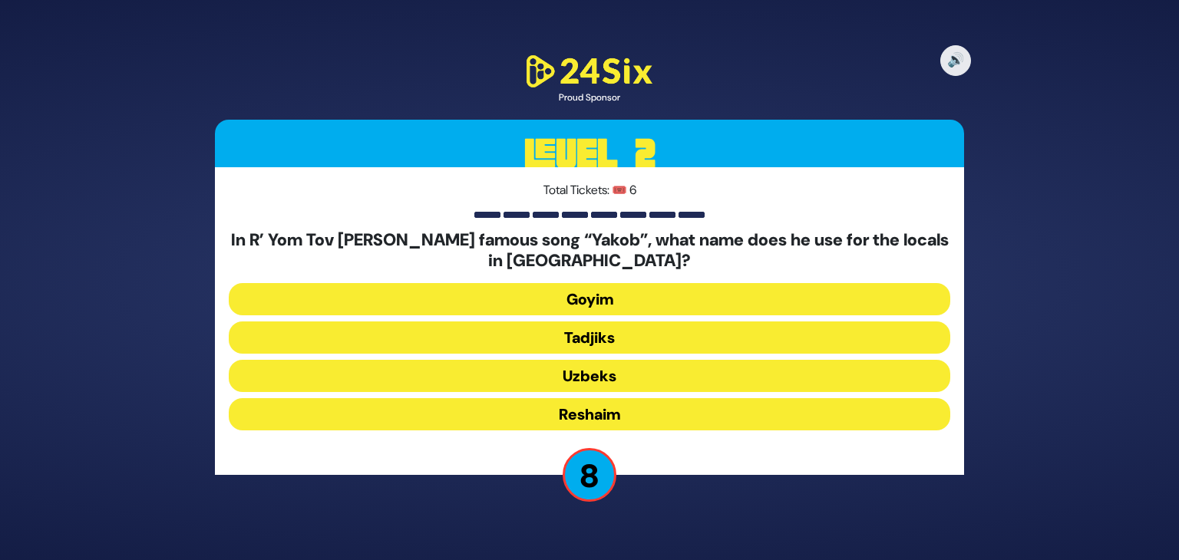
click at [593, 335] on button "Tadjiks" at bounding box center [590, 338] width 722 height 32
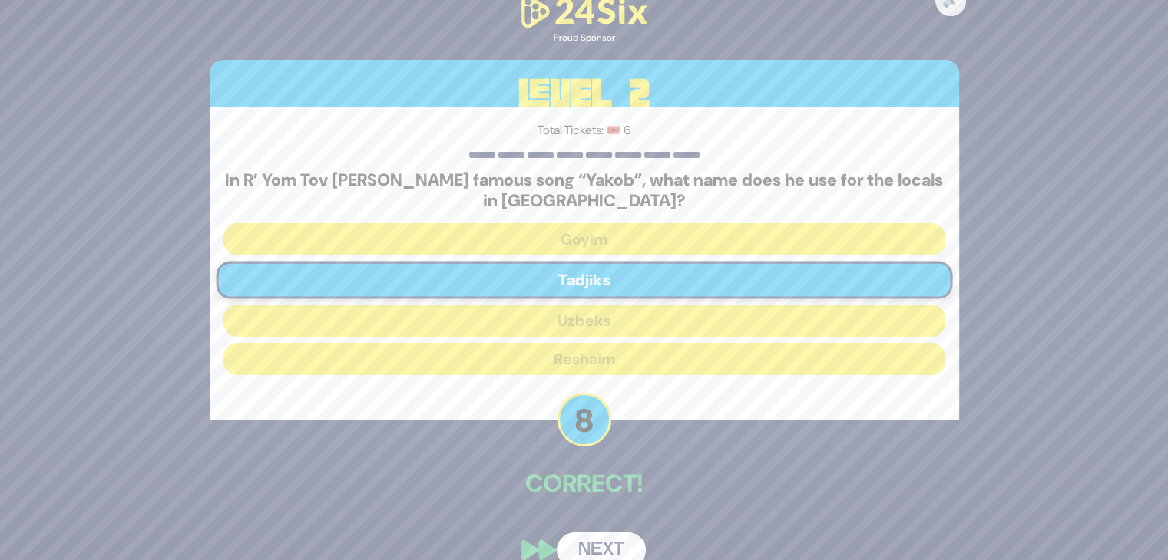
click at [600, 533] on button "Next" at bounding box center [601, 550] width 89 height 35
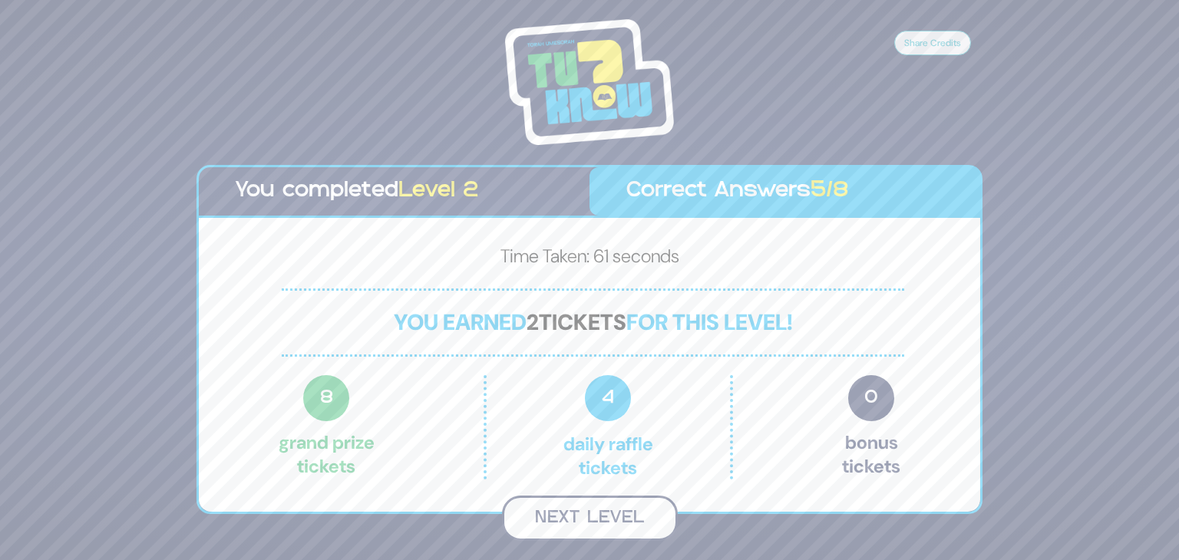
click at [593, 512] on button "Next Level" at bounding box center [590, 518] width 176 height 45
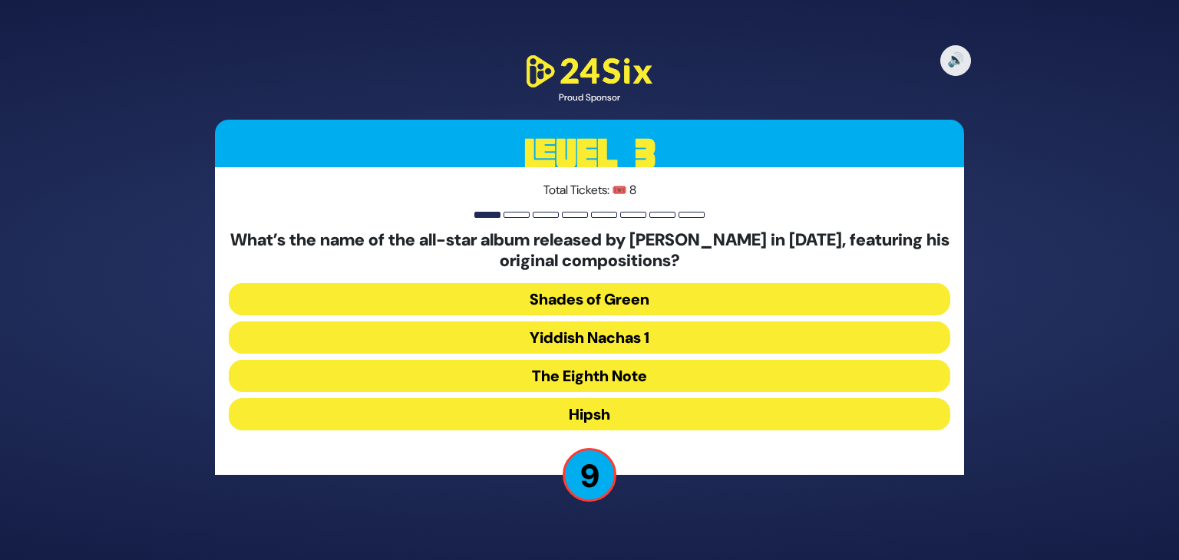
click at [600, 378] on button "The Eighth Note" at bounding box center [590, 376] width 722 height 32
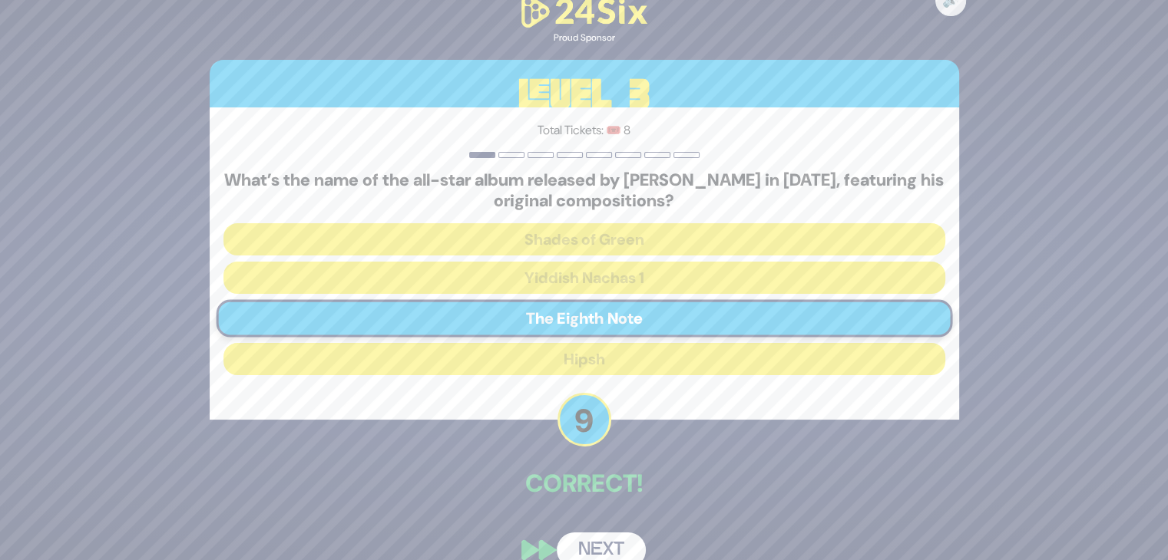
click at [593, 542] on button "Next" at bounding box center [601, 550] width 89 height 35
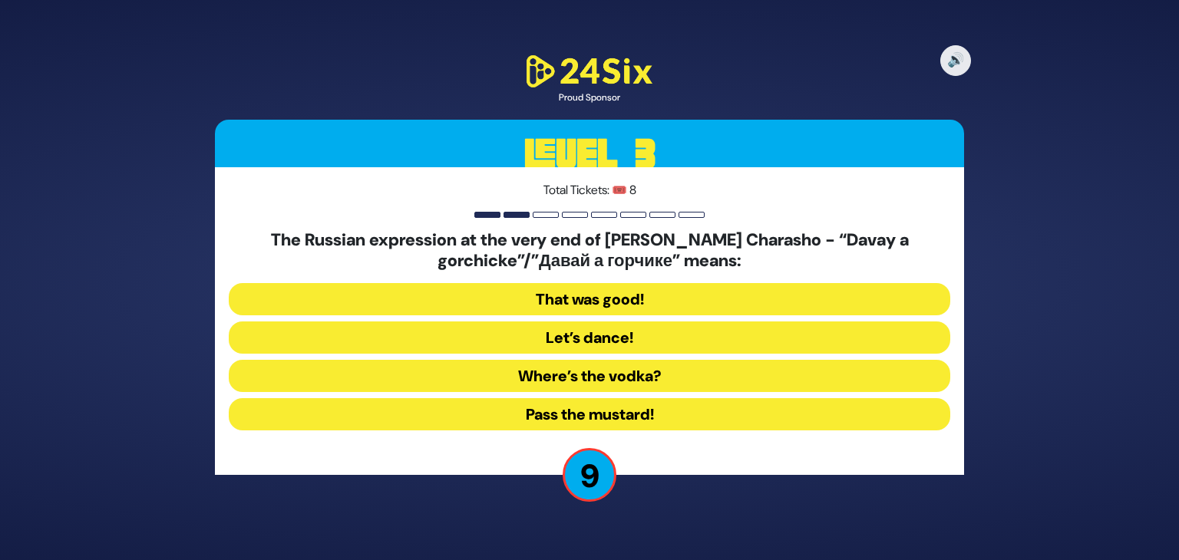
click at [590, 336] on button "Let’s dance!" at bounding box center [590, 338] width 722 height 32
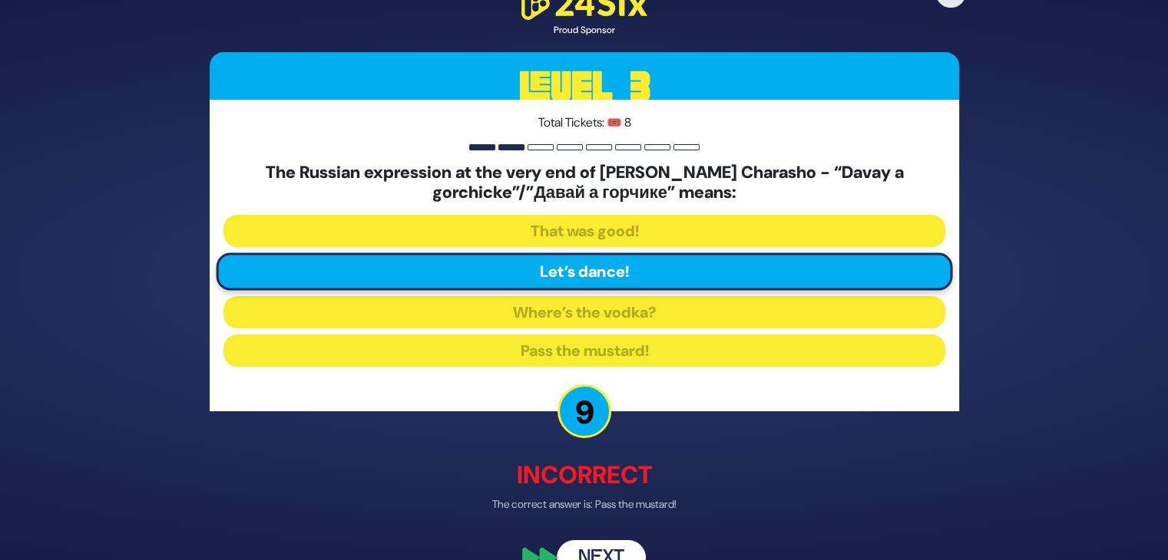
click at [598, 538] on div "🔊 Proud Sponsor Level 3 Total Tickets: 🎟️ 8 The Russian expression at the very …" at bounding box center [584, 279] width 786 height 629
click at [596, 547] on button "Next" at bounding box center [601, 558] width 89 height 35
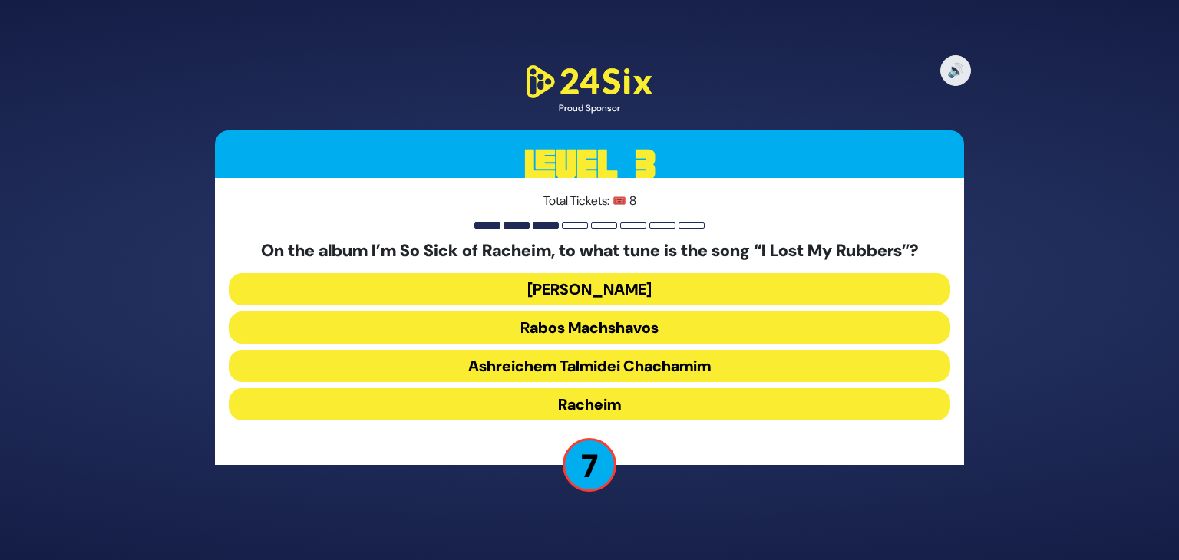
click at [605, 290] on button "Dido Bey" at bounding box center [590, 289] width 722 height 32
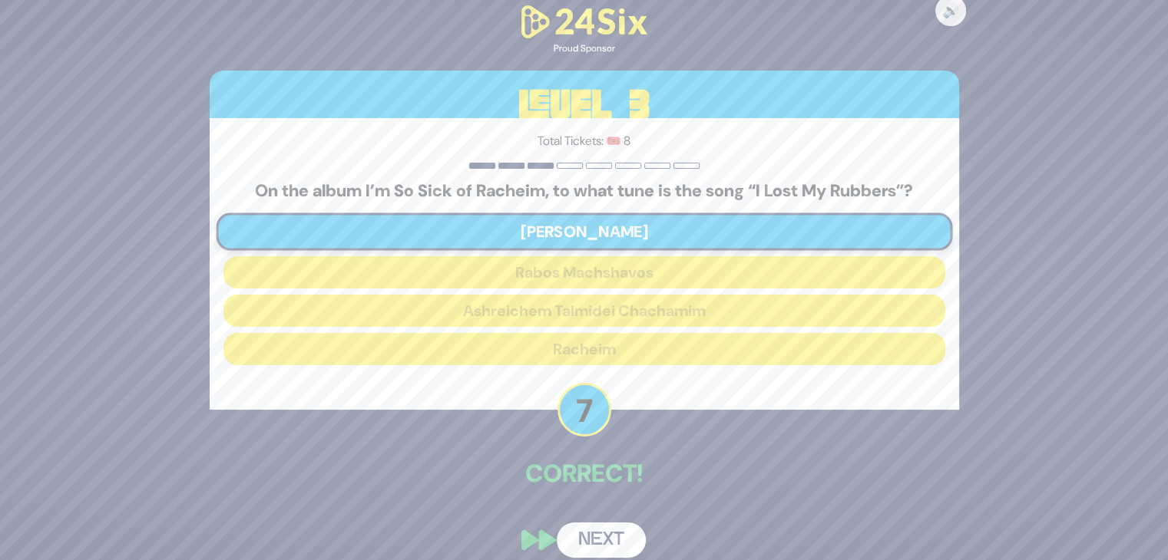
click at [589, 527] on button "Next" at bounding box center [601, 540] width 89 height 35
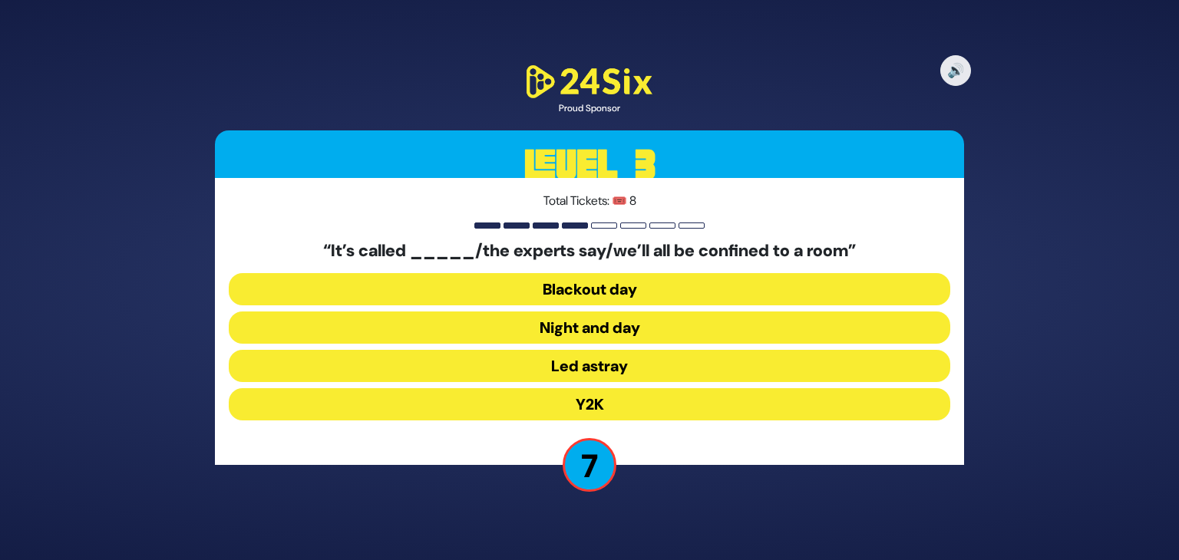
click at [586, 289] on button "Blackout day" at bounding box center [590, 289] width 722 height 32
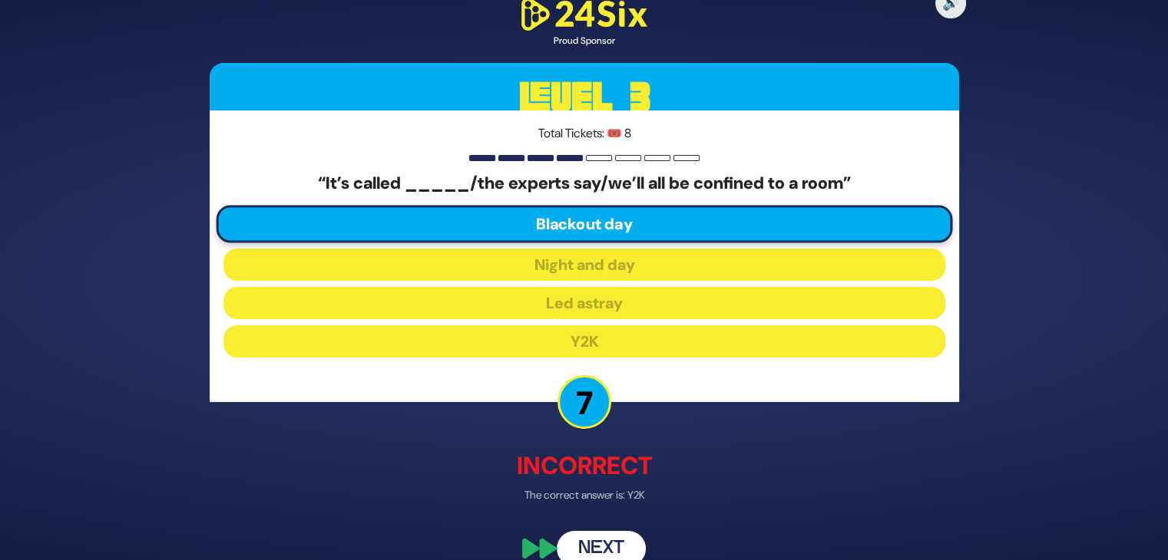
click at [590, 531] on button "Next" at bounding box center [601, 548] width 89 height 35
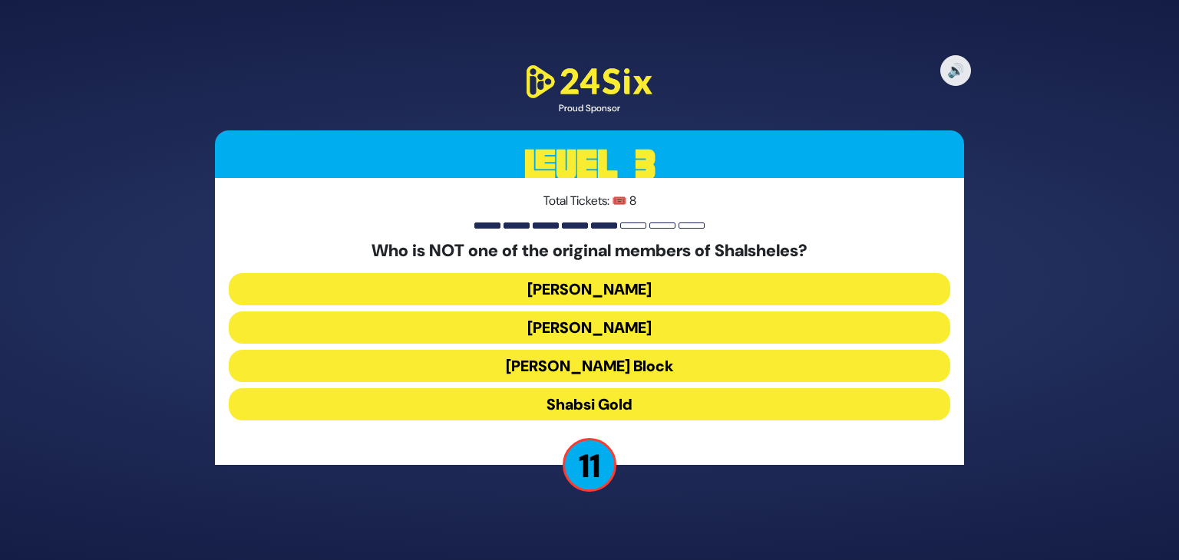
click at [600, 363] on button "Chaim Block" at bounding box center [590, 366] width 722 height 32
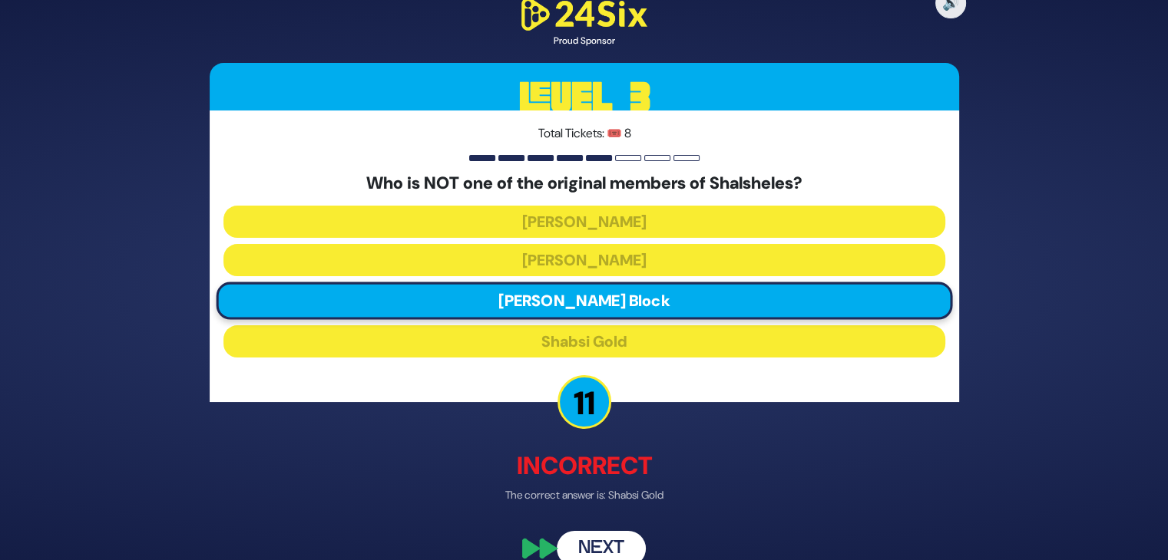
click at [599, 540] on button "Next" at bounding box center [601, 548] width 89 height 35
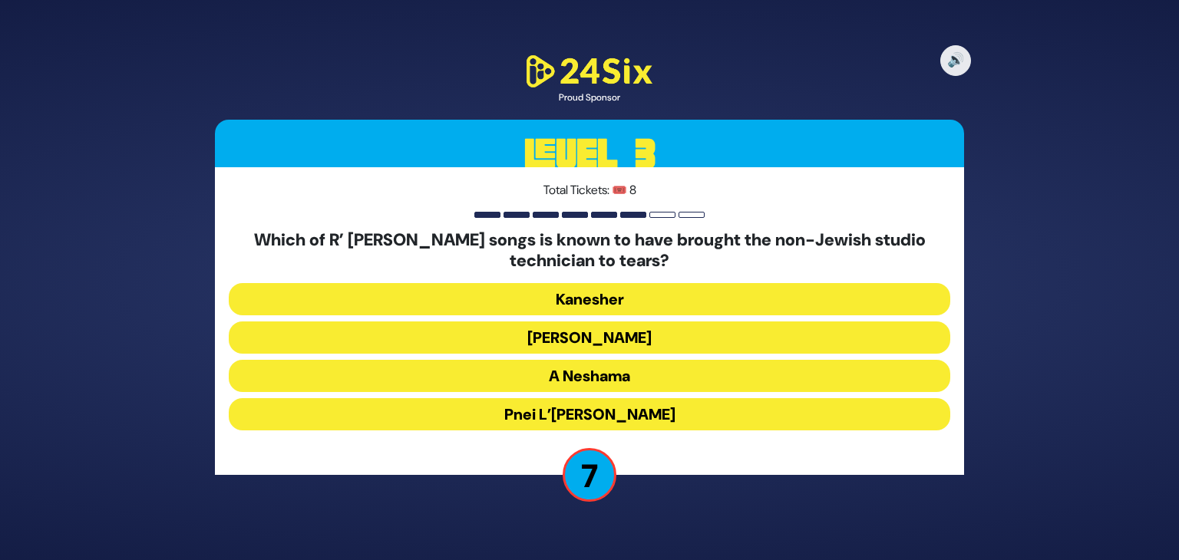
click at [573, 409] on button "Pnei L’Elbon" at bounding box center [590, 414] width 722 height 32
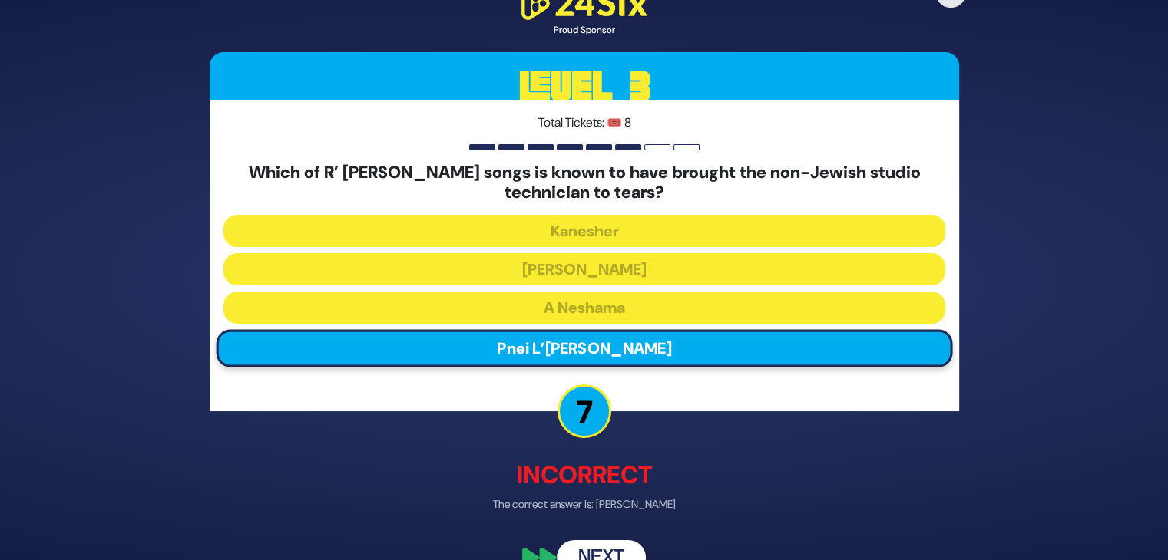
click at [582, 553] on button "Next" at bounding box center [601, 558] width 89 height 35
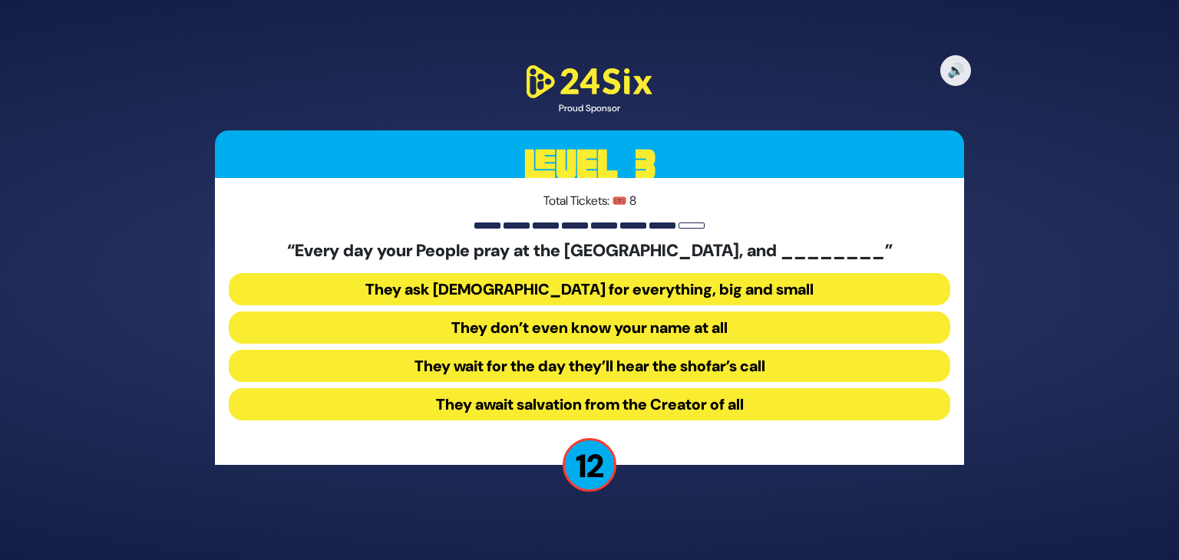
click at [601, 315] on button "They don’t even know your name at all" at bounding box center [590, 328] width 722 height 32
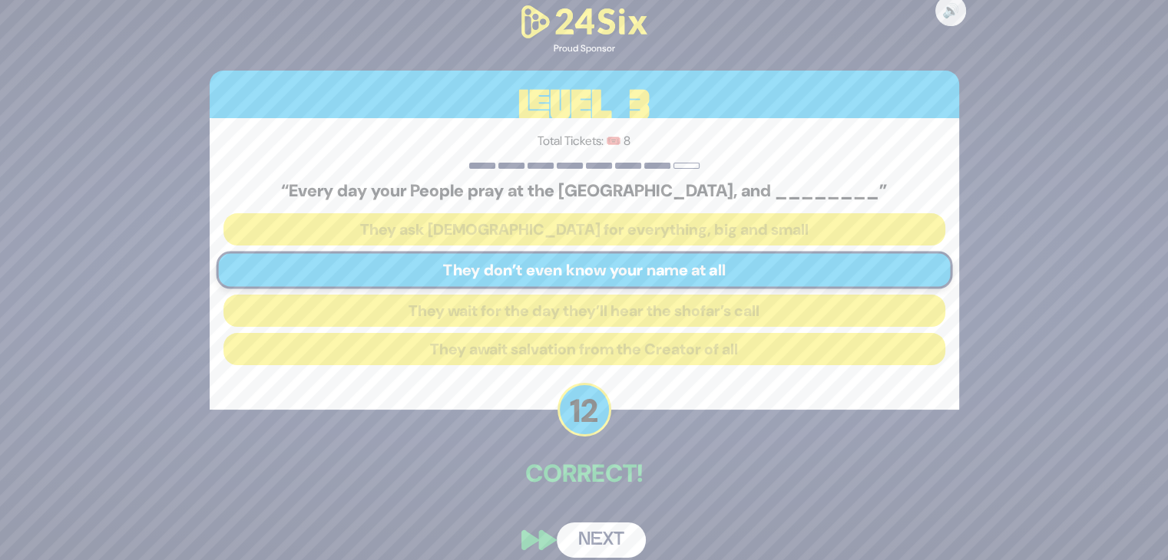
click at [585, 533] on button "Next" at bounding box center [601, 540] width 89 height 35
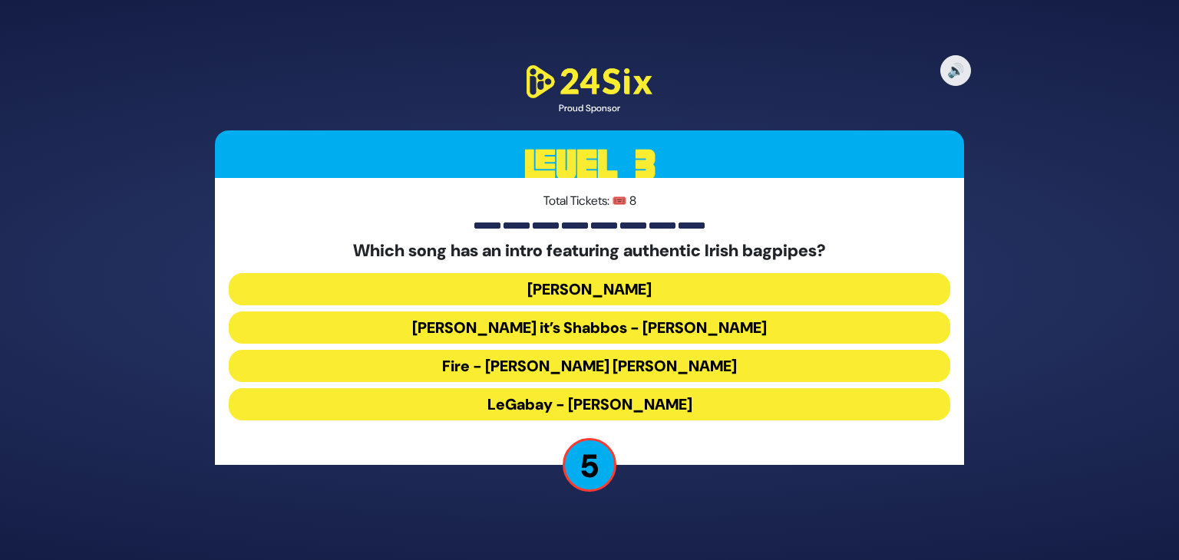
click at [577, 362] on button "Fire - Shmueli Ungar" at bounding box center [590, 366] width 722 height 32
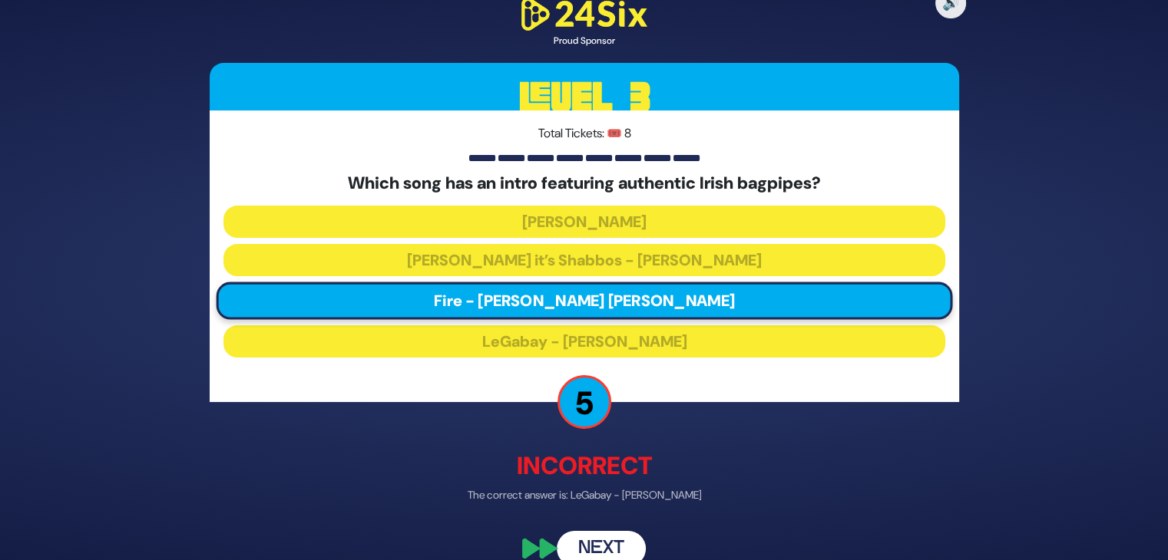
click at [591, 538] on button "Next" at bounding box center [601, 548] width 89 height 35
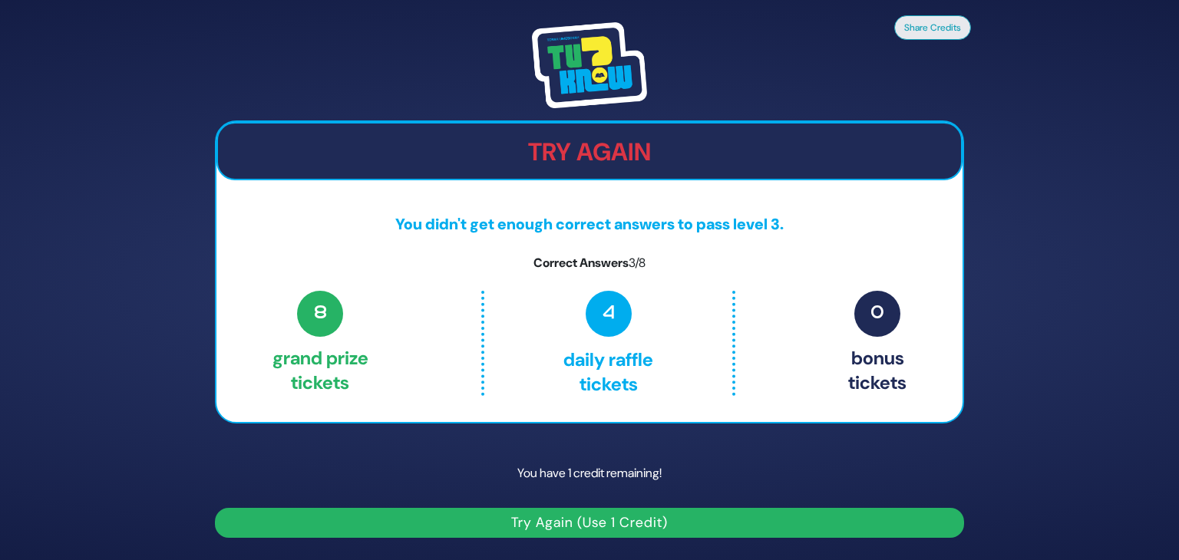
click at [588, 523] on button "Try Again (Use 1 Credit)" at bounding box center [589, 523] width 749 height 30
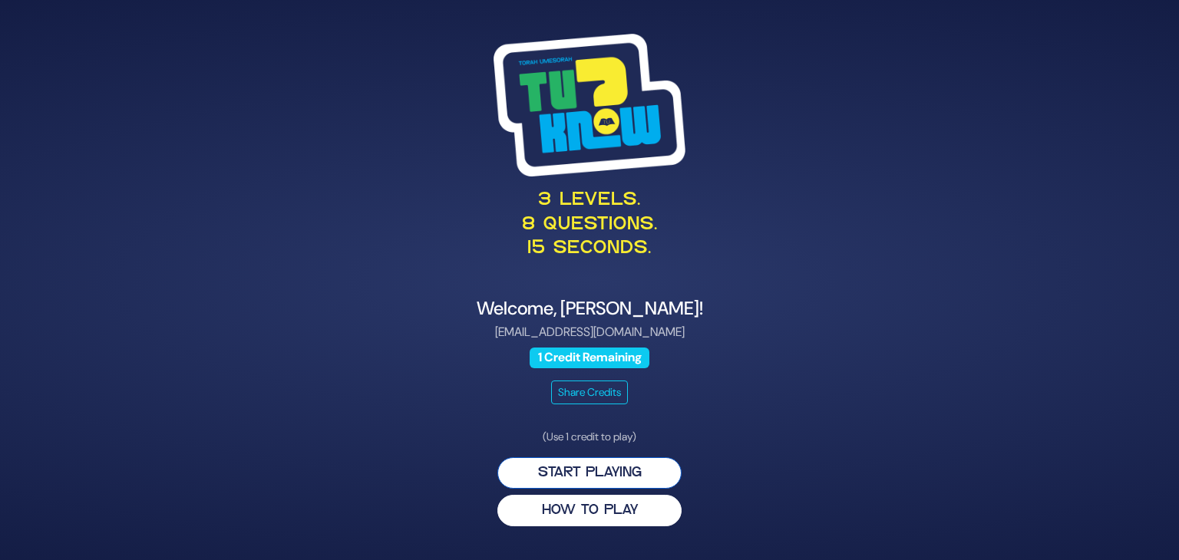
click at [593, 470] on button "Start Playing" at bounding box center [589, 472] width 184 height 31
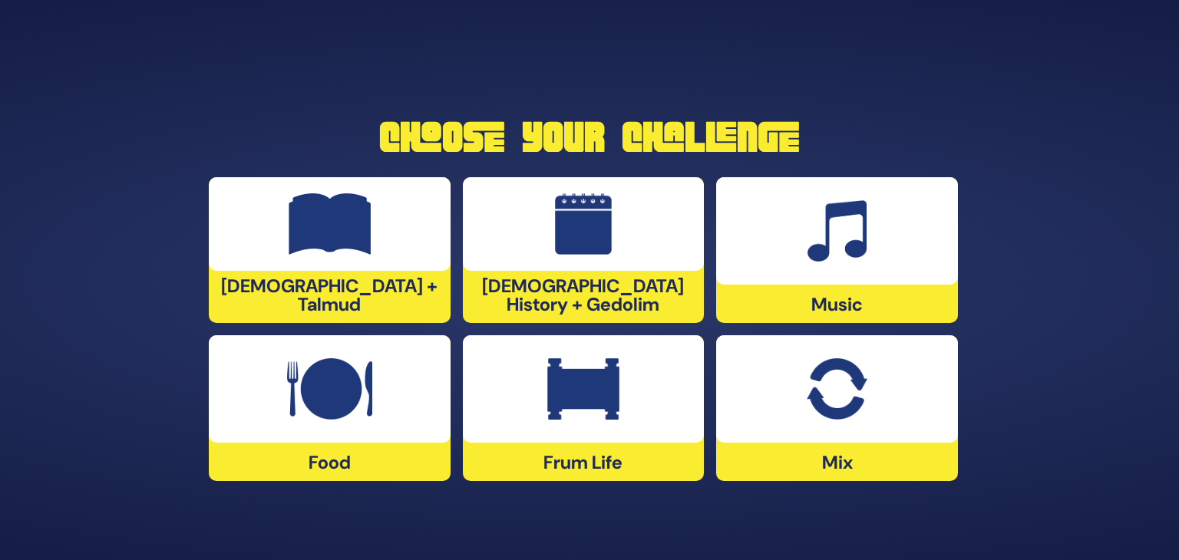
click at [797, 305] on div "Music" at bounding box center [837, 250] width 242 height 146
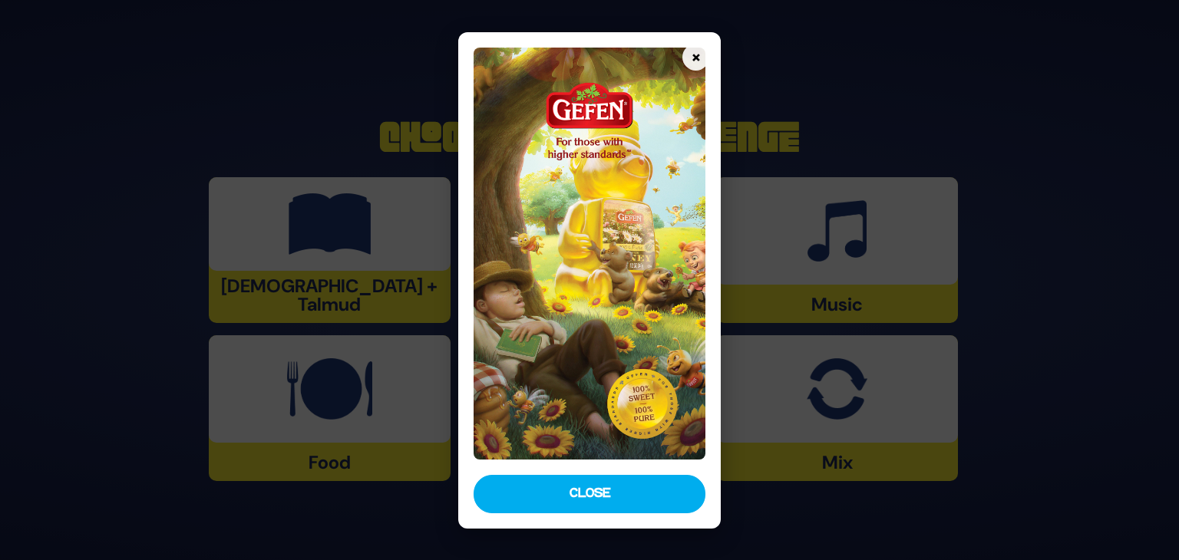
click at [615, 490] on button "Close" at bounding box center [590, 494] width 232 height 38
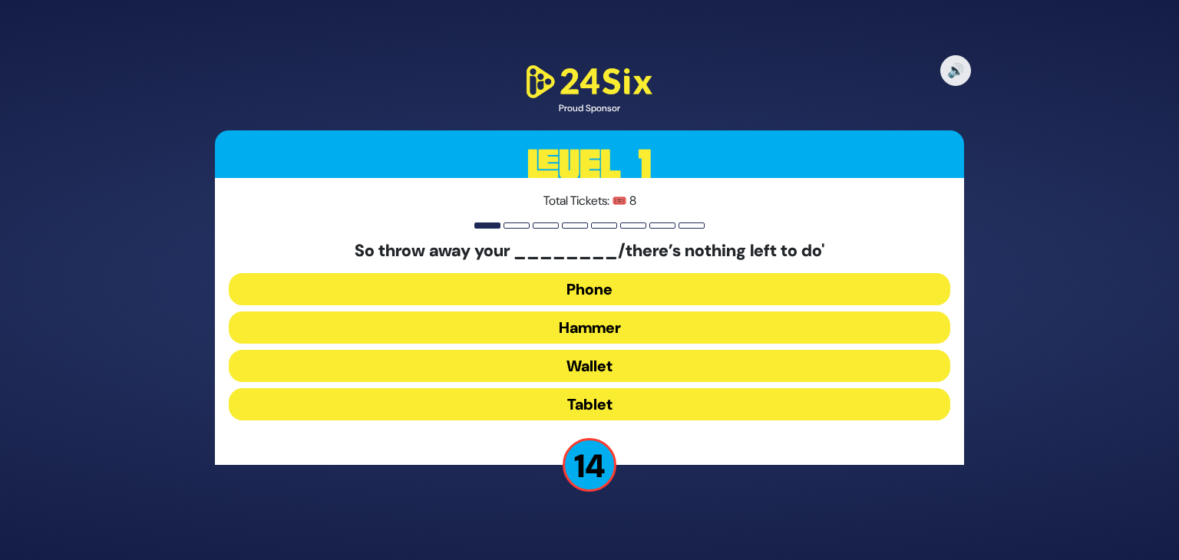
click at [606, 330] on button "Hammer" at bounding box center [590, 328] width 722 height 32
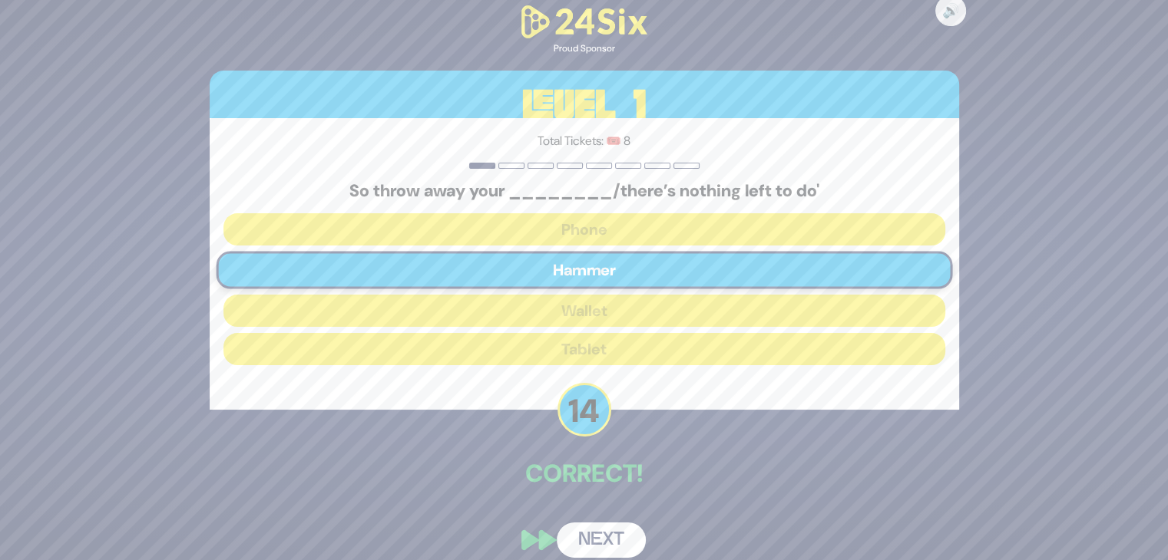
click at [592, 527] on button "Next" at bounding box center [601, 540] width 89 height 35
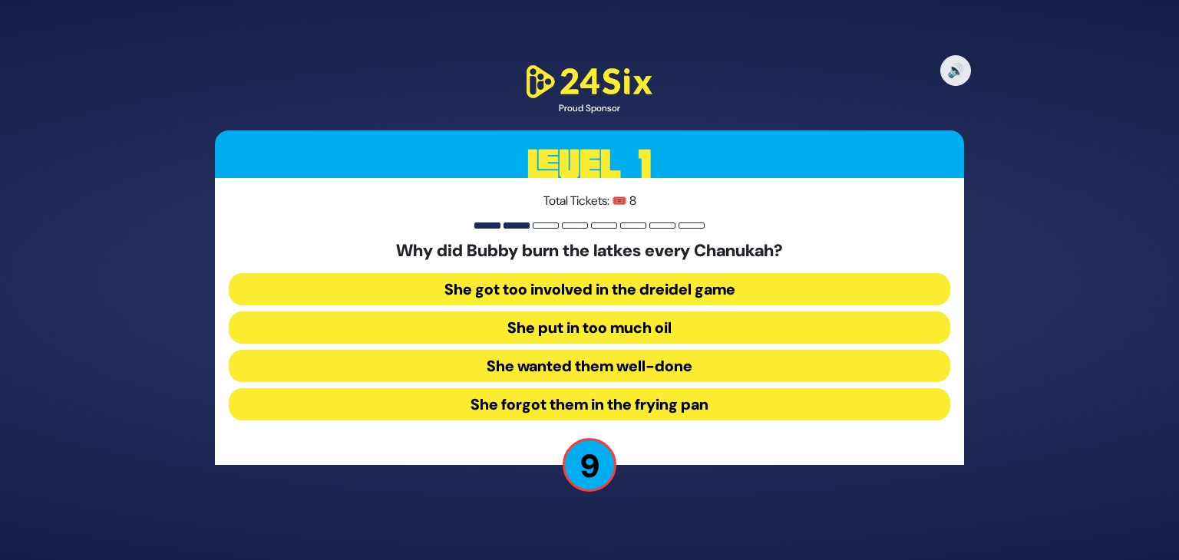
click at [565, 407] on button "She forgot them in the frying pan" at bounding box center [590, 404] width 722 height 32
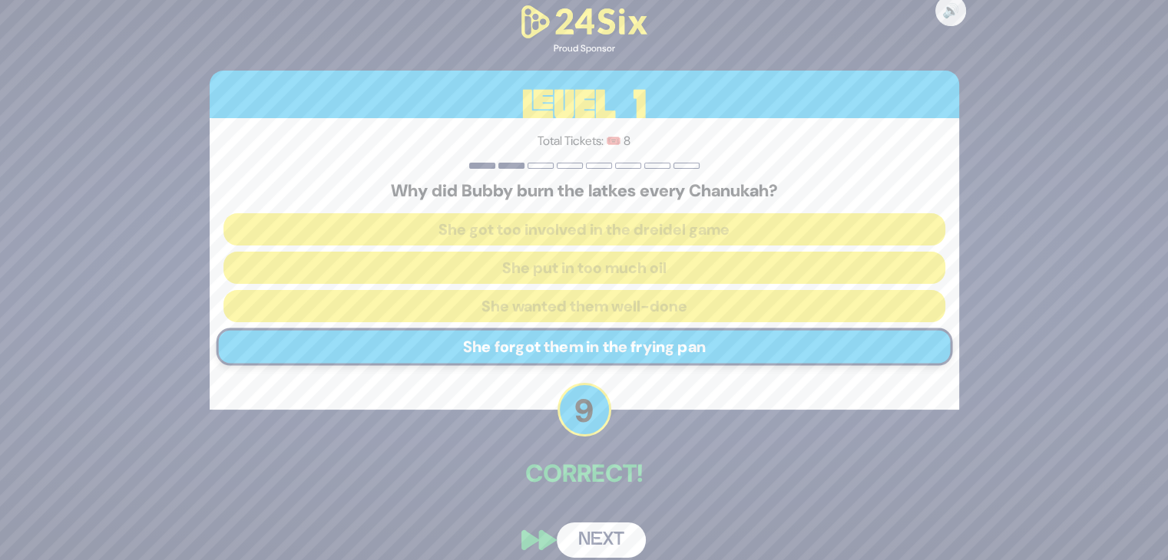
click at [591, 536] on button "Next" at bounding box center [601, 540] width 89 height 35
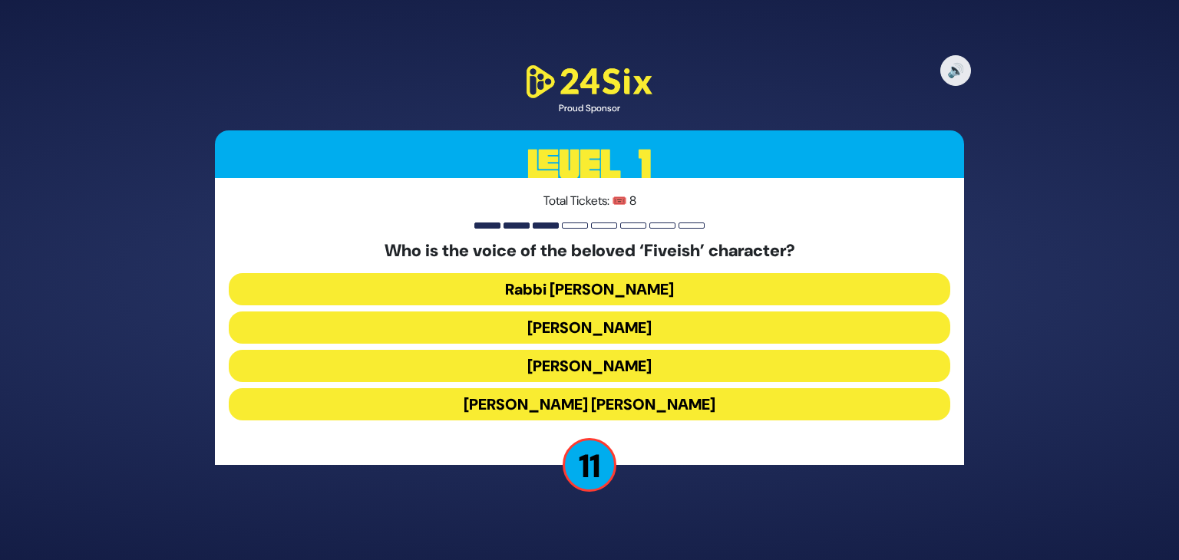
click at [583, 365] on button "[PERSON_NAME]" at bounding box center [590, 366] width 722 height 32
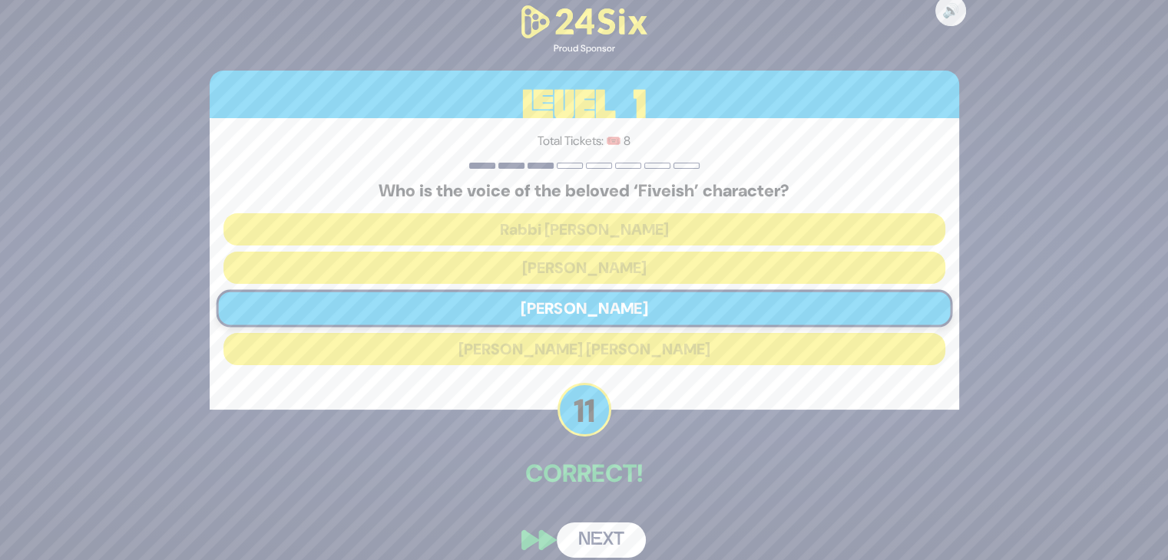
click at [596, 530] on button "Next" at bounding box center [601, 540] width 89 height 35
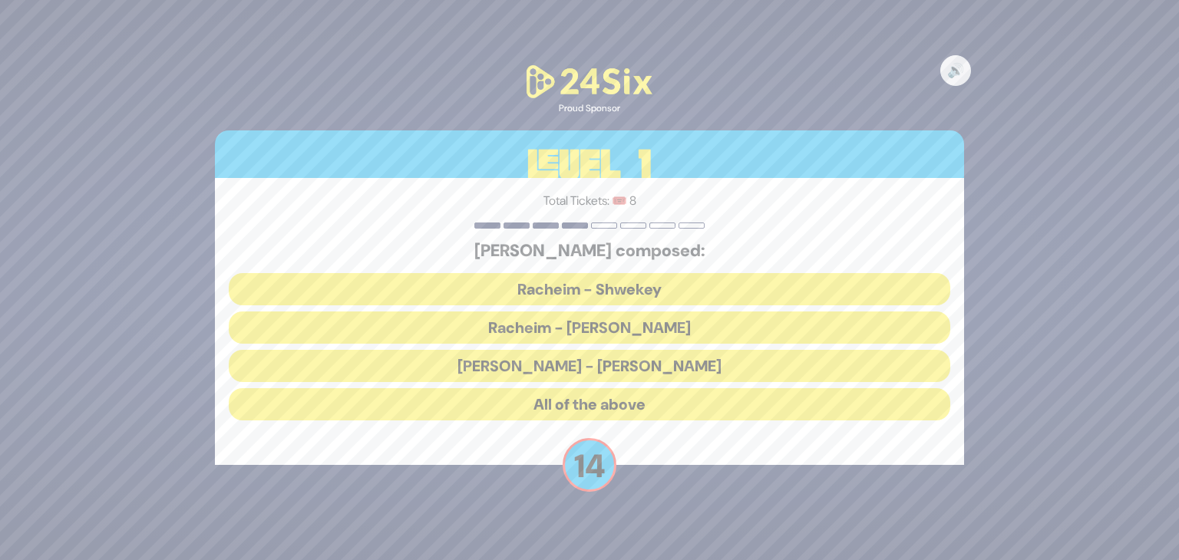
click at [586, 408] on button "All of the above" at bounding box center [590, 404] width 722 height 32
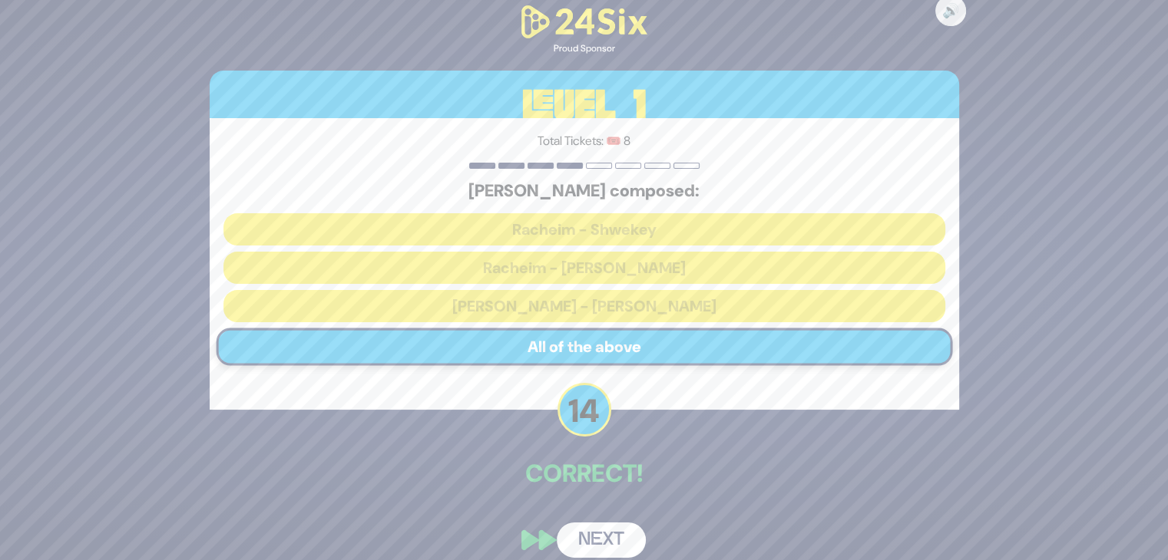
click at [584, 540] on button "Next" at bounding box center [601, 540] width 89 height 35
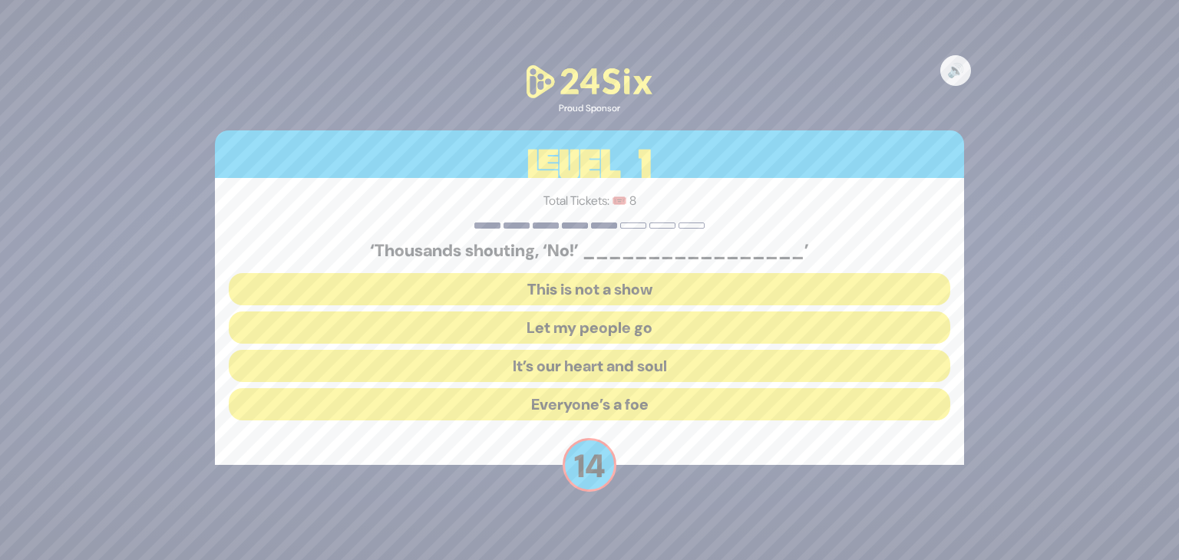
click at [603, 325] on button "Let my people go" at bounding box center [590, 328] width 722 height 32
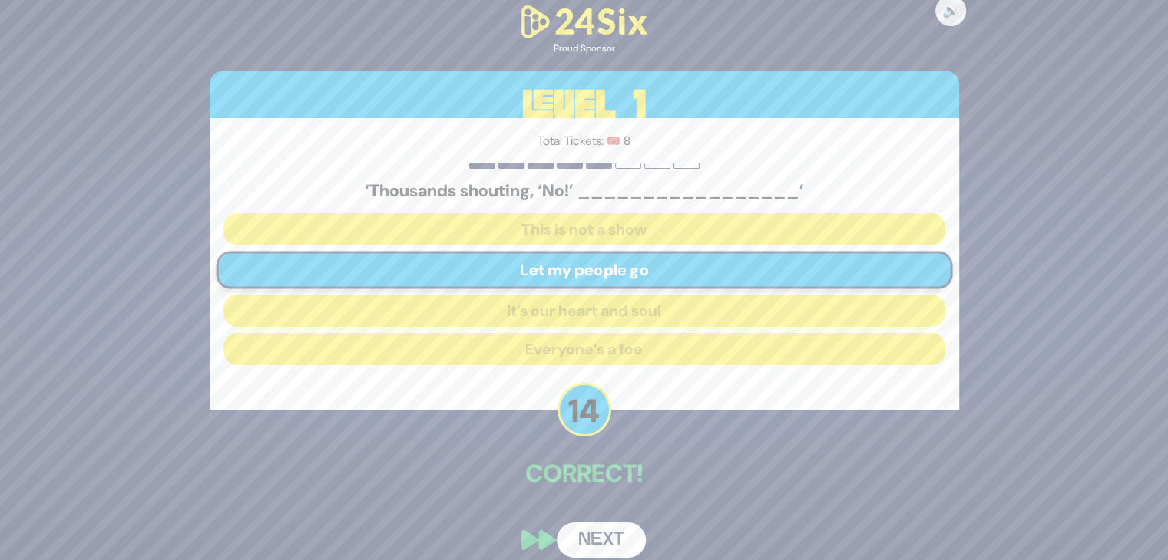
click at [595, 530] on button "Next" at bounding box center [601, 540] width 89 height 35
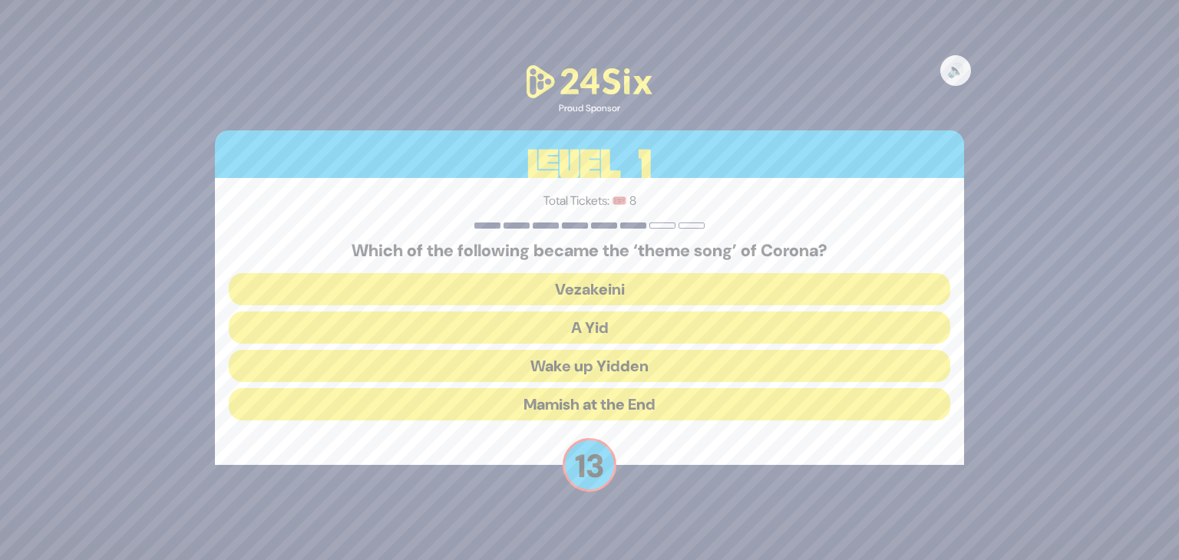
click at [602, 323] on button "A Yid" at bounding box center [590, 328] width 722 height 32
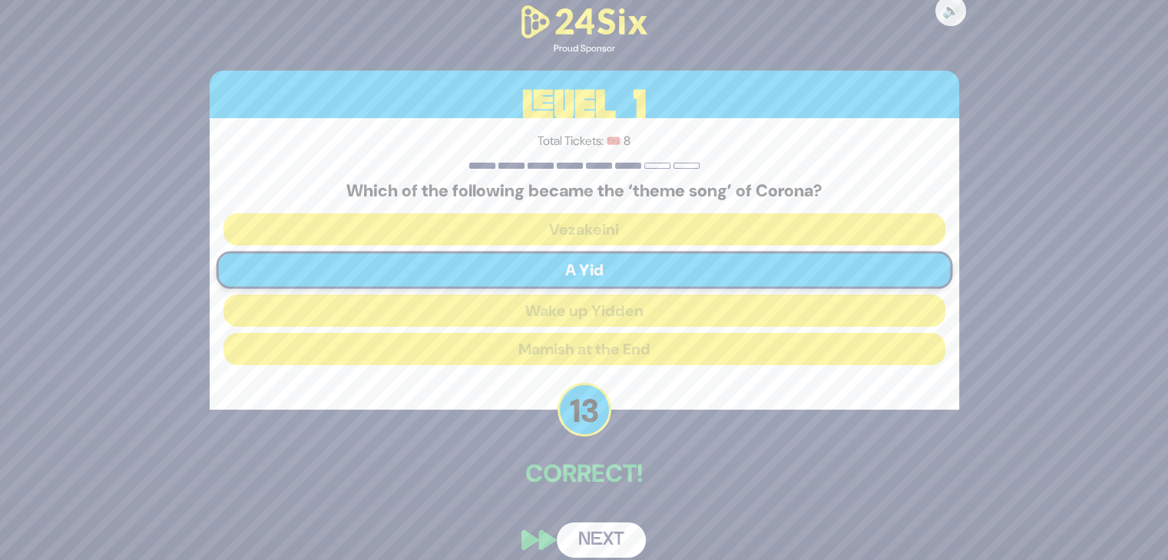
click at [588, 540] on button "Next" at bounding box center [601, 540] width 89 height 35
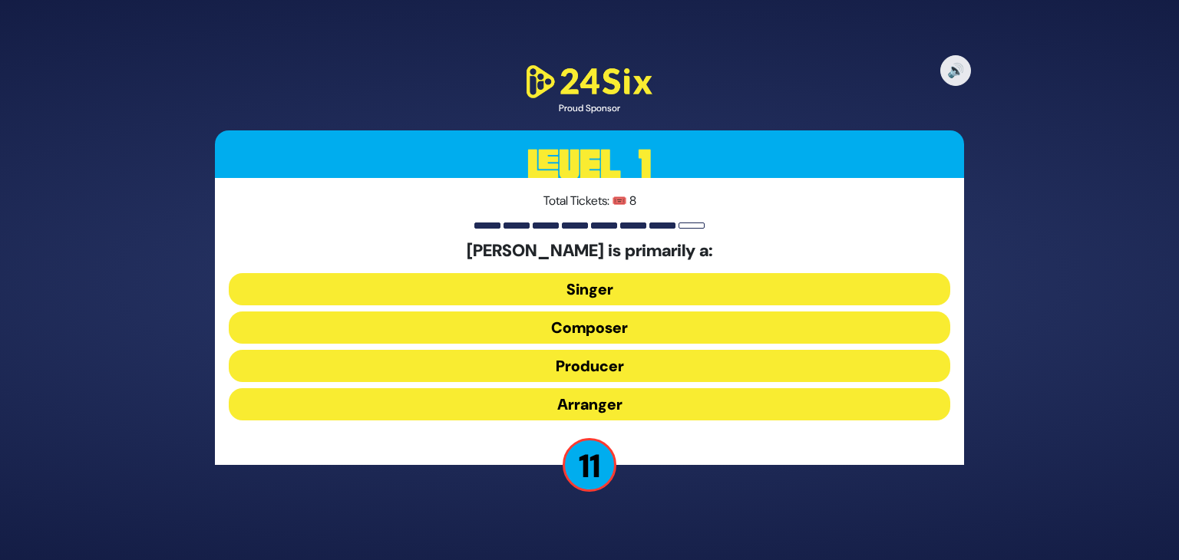
click at [582, 360] on button "Producer" at bounding box center [590, 366] width 722 height 32
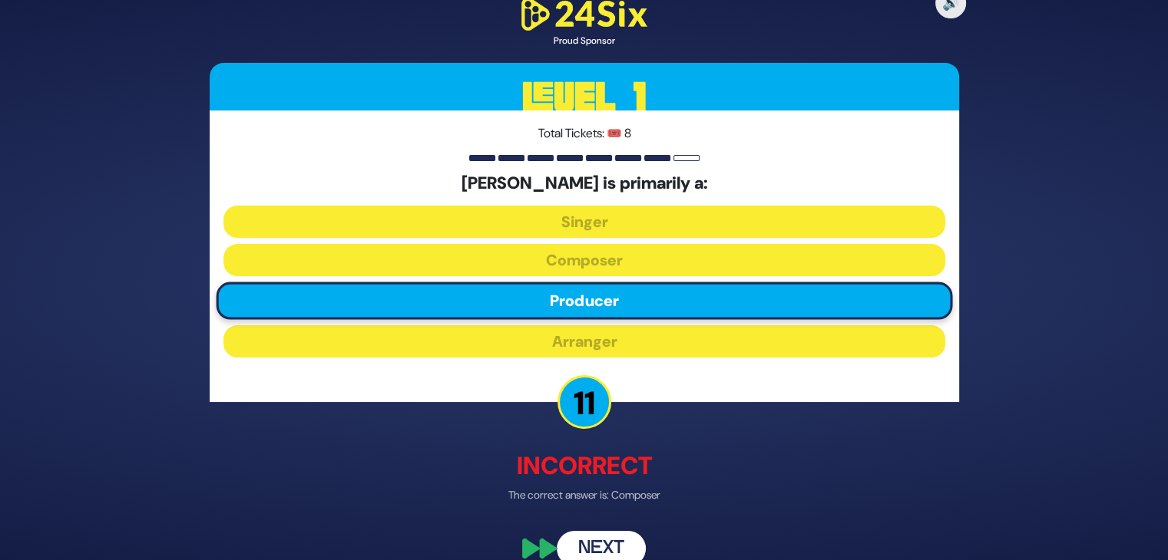
click at [586, 542] on button "Next" at bounding box center [601, 548] width 89 height 35
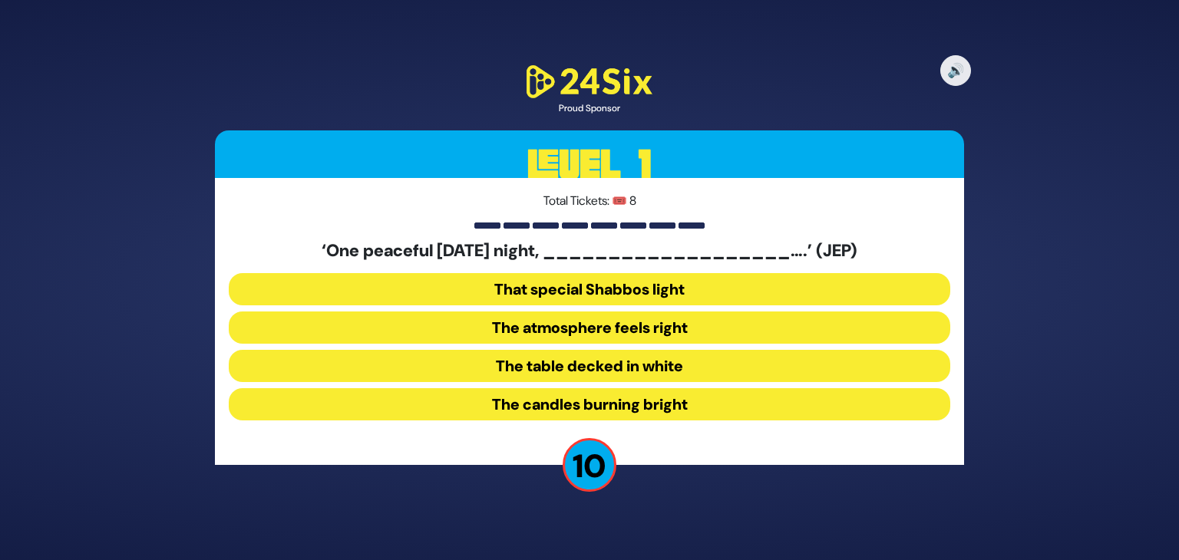
click at [603, 402] on button "The candles burning bright" at bounding box center [590, 404] width 722 height 32
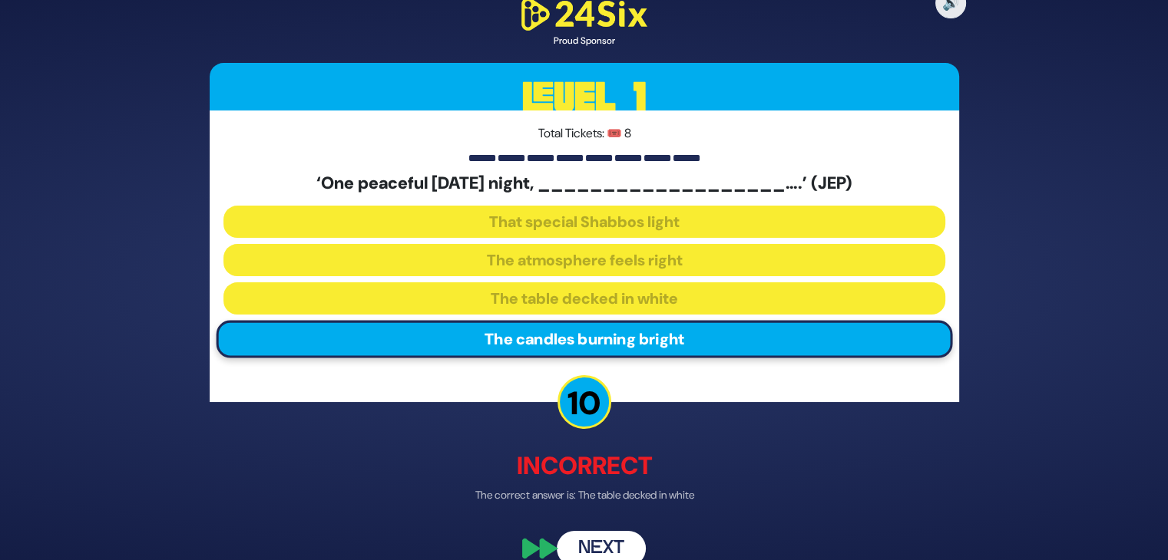
click at [592, 535] on button "Next" at bounding box center [601, 548] width 89 height 35
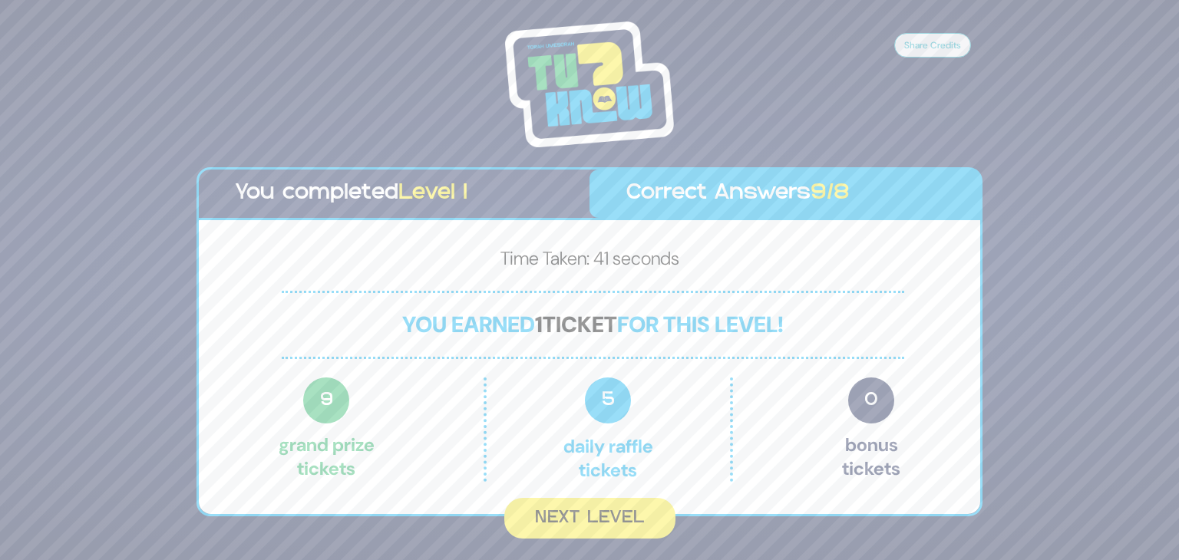
click at [594, 507] on button "Next Level" at bounding box center [589, 518] width 171 height 41
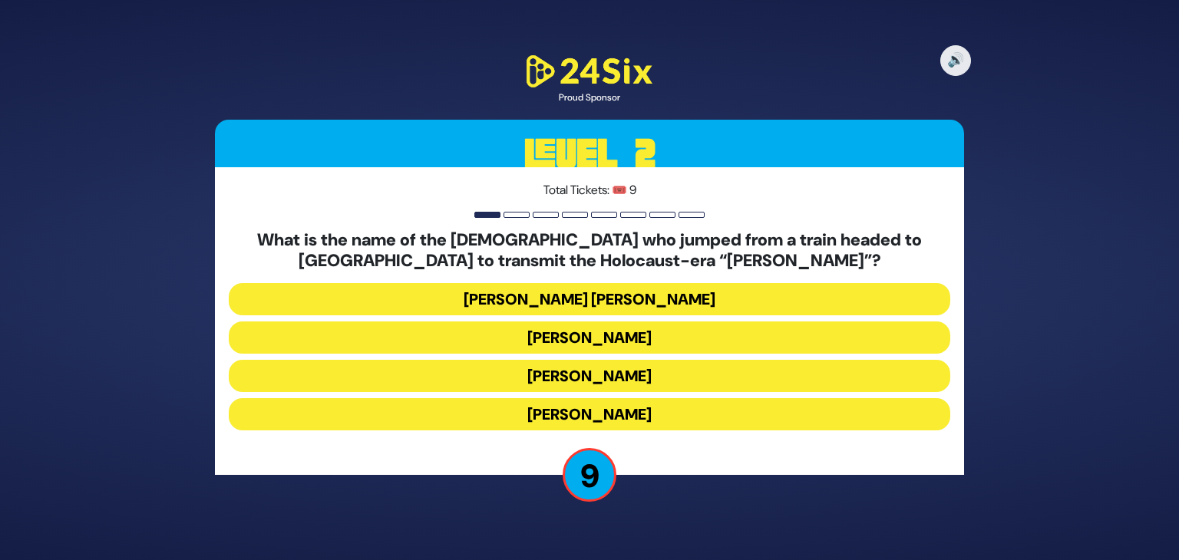
click at [580, 410] on button "[PERSON_NAME]" at bounding box center [590, 414] width 722 height 32
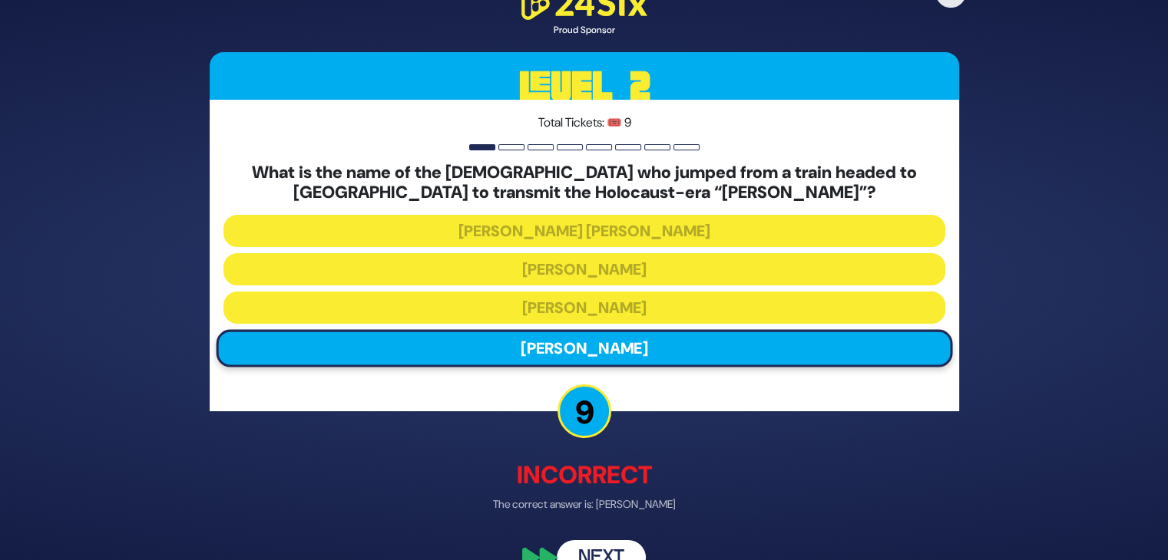
click at [598, 547] on button "Next" at bounding box center [601, 558] width 89 height 35
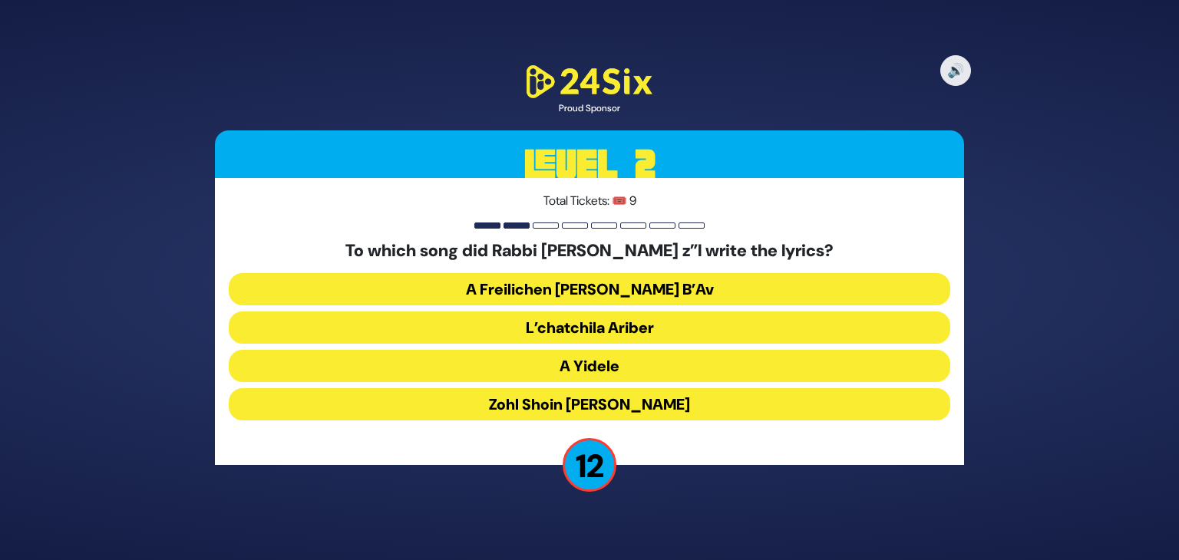
click at [611, 326] on button "L’chatchila Ariber" at bounding box center [590, 328] width 722 height 32
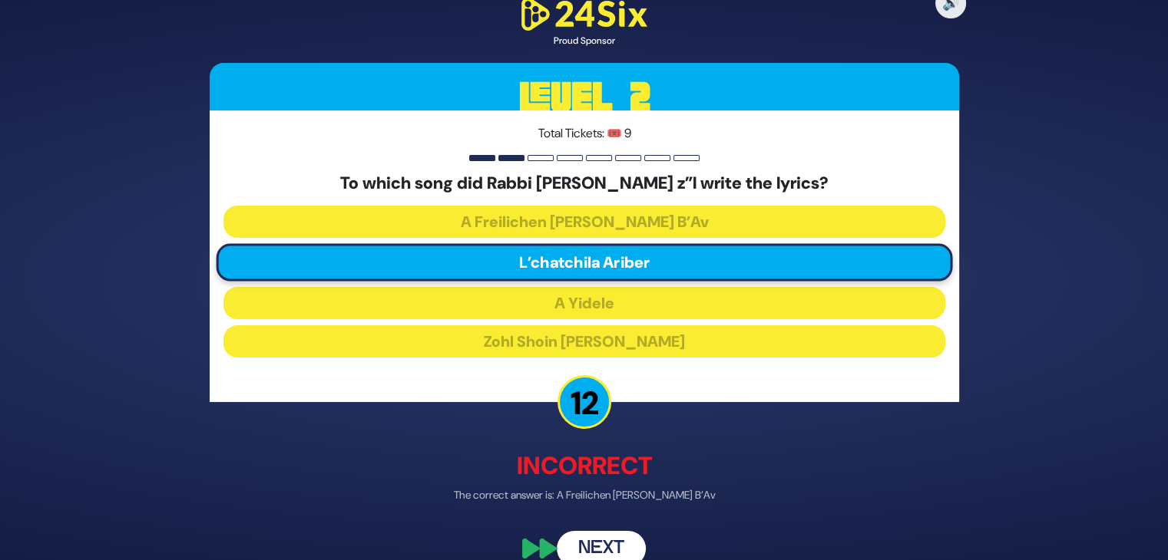
click at [592, 540] on button "Next" at bounding box center [601, 548] width 89 height 35
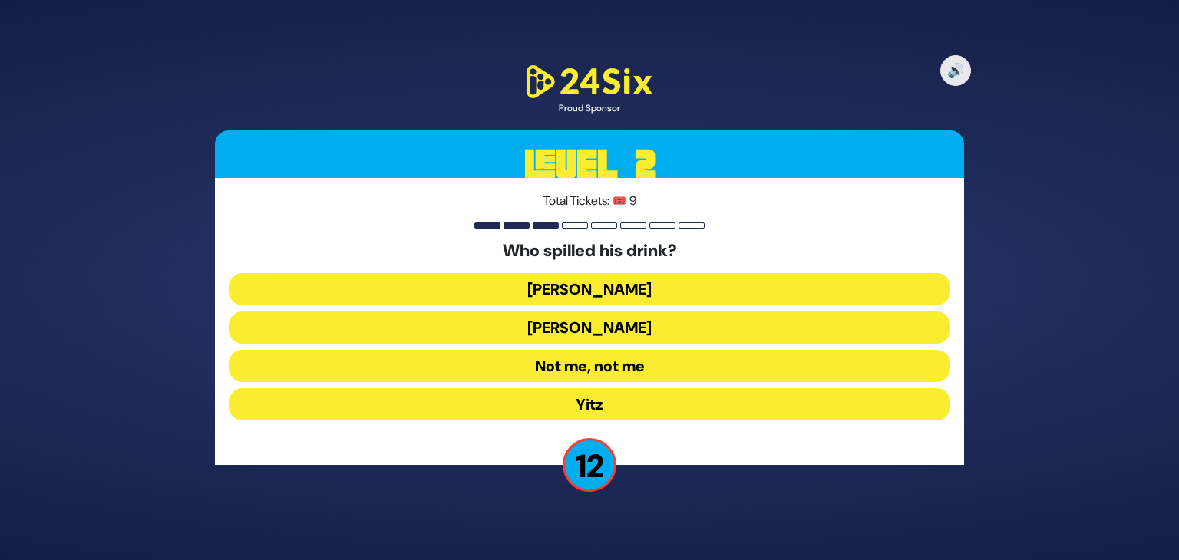
click at [598, 360] on button "Not me, not me" at bounding box center [590, 366] width 722 height 32
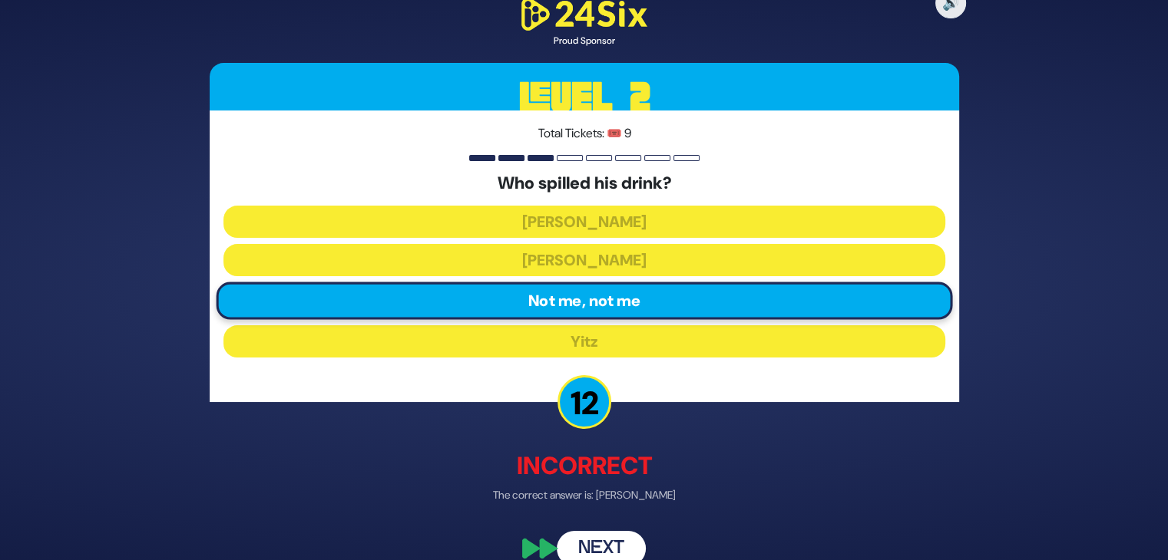
click at [596, 535] on button "Next" at bounding box center [601, 548] width 89 height 35
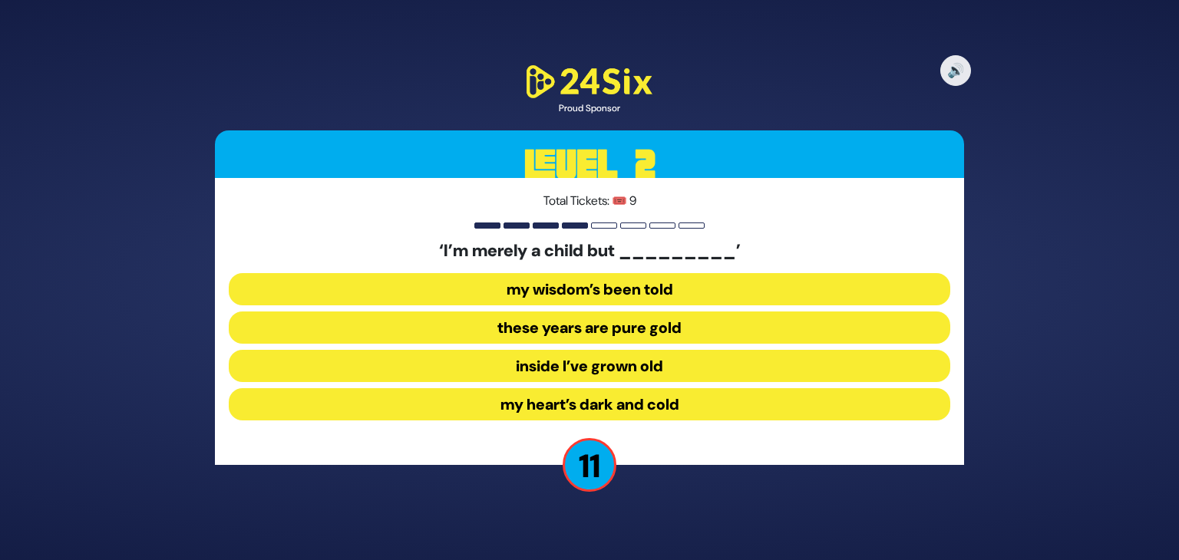
click at [624, 285] on button "my wisdom’s been told" at bounding box center [590, 289] width 722 height 32
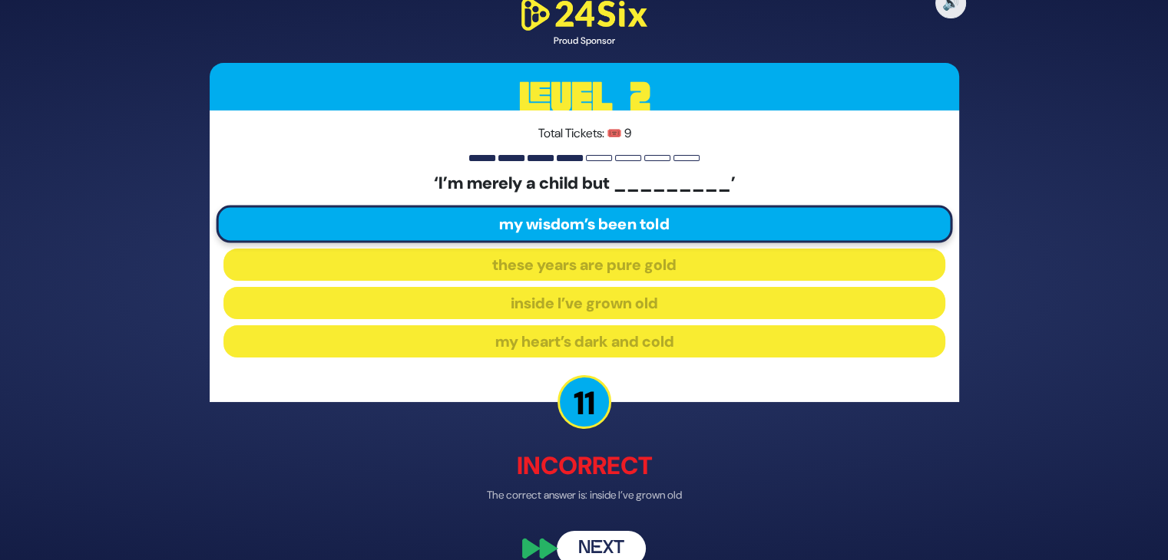
click at [605, 535] on button "Next" at bounding box center [601, 548] width 89 height 35
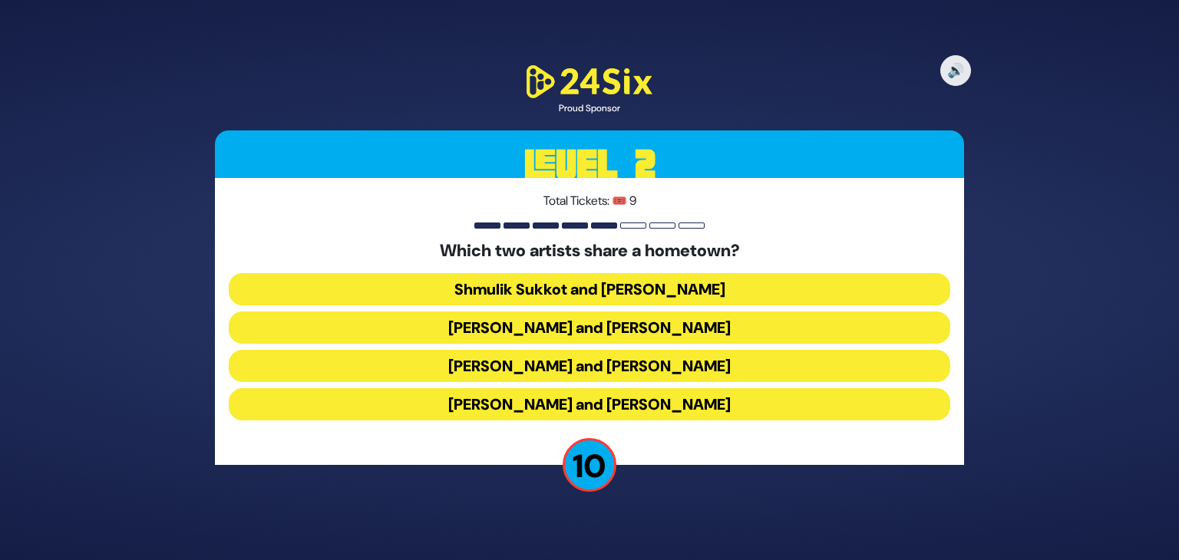
click at [586, 326] on button "[PERSON_NAME] and [PERSON_NAME]" at bounding box center [590, 328] width 722 height 32
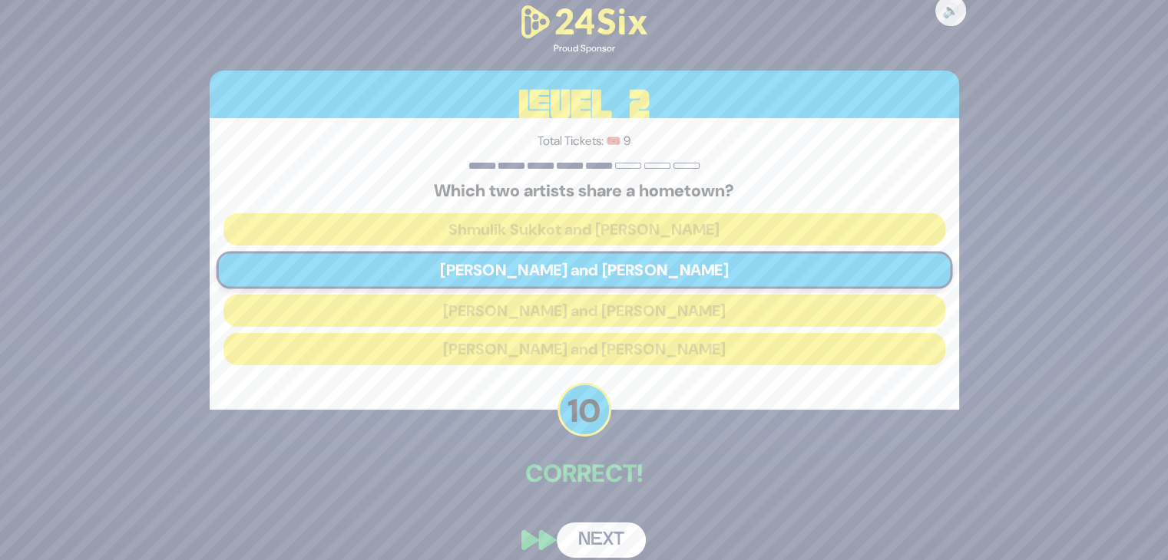
click at [596, 525] on button "Next" at bounding box center [601, 540] width 89 height 35
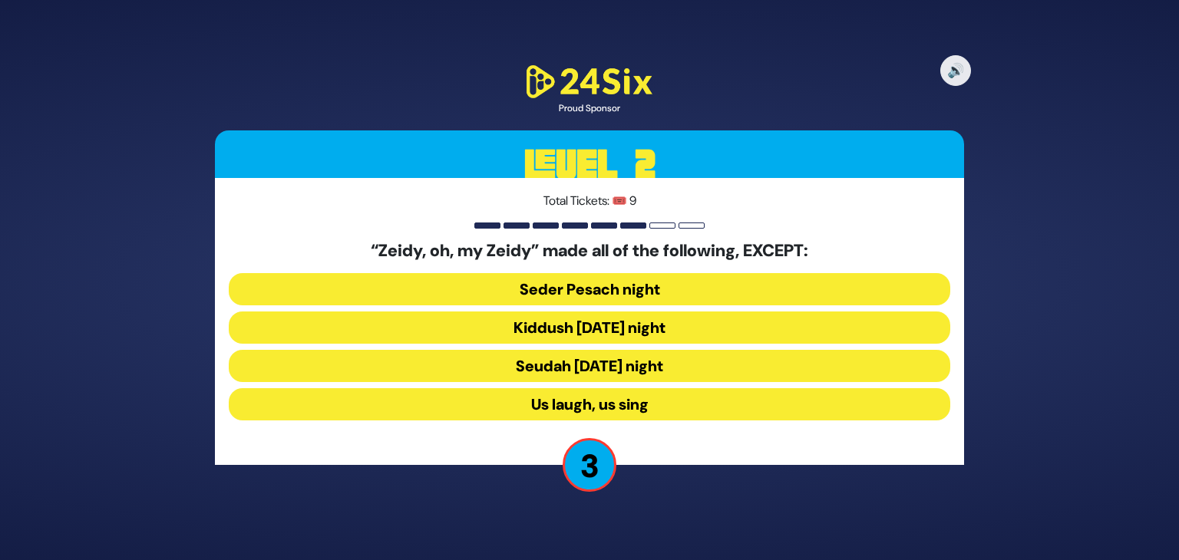
click at [561, 369] on button "Seudah [DATE] night" at bounding box center [590, 366] width 722 height 32
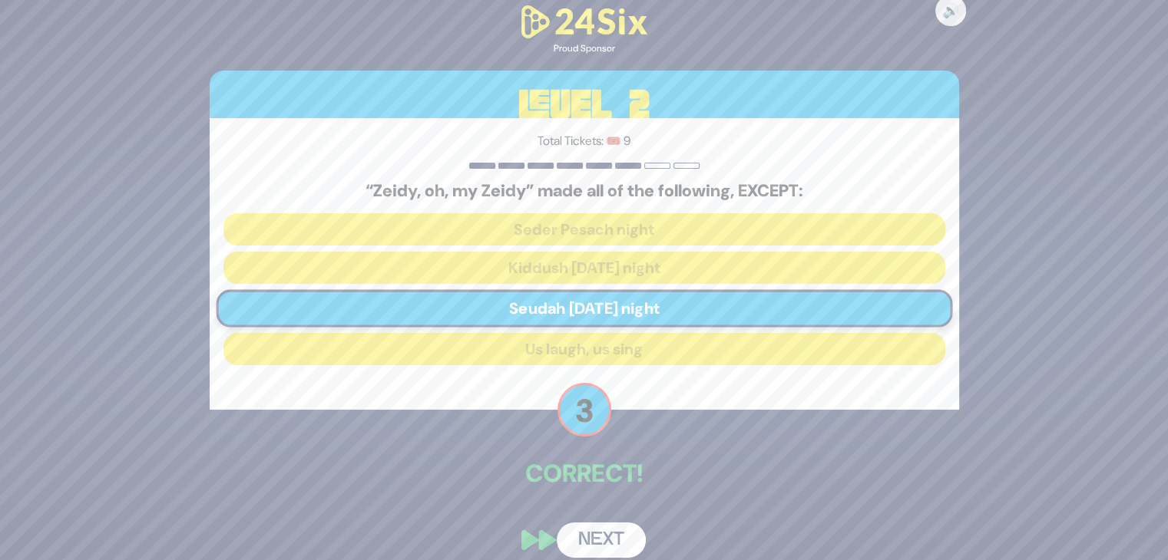
click at [593, 530] on button "Next" at bounding box center [601, 540] width 89 height 35
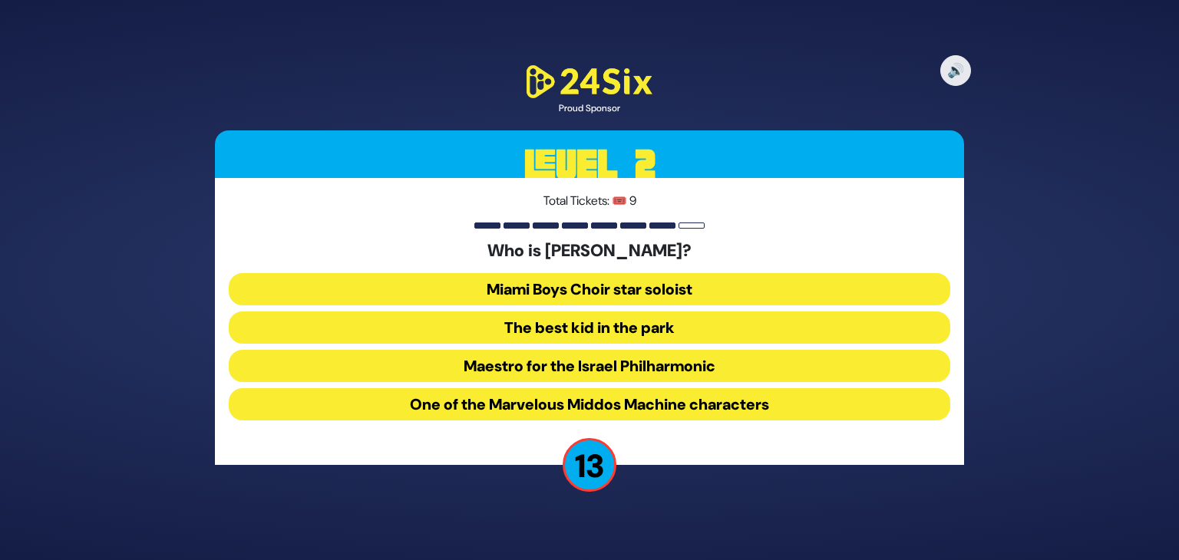
click at [606, 319] on button "The best kid in the park" at bounding box center [590, 328] width 722 height 32
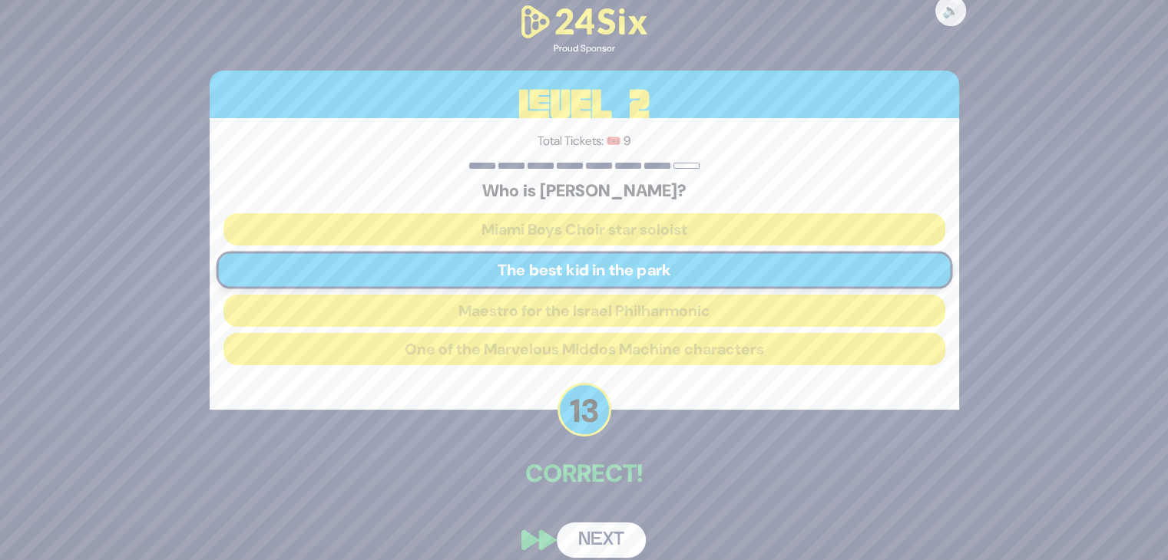
click at [593, 529] on button "Next" at bounding box center [601, 540] width 89 height 35
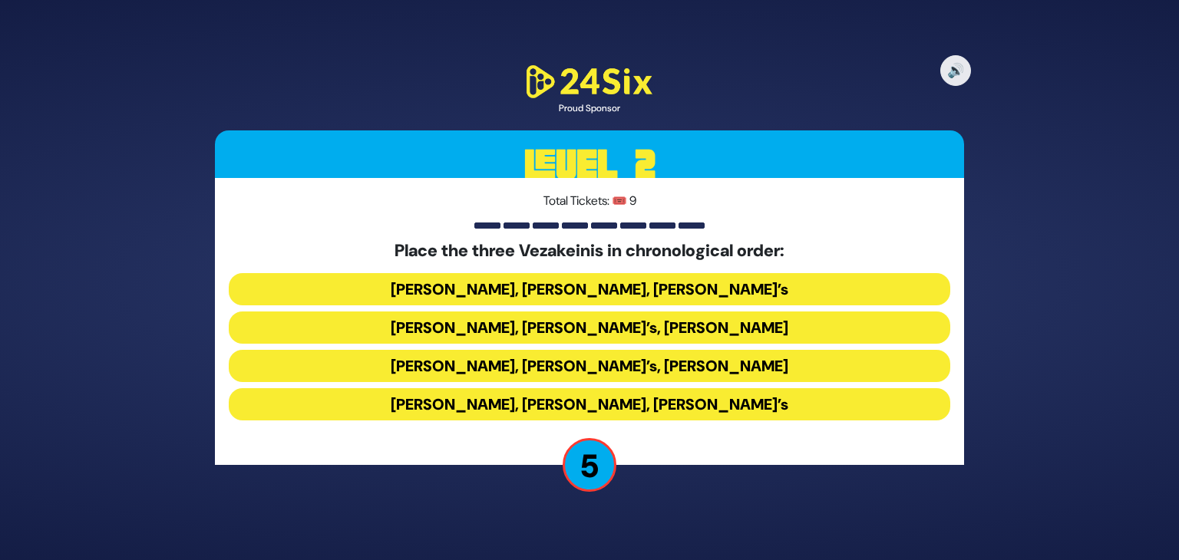
click at [560, 402] on button "[PERSON_NAME], [PERSON_NAME], [PERSON_NAME]’s" at bounding box center [590, 404] width 722 height 32
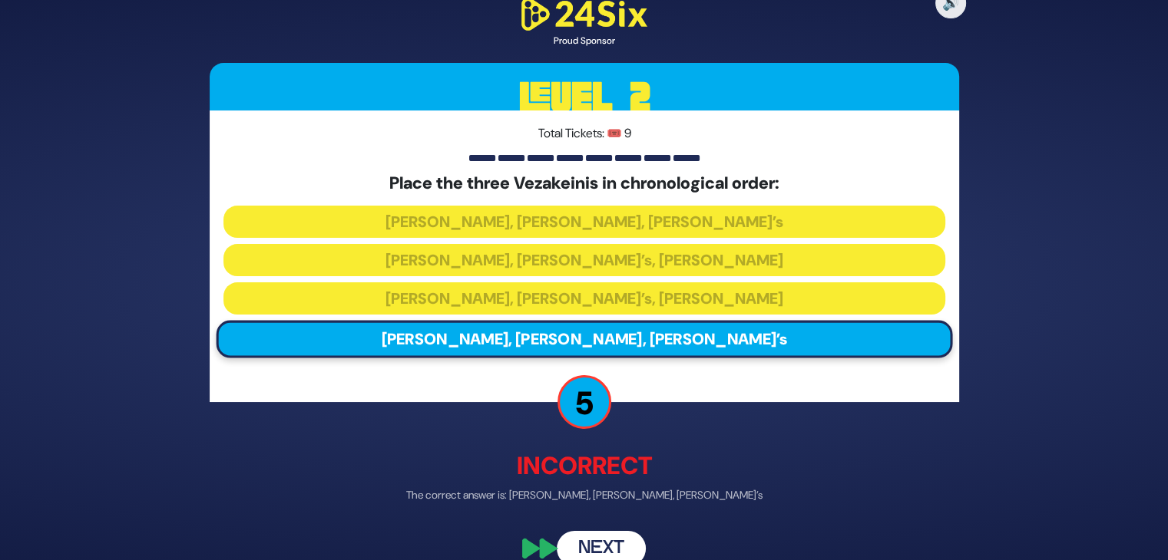
click at [593, 543] on button "Next" at bounding box center [601, 548] width 89 height 35
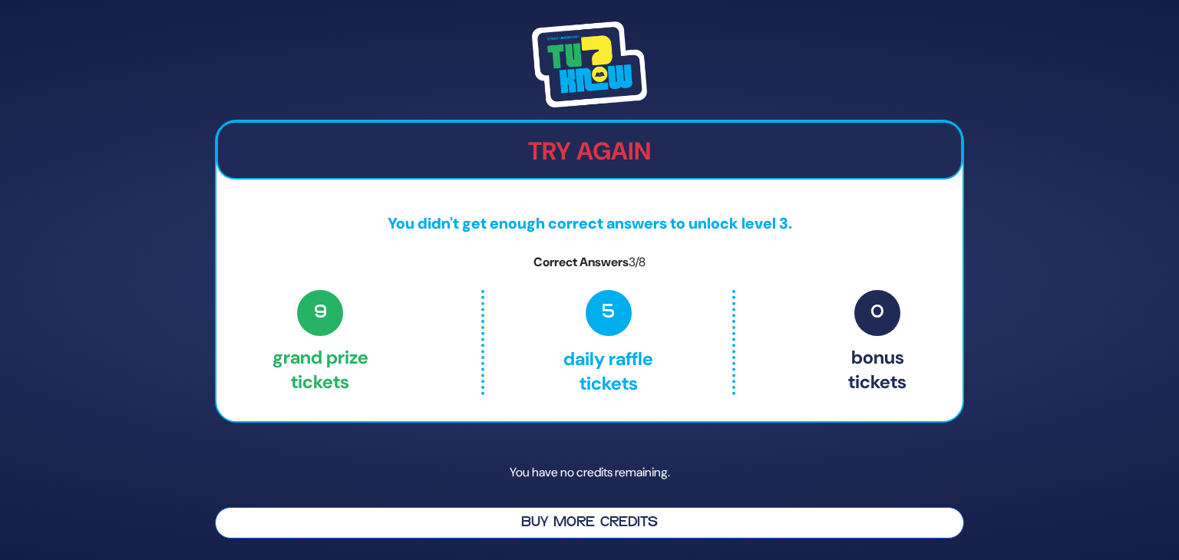
click at [589, 524] on button "Buy More Credits" at bounding box center [589, 522] width 749 height 31
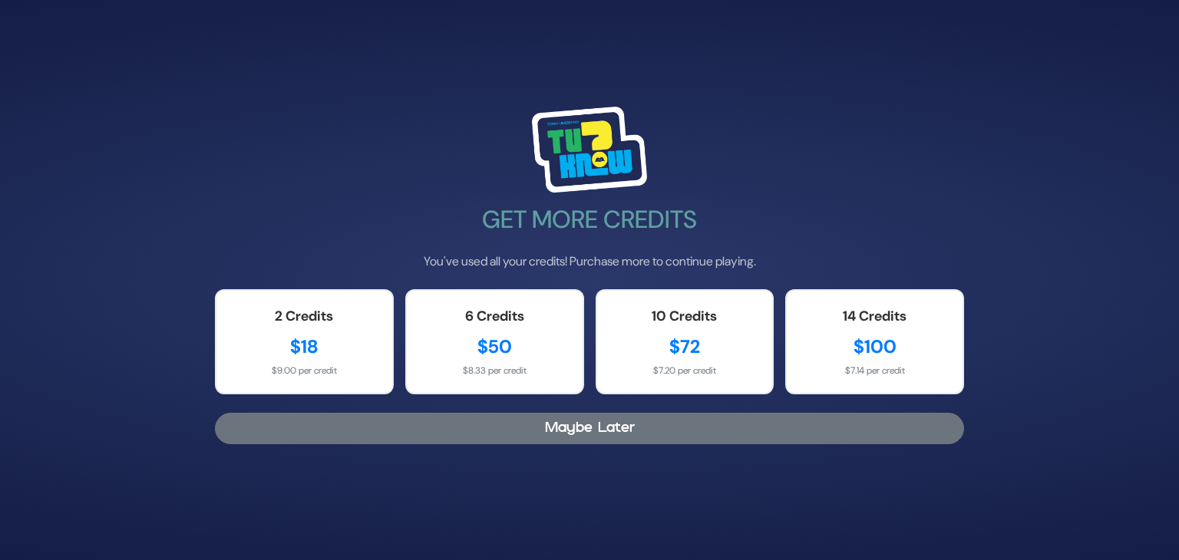
click at [587, 427] on button "Maybe Later" at bounding box center [589, 428] width 749 height 31
